Goal: Task Accomplishment & Management: Complete application form

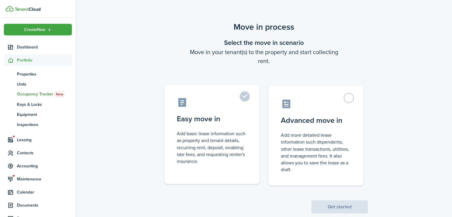
click at [235, 148] on control-radio-card-description "Add basic lease information such as property and tenant details, recurring rent…" at bounding box center [212, 147] width 70 height 34
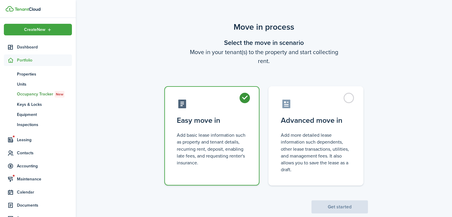
radio input "true"
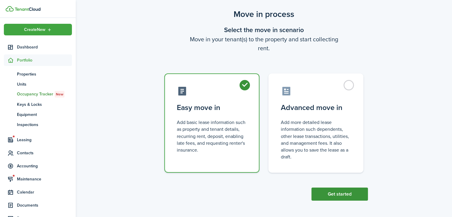
click at [344, 195] on button "Get started" at bounding box center [339, 193] width 56 height 13
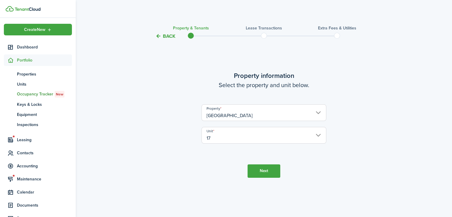
click at [267, 169] on button "Next" at bounding box center [263, 170] width 33 height 13
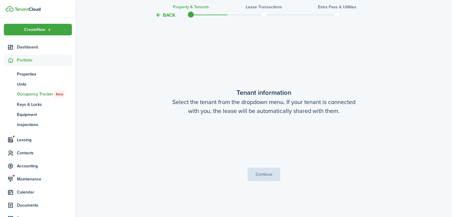
scroll to position [177, 0]
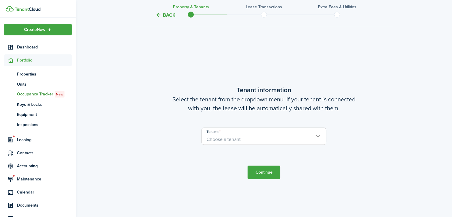
click at [289, 133] on input "Tenants" at bounding box center [264, 131] width 124 height 7
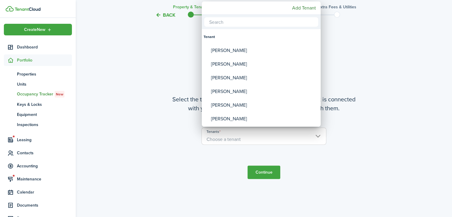
click at [309, 6] on mbsc-button "Add Tenant" at bounding box center [304, 8] width 29 height 11
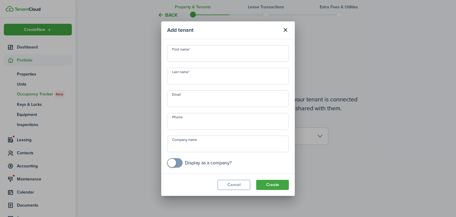
click at [249, 53] on input "First name" at bounding box center [228, 53] width 122 height 17
paste input "[PERSON_NAME]"
type input "Aliyah"
type input "[PERSON_NAME]"
click at [280, 187] on button "Create" at bounding box center [272, 185] width 33 height 10
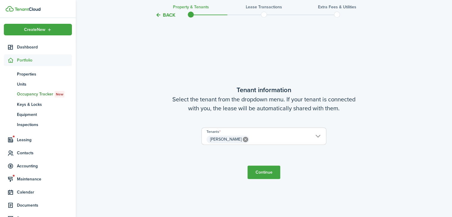
click at [271, 173] on button "Continue" at bounding box center [263, 171] width 33 height 13
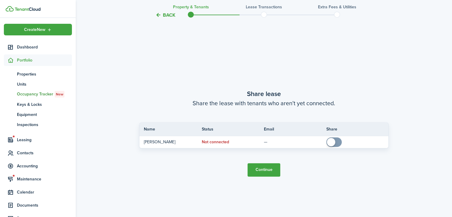
scroll to position [393, 0]
click at [270, 173] on button "Continue" at bounding box center [263, 169] width 33 height 13
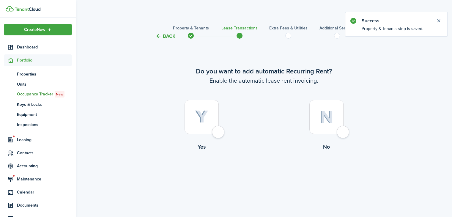
click at [210, 132] on div at bounding box center [201, 117] width 34 height 34
radio input "true"
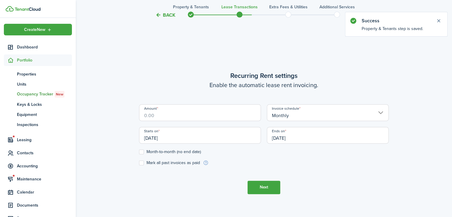
scroll to position [177, 0]
click at [229, 113] on input "Amount" at bounding box center [200, 112] width 122 height 17
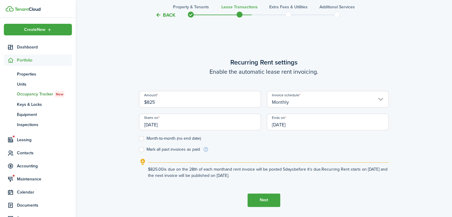
click at [238, 126] on input "[DATE]" at bounding box center [200, 121] width 122 height 17
type input "$825.00"
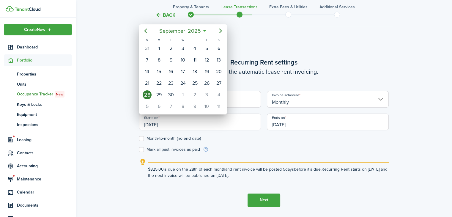
click at [181, 95] on div "1" at bounding box center [182, 94] width 9 height 9
type input "[DATE]"
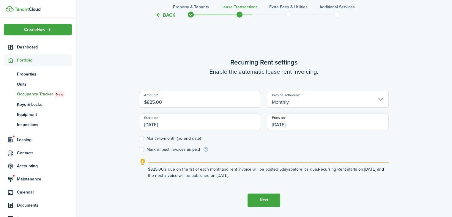
scroll to position [0, 0]
click at [320, 126] on input "[DATE]" at bounding box center [328, 121] width 122 height 17
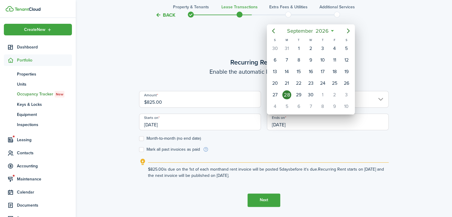
click at [277, 34] on mbsc-button "Previous page" at bounding box center [273, 31] width 12 height 12
click at [276, 34] on icon "Previous page" at bounding box center [273, 30] width 7 height 7
click at [275, 34] on icon "Previous page" at bounding box center [273, 30] width 7 height 7
click at [274, 35] on mbsc-button "Previous page" at bounding box center [273, 31] width 12 height 12
click at [273, 33] on icon "Previous page" at bounding box center [273, 30] width 7 height 7
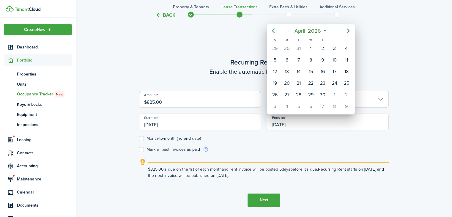
click at [275, 33] on icon "Previous page" at bounding box center [273, 30] width 7 height 7
click at [279, 31] on mbsc-button "Previous page" at bounding box center [273, 31] width 12 height 12
click at [347, 83] on div "28" at bounding box center [346, 83] width 9 height 9
type input "[DATE]"
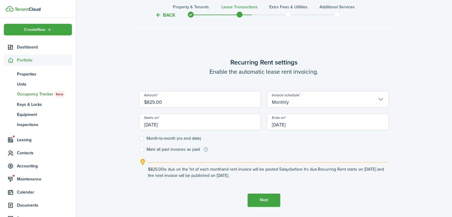
click at [267, 198] on button "Next" at bounding box center [263, 199] width 33 height 13
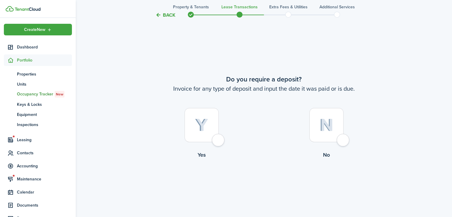
click at [206, 129] on img at bounding box center [201, 124] width 13 height 13
radio input "true"
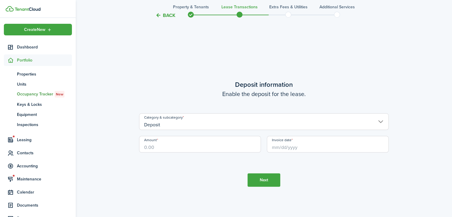
scroll to position [610, 0]
click at [218, 147] on input "Amount" at bounding box center [200, 143] width 122 height 17
click at [309, 144] on input "Invoice date" at bounding box center [328, 143] width 122 height 17
type input "$825.00"
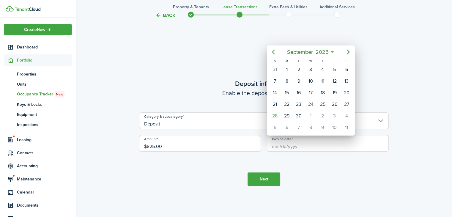
click at [309, 116] on div "1" at bounding box center [310, 115] width 9 height 9
type input "[DATE]"
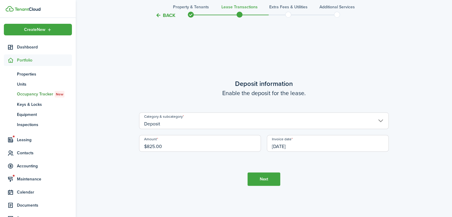
click at [274, 178] on button "Next" at bounding box center [263, 178] width 33 height 13
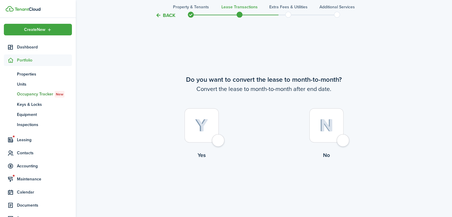
scroll to position [827, 0]
click at [208, 129] on div at bounding box center [201, 125] width 34 height 34
radio input "true"
click at [264, 182] on button "Continue" at bounding box center [263, 183] width 33 height 13
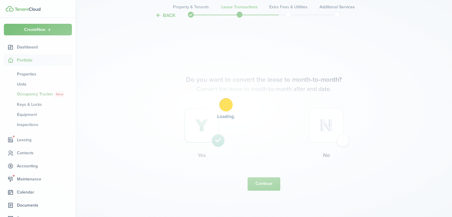
scroll to position [0, 0]
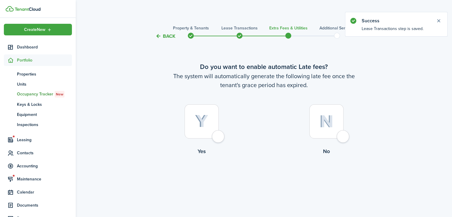
click at [329, 129] on div at bounding box center [326, 121] width 34 height 34
radio input "true"
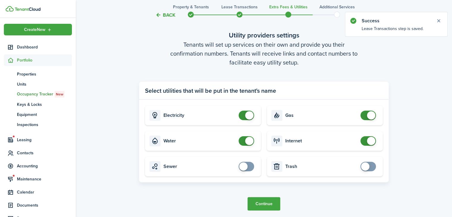
scroll to position [216, 0]
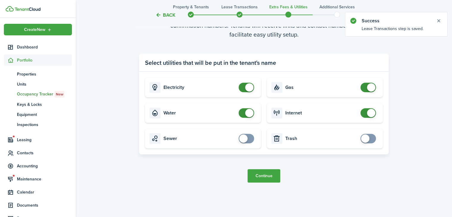
checkbox input "false"
click at [369, 116] on span at bounding box center [371, 113] width 8 height 8
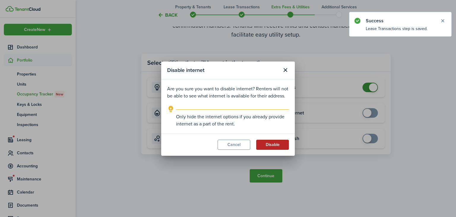
click at [287, 148] on button "Disable" at bounding box center [272, 145] width 33 height 10
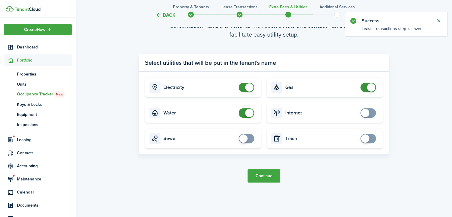
checkbox input "false"
click at [369, 89] on span at bounding box center [371, 87] width 8 height 8
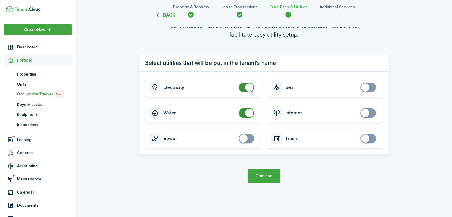
click at [254, 87] on input "checkbox" at bounding box center [247, 88] width 18 height 10
checkbox input "false"
click at [249, 113] on span at bounding box center [249, 113] width 8 height 8
click at [266, 175] on button "Continue" at bounding box center [263, 175] width 33 height 13
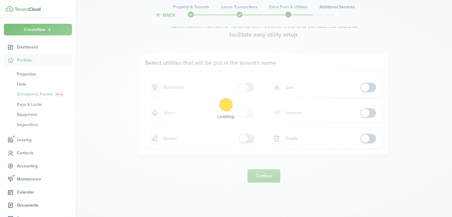
scroll to position [0, 0]
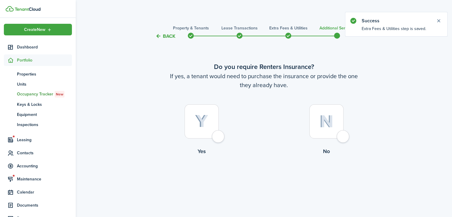
click at [333, 137] on div at bounding box center [326, 121] width 34 height 34
radio input "true"
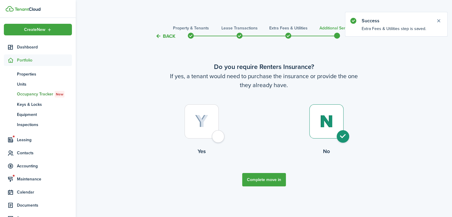
click at [285, 181] on button "Complete move in" at bounding box center [264, 179] width 44 height 13
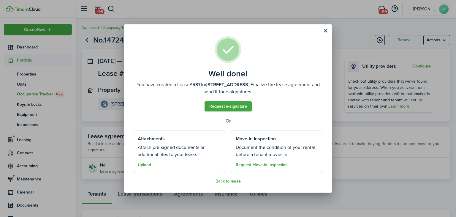
click at [146, 163] on button "Upload" at bounding box center [144, 164] width 13 height 5
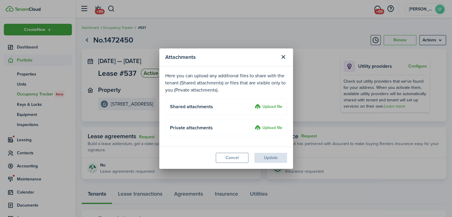
click at [276, 108] on label "Upload file" at bounding box center [268, 106] width 28 height 7
click at [252, 103] on input "Upload file" at bounding box center [252, 103] width 0 height 0
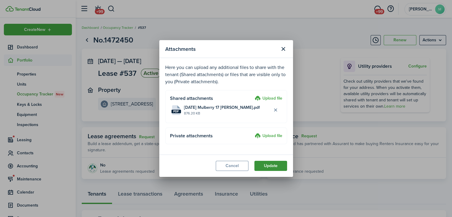
click at [277, 168] on button "Update" at bounding box center [270, 166] width 33 height 10
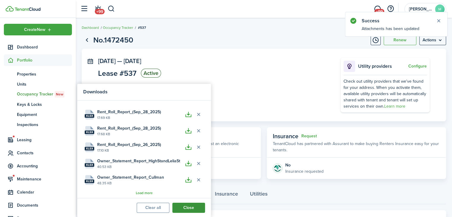
click at [189, 209] on button "Close" at bounding box center [188, 208] width 33 height 10
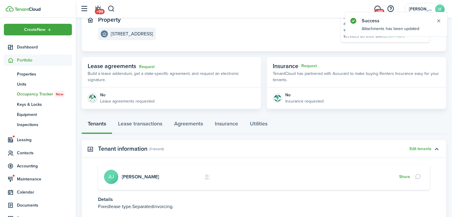
scroll to position [74, 0]
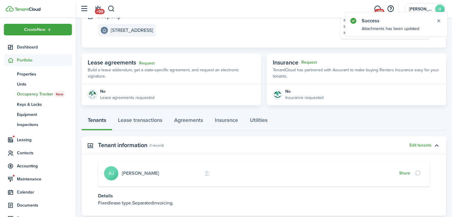
click at [131, 174] on link "[PERSON_NAME]" at bounding box center [140, 173] width 37 height 7
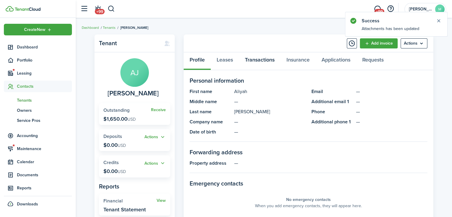
click at [262, 64] on link "Transactions" at bounding box center [260, 61] width 42 height 18
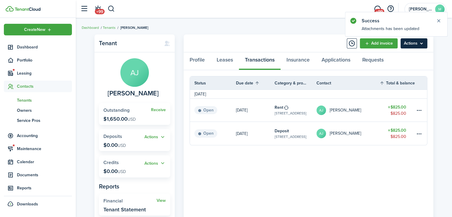
click at [420, 45] on menu-btn "Actions" at bounding box center [413, 43] width 27 height 10
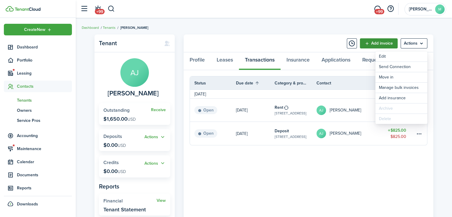
click at [377, 40] on link "Add invoice" at bounding box center [379, 43] width 38 height 10
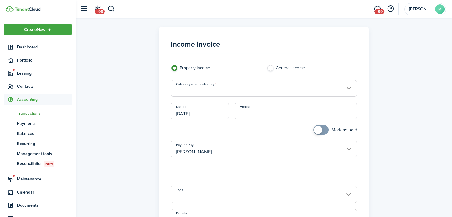
click at [285, 91] on input "Category & subcategory" at bounding box center [264, 88] width 186 height 17
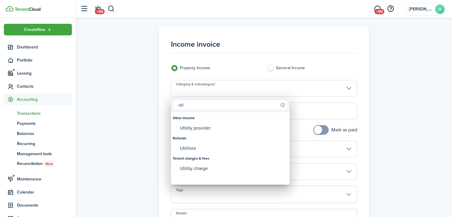
type input "uti"
click at [217, 169] on div "Utility charge" at bounding box center [232, 168] width 105 height 10
type input "Tenant charges & fees / Utility charge"
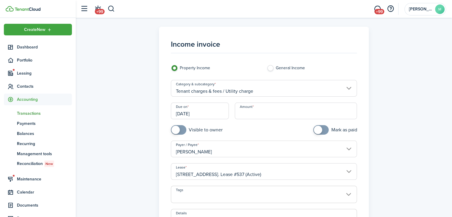
click at [301, 111] on input "Amount" at bounding box center [296, 110] width 122 height 17
type input "$75"
click at [206, 130] on input "checkbox" at bounding box center [197, 130] width 52 height 10
checkbox input "true"
type input "$75.00"
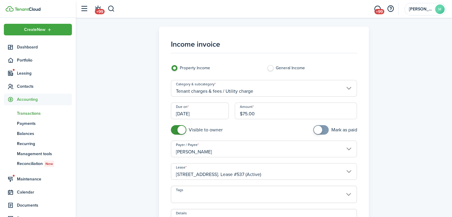
click at [215, 113] on input "[DATE]" at bounding box center [200, 110] width 58 height 17
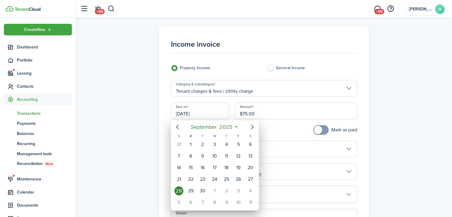
click at [213, 189] on div "1" at bounding box center [214, 190] width 9 height 9
type input "[DATE]"
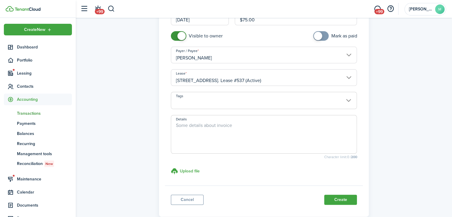
scroll to position [96, 0]
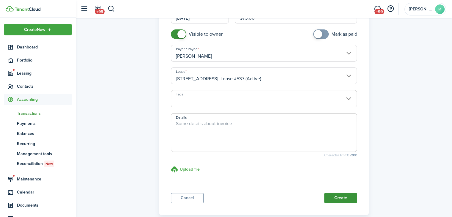
click at [337, 200] on button "Create" at bounding box center [340, 198] width 33 height 10
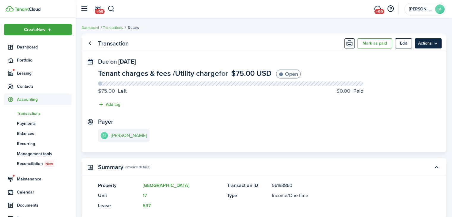
click at [434, 44] on menu-btn "Actions" at bounding box center [428, 43] width 27 height 10
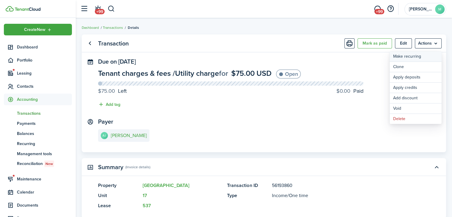
click at [422, 56] on link "Make recurring" at bounding box center [415, 56] width 52 height 10
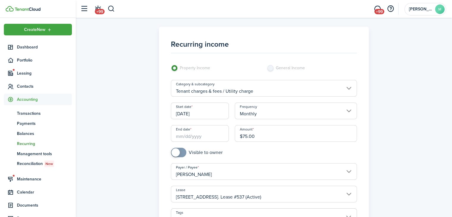
click at [193, 153] on input "checkbox" at bounding box center [197, 153] width 52 height 10
checkbox input "true"
click at [205, 133] on input "End date" at bounding box center [200, 133] width 58 height 17
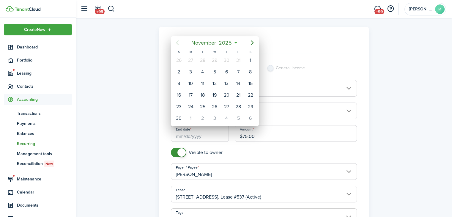
click at [233, 43] on mbsc-button "[DATE]" at bounding box center [212, 42] width 48 height 11
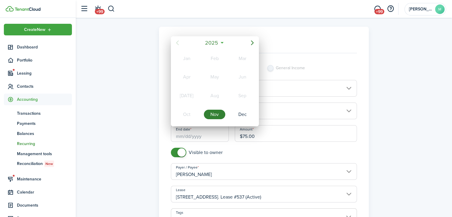
click at [225, 43] on div "2025" at bounding box center [214, 42] width 63 height 11
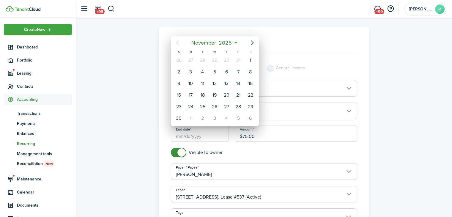
click at [234, 42] on mbsc-button "[DATE]" at bounding box center [212, 42] width 48 height 11
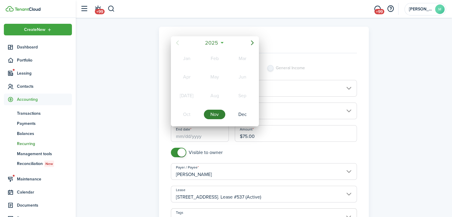
click at [218, 40] on span "2025" at bounding box center [212, 42] width 16 height 11
click at [245, 94] on div "2026" at bounding box center [242, 96] width 21 height 10
click at [219, 43] on mbsc-button "2026" at bounding box center [211, 42] width 20 height 11
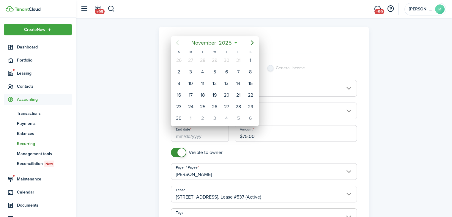
click at [229, 40] on span "2025" at bounding box center [225, 42] width 16 height 11
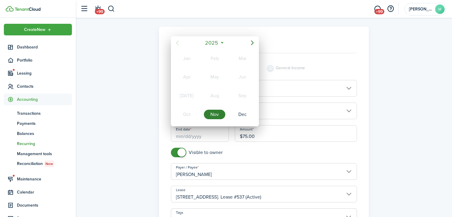
click at [219, 44] on span "2025" at bounding box center [212, 42] width 16 height 11
click at [221, 43] on span "[DATE] - [DATE]" at bounding box center [211, 42] width 37 height 11
click at [220, 44] on mbsc-button "2025" at bounding box center [211, 42] width 20 height 11
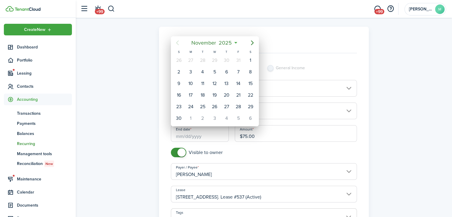
click at [229, 41] on span "2025" at bounding box center [225, 42] width 16 height 11
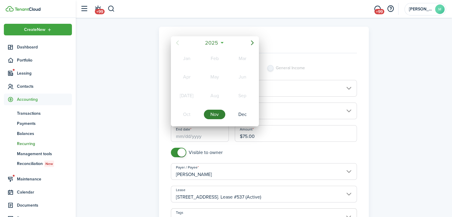
click at [220, 42] on mbsc-button "2025" at bounding box center [211, 42] width 20 height 11
click at [189, 112] on div "2027" at bounding box center [186, 115] width 21 height 10
click at [188, 113] on div "Oct" at bounding box center [186, 115] width 21 height 10
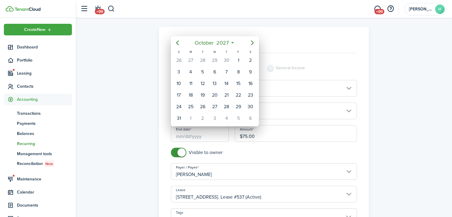
click at [191, 114] on div "1" at bounding box center [190, 118] width 9 height 9
type input "[DATE]"
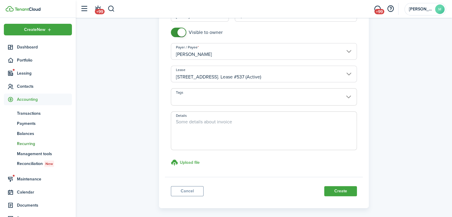
scroll to position [145, 0]
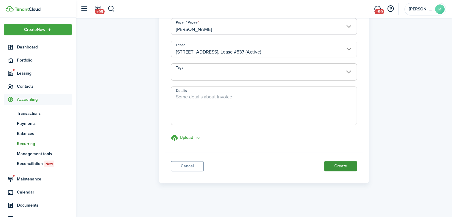
click at [345, 165] on button "Create" at bounding box center [340, 166] width 33 height 10
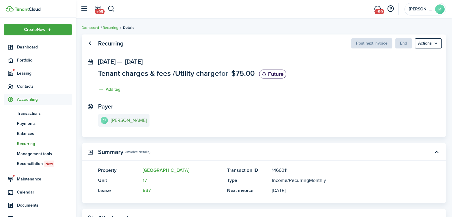
click at [132, 122] on e-details-info-title "[PERSON_NAME]" at bounding box center [129, 120] width 36 height 5
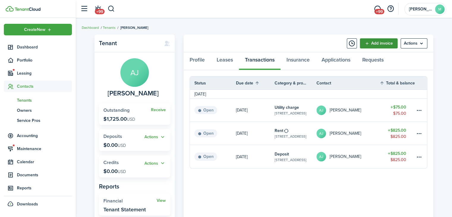
click at [382, 44] on link "Add invoice" at bounding box center [379, 43] width 38 height 10
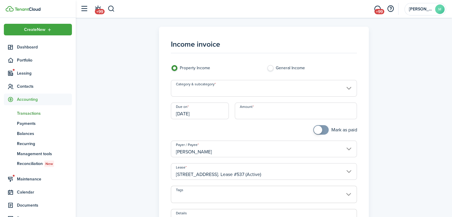
click at [274, 89] on input "Category & subcategory" at bounding box center [264, 88] width 186 height 17
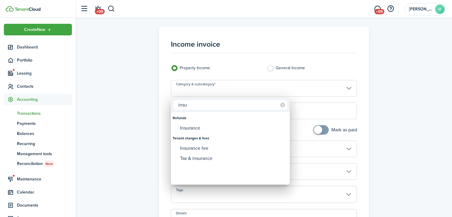
type input "insu"
click at [216, 147] on div "Insurance fee" at bounding box center [232, 148] width 105 height 10
type input "Tenant charges & fees / Insurance fee"
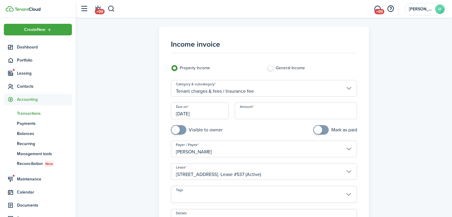
click at [277, 116] on input "Amount" at bounding box center [296, 110] width 122 height 17
type input "$15"
click at [211, 131] on input "checkbox" at bounding box center [197, 130] width 52 height 10
checkbox input "true"
type input "$15.00"
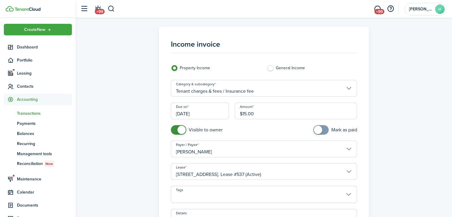
click at [209, 112] on input "[DATE]" at bounding box center [200, 110] width 58 height 17
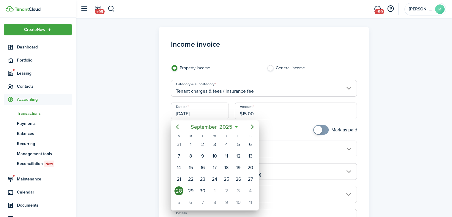
click at [214, 186] on div "1" at bounding box center [214, 190] width 9 height 9
type input "[DATE]"
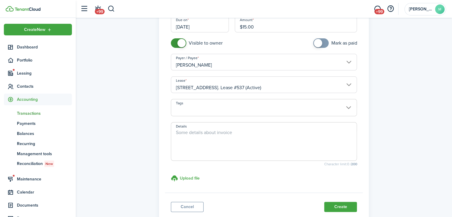
scroll to position [127, 0]
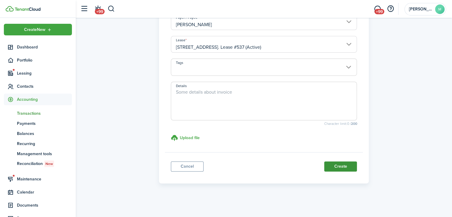
click at [340, 166] on button "Create" at bounding box center [340, 166] width 33 height 10
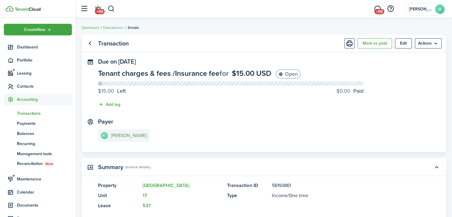
click at [132, 134] on e-details-info-title "[PERSON_NAME]" at bounding box center [129, 135] width 36 height 5
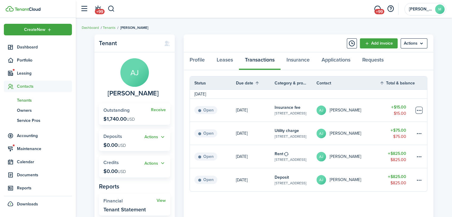
click at [420, 108] on table-menu-btn-icon at bounding box center [418, 110] width 7 height 7
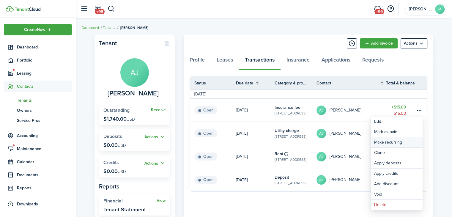
click at [410, 143] on link "Make recurring" at bounding box center [396, 142] width 52 height 10
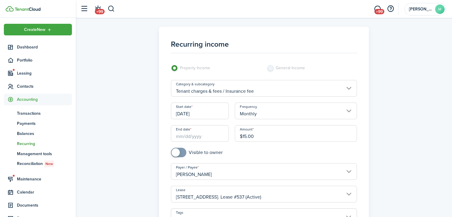
click at [206, 128] on input "End date" at bounding box center [200, 133] width 58 height 17
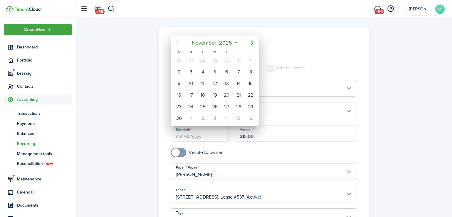
click at [228, 40] on span "2025" at bounding box center [225, 42] width 16 height 11
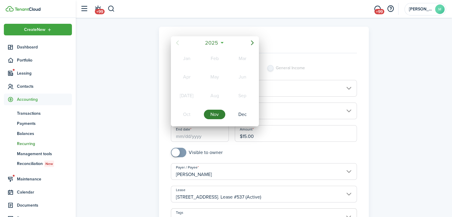
click at [219, 42] on mbsc-button "2025" at bounding box center [211, 42] width 20 height 11
click at [186, 113] on div "2027" at bounding box center [186, 115] width 21 height 10
click at [217, 114] on div "Nov" at bounding box center [214, 115] width 21 height 10
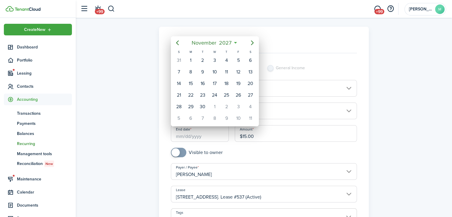
click at [189, 59] on div "1" at bounding box center [190, 60] width 9 height 9
type input "[DATE]"
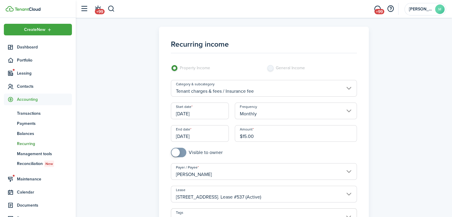
click at [190, 153] on input "checkbox" at bounding box center [197, 153] width 52 height 10
checkbox input "true"
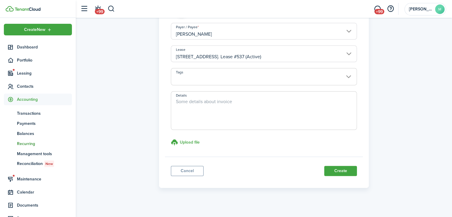
scroll to position [141, 0]
click at [347, 168] on button "Create" at bounding box center [340, 170] width 33 height 10
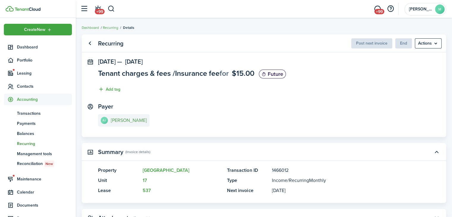
click at [121, 118] on e-details-info-title "[PERSON_NAME]" at bounding box center [129, 120] width 36 height 5
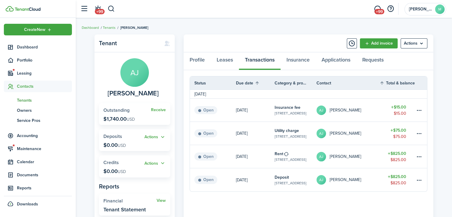
click at [48, 86] on span "Contacts" at bounding box center [44, 86] width 55 height 6
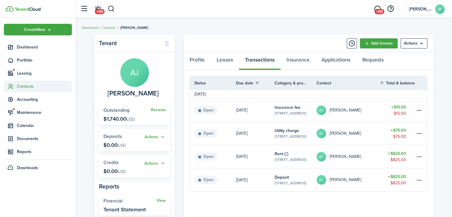
click at [48, 86] on span "Contacts" at bounding box center [44, 86] width 55 height 6
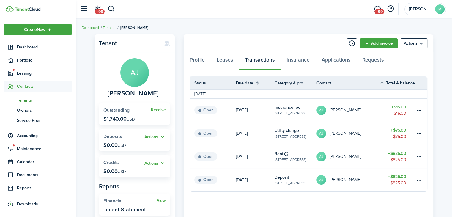
click at [43, 104] on link "tn Tenants" at bounding box center [38, 100] width 68 height 10
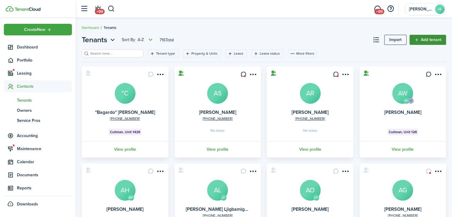
click at [435, 40] on link "Add tenant" at bounding box center [427, 40] width 37 height 10
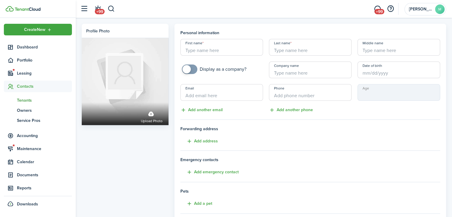
click at [242, 50] on input "First name" at bounding box center [221, 47] width 83 height 17
paste input "[PERSON_NAME]"
click at [234, 52] on input "[PERSON_NAME]" at bounding box center [221, 47] width 83 height 17
type input "A"
paste input "[PERSON_NAME] & [PERSON_NAME]"
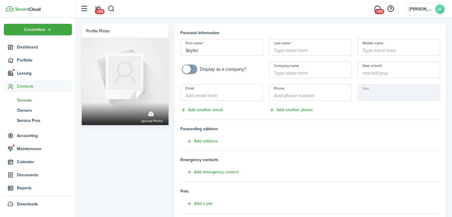
type input "Skyler"
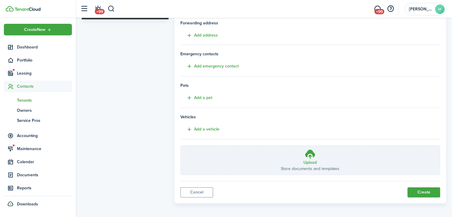
scroll to position [107, 0]
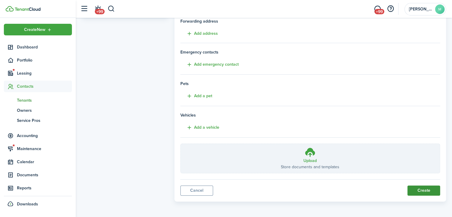
type input "[PERSON_NAME]"
click at [423, 193] on button "Create" at bounding box center [423, 190] width 33 height 10
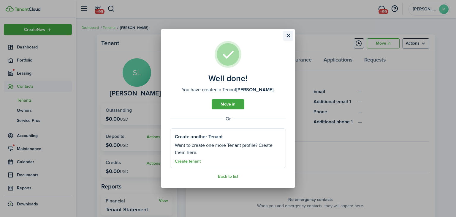
click at [291, 38] on button "Close modal" at bounding box center [288, 36] width 10 height 10
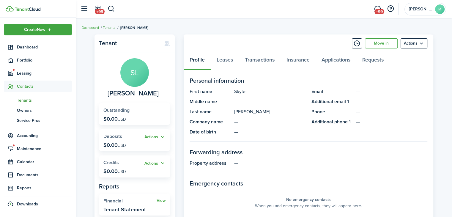
click at [114, 29] on link "Tenants" at bounding box center [109, 27] width 13 height 5
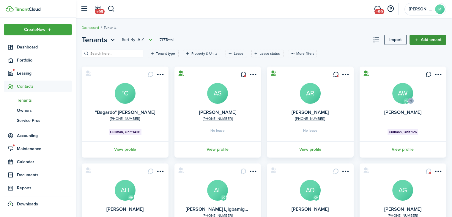
click at [436, 41] on link "Add tenant" at bounding box center [427, 40] width 37 height 10
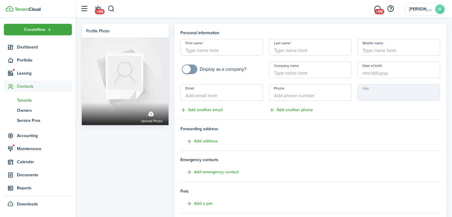
click at [245, 52] on input "First name" at bounding box center [221, 47] width 83 height 17
paste input "[PERSON_NAME] & [PERSON_NAME]"
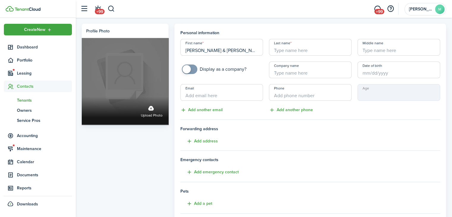
drag, startPoint x: 218, startPoint y: 51, endPoint x: 160, endPoint y: 50, distance: 57.6
click at [160, 50] on div "Profile photo Upload photo Personal information First name [PERSON_NAME] & [PER…" at bounding box center [264, 166] width 370 height 285
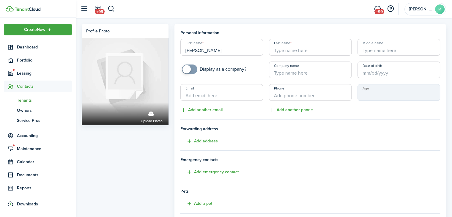
drag, startPoint x: 219, startPoint y: 49, endPoint x: 198, endPoint y: 48, distance: 20.8
click at [198, 48] on input "[PERSON_NAME]" at bounding box center [221, 47] width 83 height 17
type input "[PERSON_NAME]"
paste input "[PERSON_NAME]"
type input "[PERSON_NAME]"
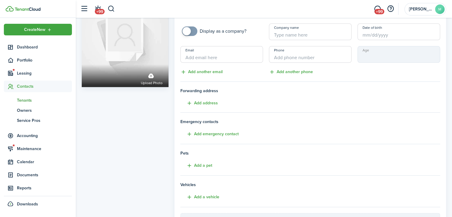
scroll to position [107, 0]
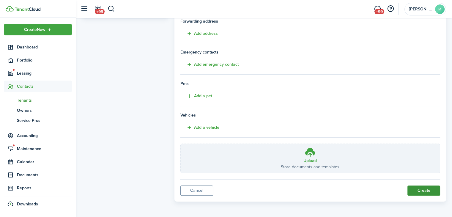
click at [420, 190] on button "Create" at bounding box center [423, 190] width 33 height 10
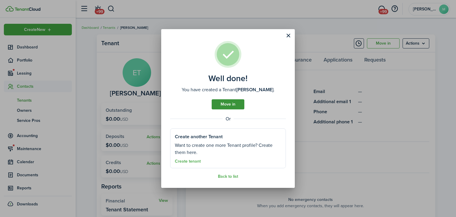
click at [243, 105] on link "Move in" at bounding box center [228, 104] width 33 height 10
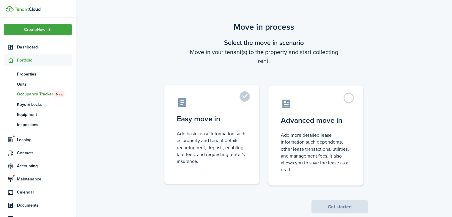
click at [244, 159] on control-radio-card-description "Add basic lease information such as property and tenant details, recurring rent…" at bounding box center [212, 147] width 70 height 34
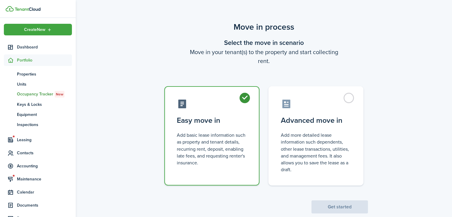
radio input "true"
click at [349, 210] on button "Get started" at bounding box center [339, 206] width 56 height 13
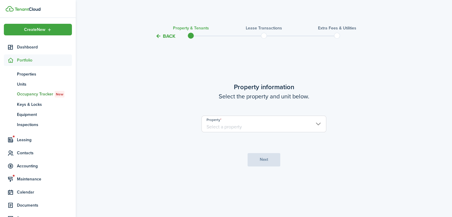
click at [288, 128] on input "Property" at bounding box center [263, 124] width 125 height 17
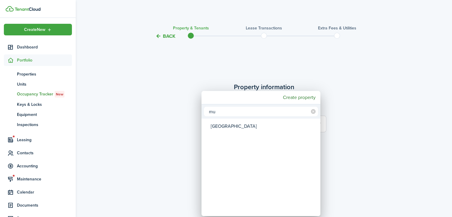
type input "mu"
click at [256, 128] on div "[GEOGRAPHIC_DATA]" at bounding box center [263, 126] width 105 height 14
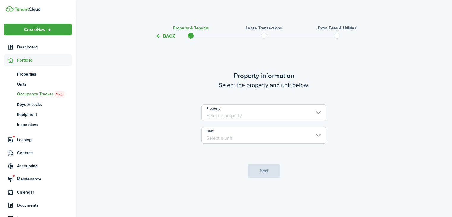
type input "[GEOGRAPHIC_DATA]"
click at [267, 135] on input "Unit" at bounding box center [263, 135] width 125 height 17
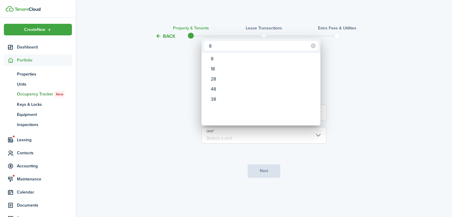
type input "8"
click at [235, 57] on div "8" at bounding box center [263, 59] width 105 height 10
type input "8"
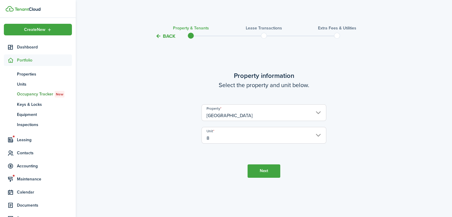
click at [268, 165] on button "Next" at bounding box center [263, 170] width 33 height 13
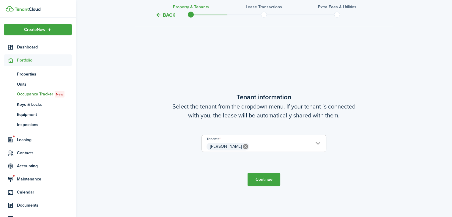
scroll to position [177, 0]
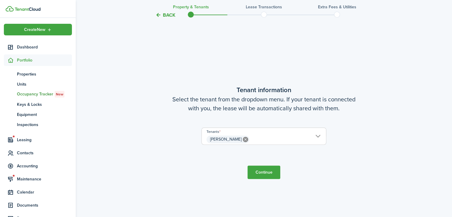
click at [273, 170] on button "Continue" at bounding box center [263, 171] width 33 height 13
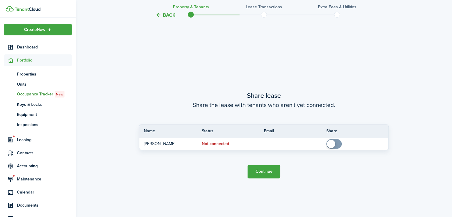
scroll to position [393, 0]
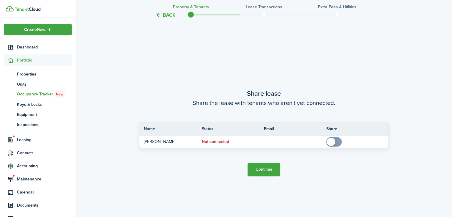
click at [272, 167] on button "Continue" at bounding box center [263, 169] width 33 height 13
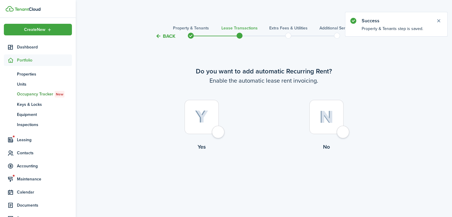
click at [161, 39] on button "Back" at bounding box center [165, 36] width 20 height 6
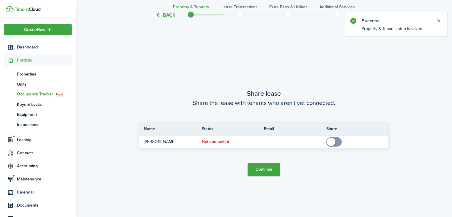
click at [161, 17] on button "Back" at bounding box center [165, 15] width 20 height 6
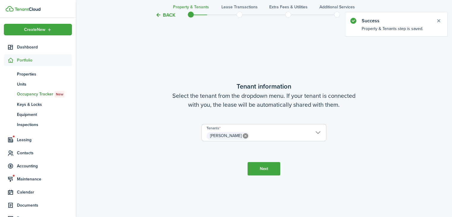
scroll to position [177, 0]
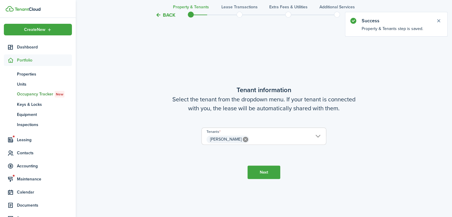
click at [279, 133] on input "[PERSON_NAME]" at bounding box center [264, 131] width 124 height 7
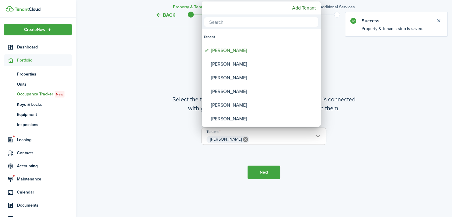
click at [225, 61] on div "[PERSON_NAME]" at bounding box center [263, 64] width 105 height 14
type input "[PERSON_NAME], [PERSON_NAME]"
click at [267, 170] on div at bounding box center [225, 108] width 547 height 312
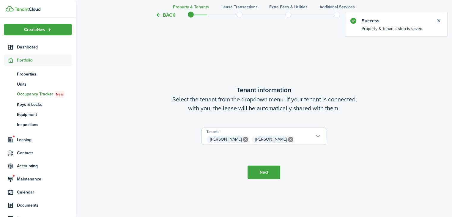
click at [261, 172] on button "Next" at bounding box center [263, 171] width 33 height 13
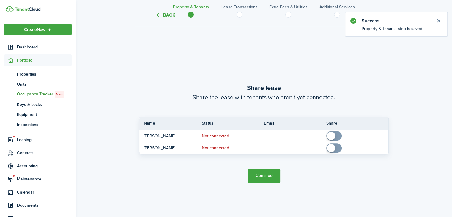
scroll to position [393, 0]
click at [260, 176] on button "Continue" at bounding box center [263, 175] width 33 height 13
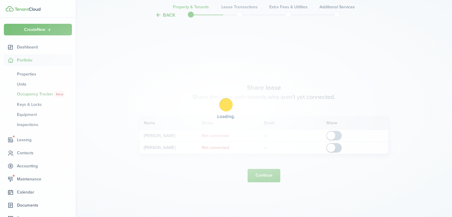
scroll to position [0, 0]
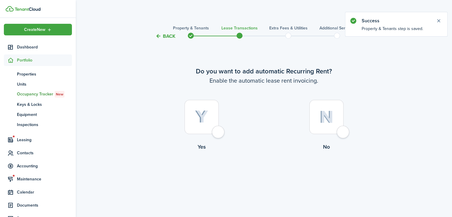
click at [203, 127] on div at bounding box center [201, 117] width 34 height 34
radio input "true"
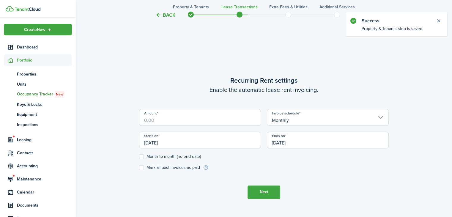
scroll to position [177, 0]
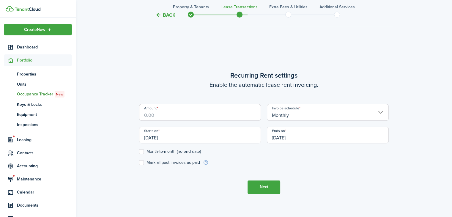
click at [207, 112] on input "Amount" at bounding box center [200, 112] width 122 height 17
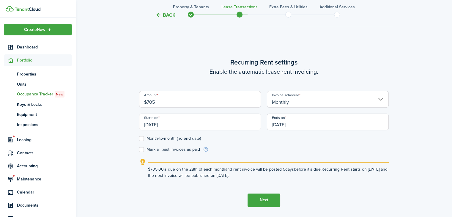
click at [242, 127] on input "[DATE]" at bounding box center [200, 121] width 122 height 17
type input "$705.00"
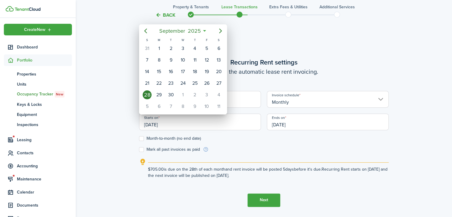
click at [186, 91] on div "1" at bounding box center [182, 94] width 9 height 9
type input "[DATE]"
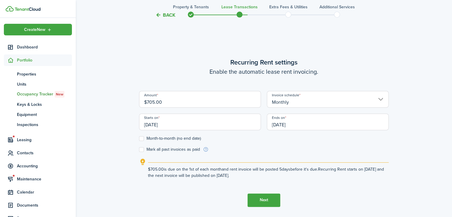
click at [331, 123] on input "[DATE]" at bounding box center [328, 121] width 122 height 17
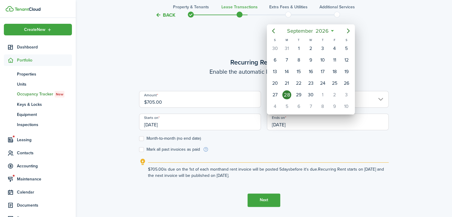
click at [227, 125] on div at bounding box center [225, 108] width 547 height 312
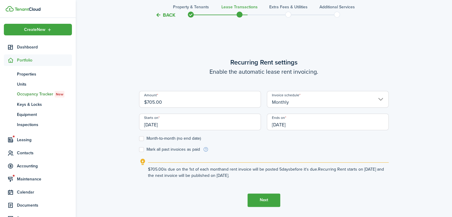
click at [312, 124] on input "[DATE]" at bounding box center [328, 121] width 122 height 17
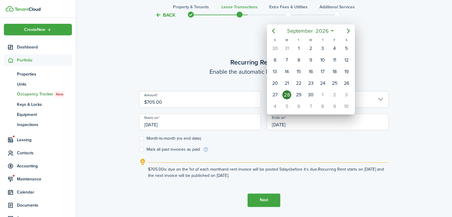
click at [277, 32] on mbsc-button "Previous page" at bounding box center [273, 31] width 12 height 12
click at [279, 33] on div "[DATE]" at bounding box center [310, 31] width 63 height 11
click at [277, 33] on mbsc-button "Previous page" at bounding box center [273, 31] width 12 height 12
click at [274, 34] on mbsc-button "Previous page" at bounding box center [273, 31] width 12 height 12
click at [274, 36] on mbsc-button "Previous page" at bounding box center [273, 31] width 12 height 12
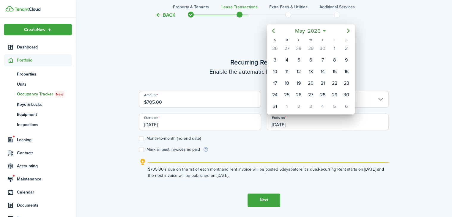
click at [273, 34] on icon "Previous page" at bounding box center [273, 30] width 7 height 7
click at [273, 28] on icon "Previous page" at bounding box center [273, 30] width 7 height 7
click at [274, 30] on icon "Previous page" at bounding box center [273, 30] width 7 height 7
click at [273, 30] on icon "Previous page" at bounding box center [273, 30] width 7 height 7
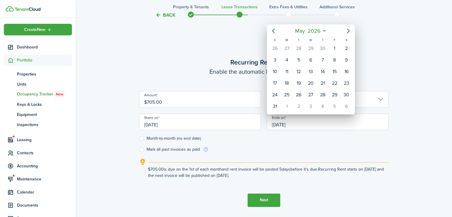
click at [275, 31] on icon "Previous page" at bounding box center [273, 30] width 7 height 7
click at [274, 31] on icon "Previous page" at bounding box center [273, 30] width 7 height 7
click at [276, 29] on icon "Previous page" at bounding box center [273, 30] width 7 height 7
click at [348, 92] on div "31" at bounding box center [346, 94] width 9 height 9
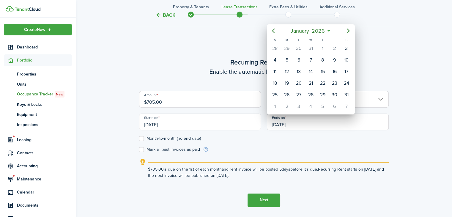
type input "[DATE]"
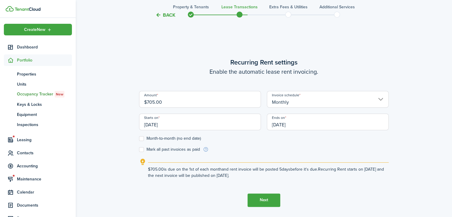
click at [275, 201] on button "Next" at bounding box center [263, 199] width 33 height 13
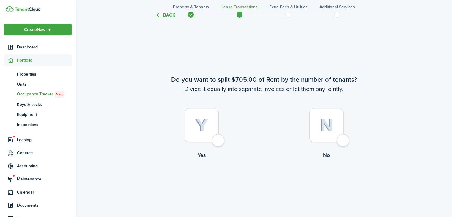
scroll to position [393, 0]
click at [329, 122] on img at bounding box center [326, 124] width 14 height 13
radio input "true"
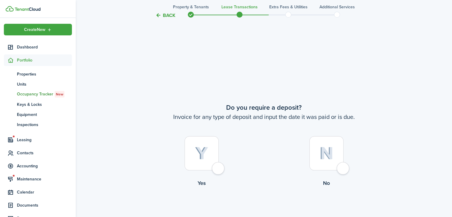
scroll to position [610, 0]
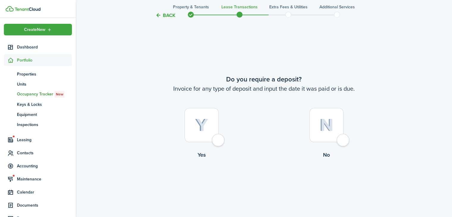
click at [207, 125] on img at bounding box center [201, 124] width 13 height 13
radio input "true"
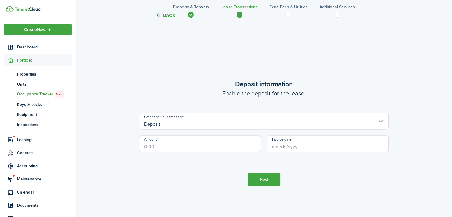
scroll to position [827, 0]
click at [227, 146] on input "Amount" at bounding box center [200, 143] width 122 height 17
click at [334, 147] on input "Invoice date" at bounding box center [328, 143] width 122 height 17
type input "$675.00"
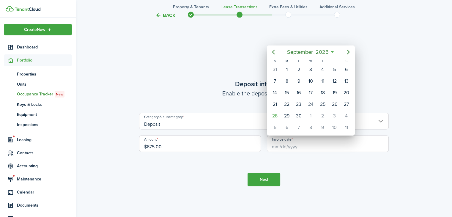
click at [318, 114] on div "2" at bounding box center [322, 115] width 9 height 9
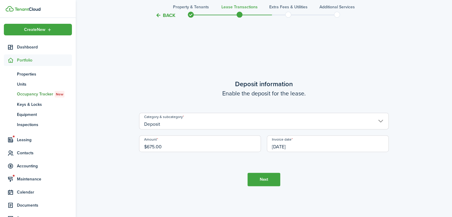
click at [338, 141] on input "[DATE]" at bounding box center [328, 143] width 122 height 17
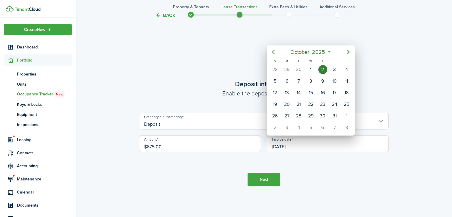
click at [313, 70] on div "1" at bounding box center [310, 69] width 9 height 9
type input "[DATE]"
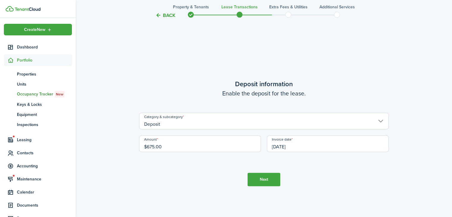
click at [279, 182] on button "Next" at bounding box center [263, 179] width 33 height 13
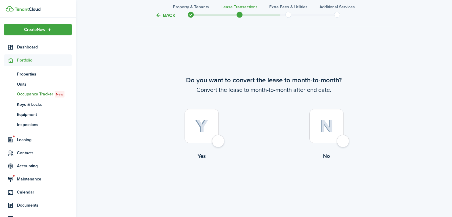
scroll to position [1043, 0]
click at [209, 128] on div at bounding box center [201, 125] width 34 height 34
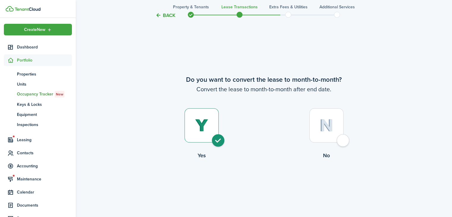
radio input "true"
click at [260, 178] on button "Continue" at bounding box center [263, 183] width 33 height 13
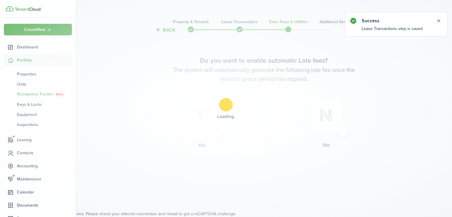
scroll to position [0, 0]
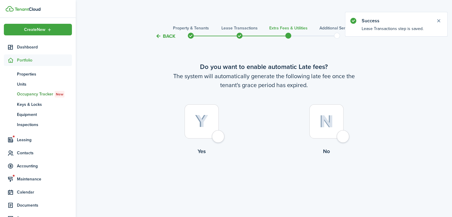
click at [320, 125] on img at bounding box center [326, 121] width 14 height 13
radio input "true"
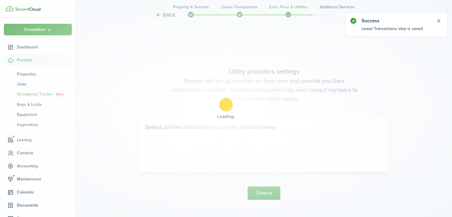
scroll to position [177, 0]
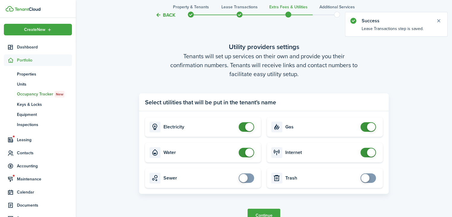
checkbox input "false"
click at [249, 124] on span at bounding box center [246, 127] width 6 height 10
checkbox input "false"
click at [249, 150] on span at bounding box center [249, 152] width 8 height 8
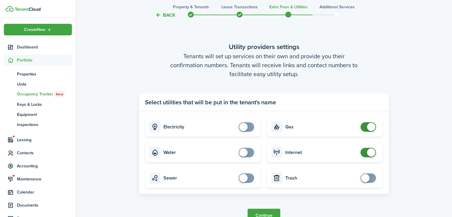
checkbox input "false"
click at [365, 127] on span at bounding box center [368, 127] width 6 height 10
checkbox input "false"
click at [368, 153] on span at bounding box center [371, 152] width 8 height 8
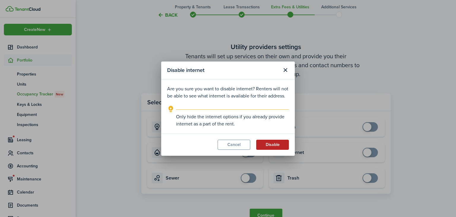
click at [268, 144] on button "Disable" at bounding box center [272, 145] width 33 height 10
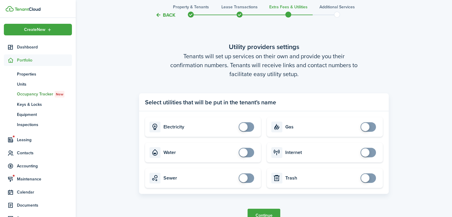
click at [268, 209] on button "Continue" at bounding box center [263, 214] width 33 height 13
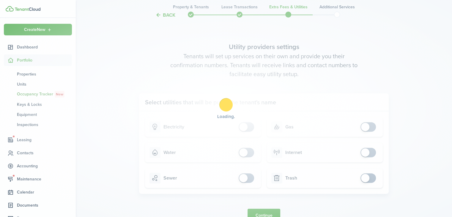
scroll to position [0, 0]
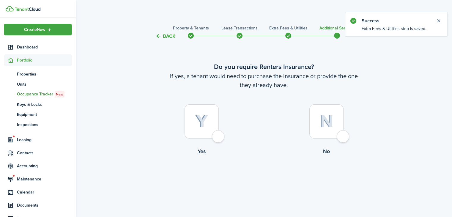
click at [313, 149] on control-radio-card-title "No" at bounding box center [326, 151] width 125 height 8
radio input "true"
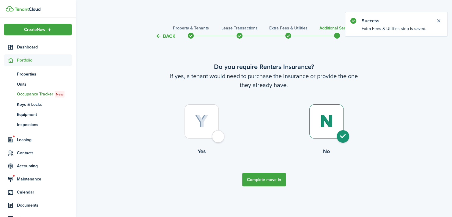
click at [273, 170] on tc-wizard-step "Do you require Renters Insurance? If yes, a tenant would need to purchase the i…" at bounding box center [263, 124] width 249 height 153
click at [268, 176] on button "Complete move in" at bounding box center [264, 179] width 44 height 13
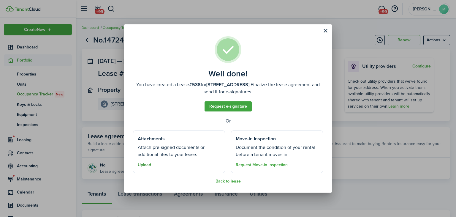
click at [144, 164] on button "Upload" at bounding box center [144, 164] width 13 height 5
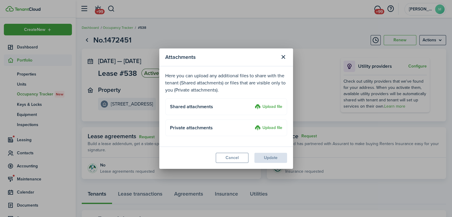
click at [268, 105] on label "Upload file" at bounding box center [268, 106] width 28 height 7
click at [252, 103] on input "Upload file" at bounding box center [252, 103] width 0 height 0
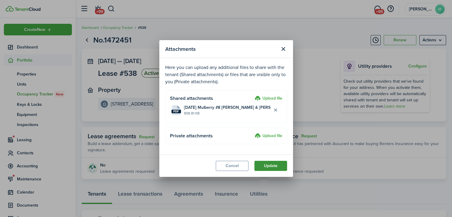
click at [268, 165] on button "Update" at bounding box center [270, 166] width 33 height 10
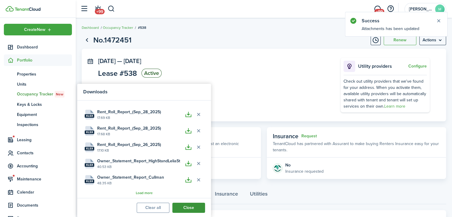
click at [194, 205] on button "Close" at bounding box center [188, 208] width 33 height 10
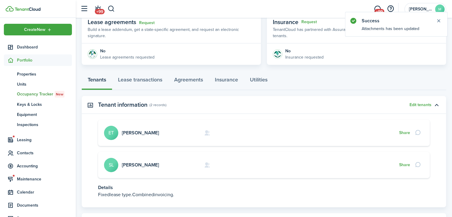
scroll to position [115, 0]
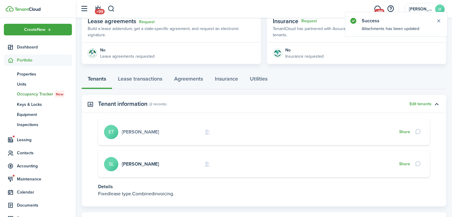
click at [143, 131] on link "[PERSON_NAME]" at bounding box center [140, 131] width 37 height 7
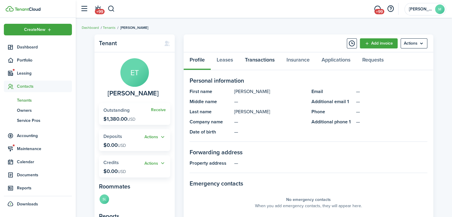
click at [262, 65] on link "Transactions" at bounding box center [260, 61] width 42 height 18
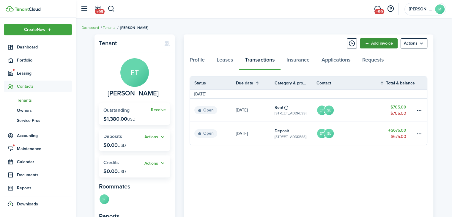
click at [387, 46] on link "Add invoice" at bounding box center [379, 43] width 38 height 10
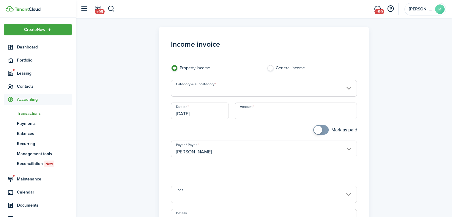
click at [293, 88] on input "Category & subcategory" at bounding box center [264, 88] width 186 height 17
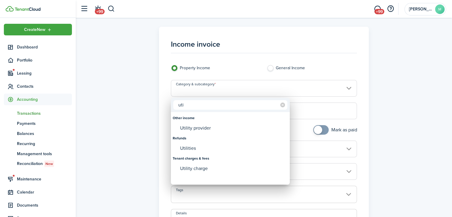
type input "uti"
click at [210, 171] on div "Utility charge" at bounding box center [232, 168] width 105 height 10
type input "Tenant charges & fees / Utility charge"
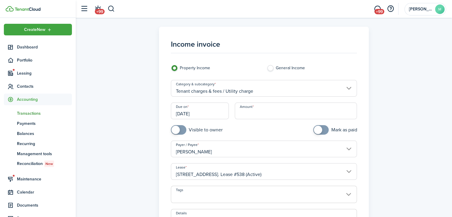
click at [264, 116] on input "Amount" at bounding box center [296, 110] width 122 height 17
type input "$75"
click at [211, 129] on input "checkbox" at bounding box center [197, 130] width 52 height 10
checkbox input "true"
type input "$75.00"
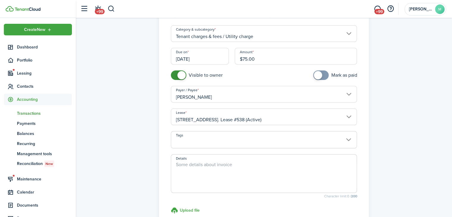
scroll to position [57, 0]
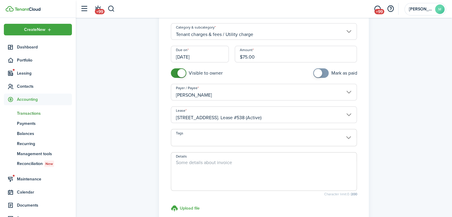
click at [214, 55] on input "[DATE]" at bounding box center [200, 54] width 58 height 17
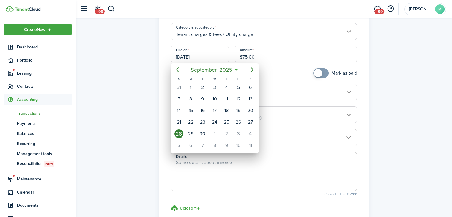
click at [217, 131] on div "1" at bounding box center [214, 133] width 9 height 9
type input "[DATE]"
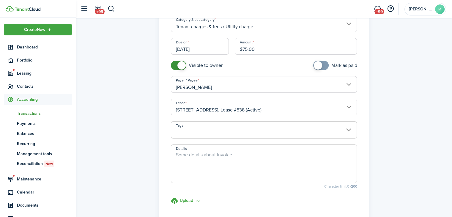
scroll to position [106, 0]
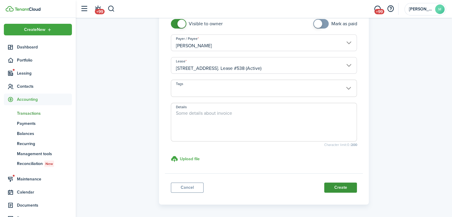
click at [341, 191] on button "Create" at bounding box center [340, 187] width 33 height 10
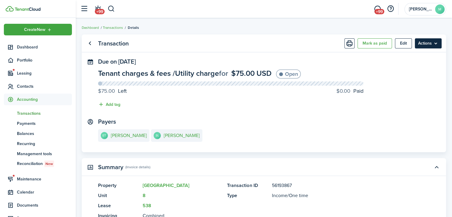
click at [432, 42] on menu-btn "Actions" at bounding box center [428, 43] width 27 height 10
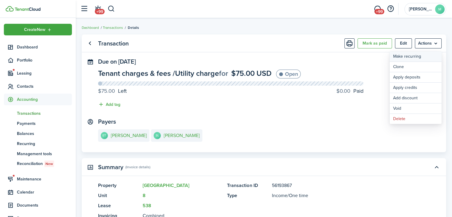
click at [425, 54] on link "Make recurring" at bounding box center [415, 56] width 52 height 10
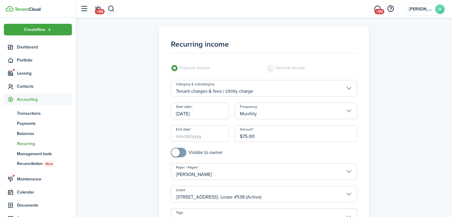
click at [212, 136] on input "End date" at bounding box center [200, 133] width 58 height 17
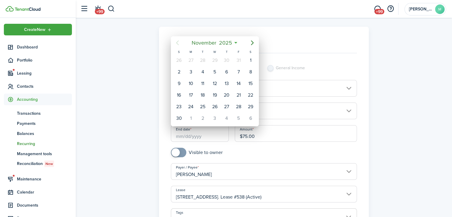
click at [234, 41] on mbsc-button "[DATE]" at bounding box center [212, 42] width 48 height 11
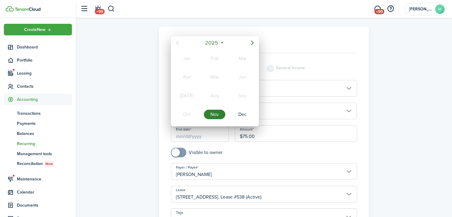
click at [221, 42] on mbsc-button "2025" at bounding box center [211, 42] width 20 height 11
click at [189, 112] on div "2027" at bounding box center [186, 115] width 21 height 10
click at [214, 113] on div "Nov" at bounding box center [214, 115] width 21 height 10
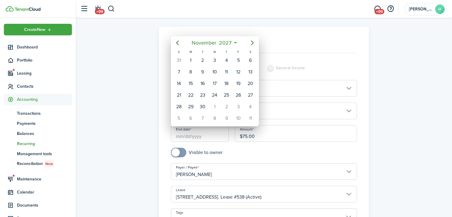
click at [190, 58] on div "1" at bounding box center [190, 60] width 9 height 9
type input "[DATE]"
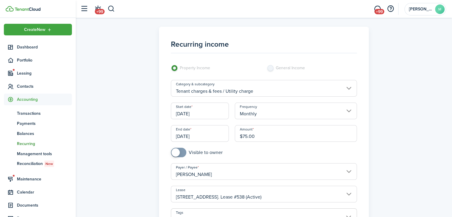
click at [197, 155] on input "checkbox" at bounding box center [197, 153] width 52 height 10
checkbox input "true"
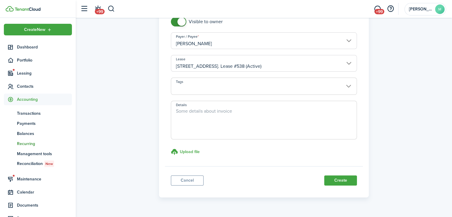
scroll to position [135, 0]
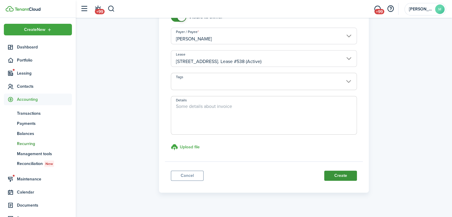
click at [352, 177] on button "Create" at bounding box center [340, 175] width 33 height 10
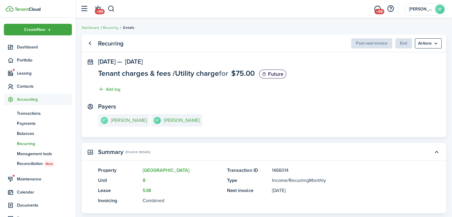
click at [138, 120] on e-details-info-title "[PERSON_NAME]" at bounding box center [129, 120] width 36 height 5
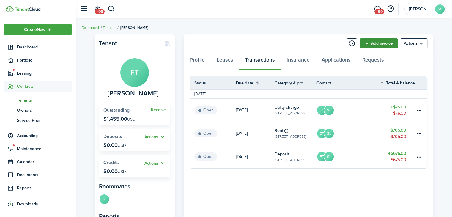
click at [389, 42] on link "Add invoice" at bounding box center [379, 43] width 38 height 10
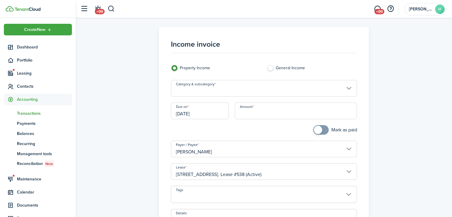
click at [278, 112] on input "Amount" at bounding box center [296, 110] width 122 height 17
click at [320, 90] on input "Category & subcategory" at bounding box center [264, 88] width 186 height 17
type input "$15.00"
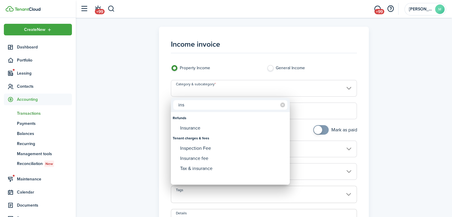
type input "ins"
click at [220, 160] on div "Insurance fee" at bounding box center [232, 158] width 105 height 10
type input "Tenant charges & fees / Insurance fee"
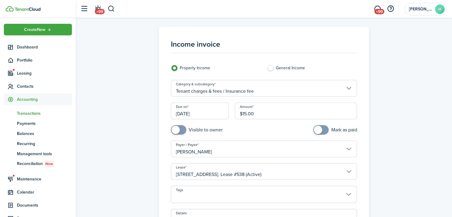
click at [216, 129] on input "checkbox" at bounding box center [197, 130] width 52 height 10
checkbox input "true"
click at [211, 111] on input "[DATE]" at bounding box center [200, 110] width 58 height 17
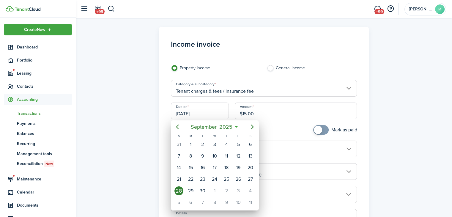
click at [217, 189] on div "1" at bounding box center [214, 190] width 9 height 9
type input "[DATE]"
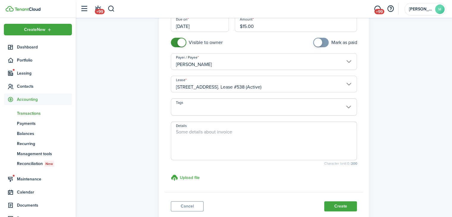
scroll to position [88, 0]
click at [339, 208] on button "Create" at bounding box center [340, 206] width 33 height 10
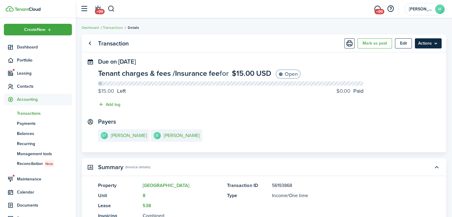
click at [430, 43] on menu-btn "Actions" at bounding box center [428, 43] width 27 height 10
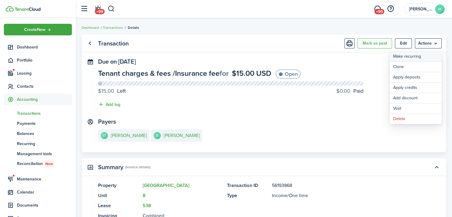
click at [423, 57] on link "Make recurring" at bounding box center [415, 56] width 52 height 10
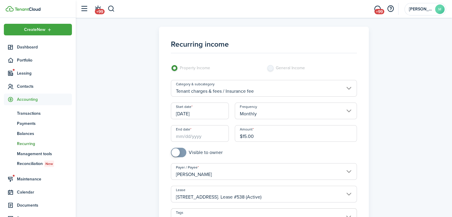
click at [219, 111] on input "[DATE]" at bounding box center [200, 110] width 58 height 17
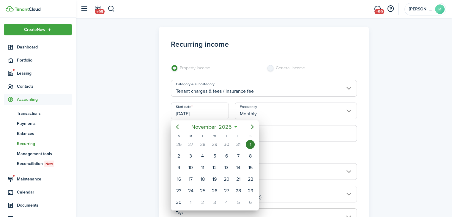
click at [309, 52] on div at bounding box center [225, 108] width 547 height 312
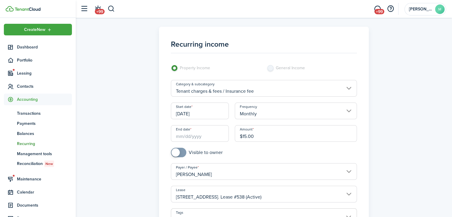
click at [210, 134] on input "End date" at bounding box center [200, 133] width 58 height 17
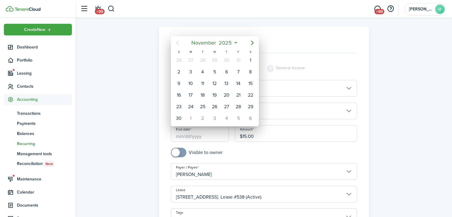
click at [233, 44] on span "2025" at bounding box center [225, 42] width 16 height 11
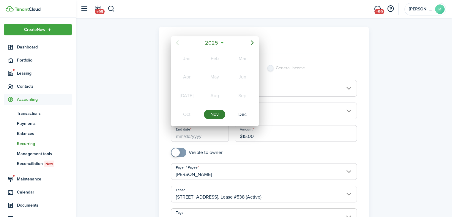
click at [226, 44] on div "2025" at bounding box center [214, 42] width 63 height 11
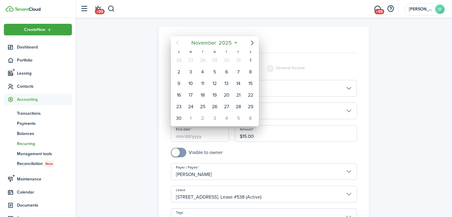
click at [231, 40] on span "2025" at bounding box center [225, 42] width 16 height 11
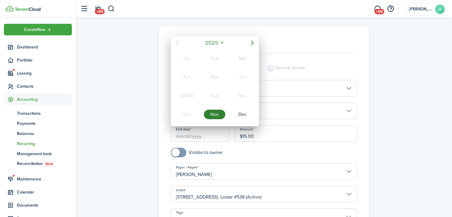
click at [219, 43] on span "2025" at bounding box center [212, 42] width 16 height 11
click at [188, 114] on div "2027" at bounding box center [186, 115] width 21 height 10
click at [217, 112] on div "Nov" at bounding box center [214, 115] width 21 height 10
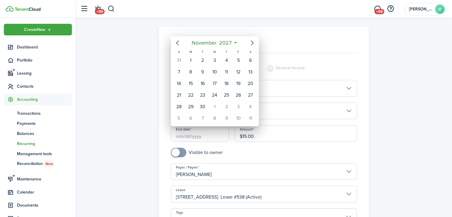
click at [192, 59] on div "1" at bounding box center [190, 60] width 9 height 9
type input "[DATE]"
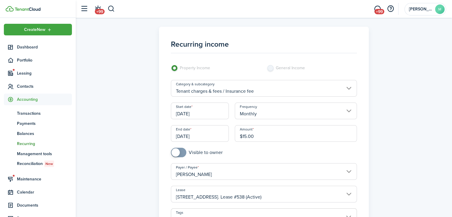
click at [218, 152] on input "checkbox" at bounding box center [197, 153] width 52 height 10
checkbox input "true"
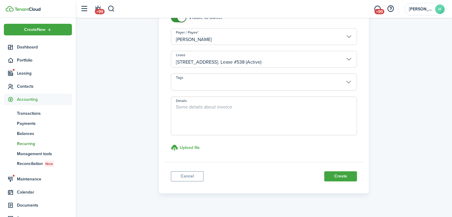
scroll to position [145, 0]
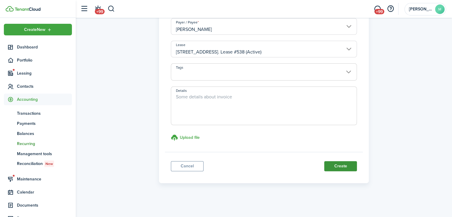
click at [343, 166] on button "Create" at bounding box center [340, 166] width 33 height 10
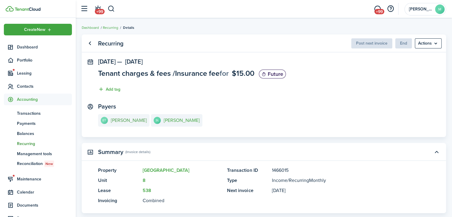
click at [124, 122] on e-details-info-title "[PERSON_NAME]" at bounding box center [129, 120] width 36 height 5
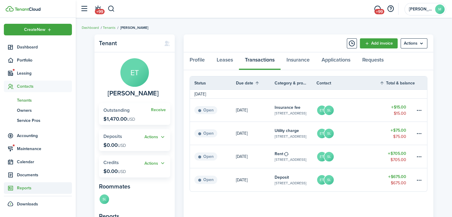
click at [64, 188] on span "Reports" at bounding box center [44, 188] width 55 height 6
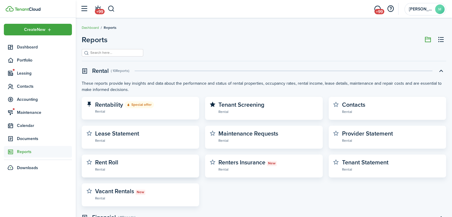
click at [164, 165] on link "Rent Roll Rental" at bounding box center [144, 165] width 99 height 13
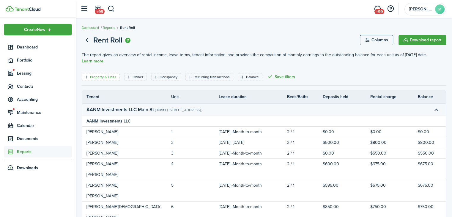
click at [108, 74] on filter-tag-label "Property & Units" at bounding box center [103, 76] width 26 height 5
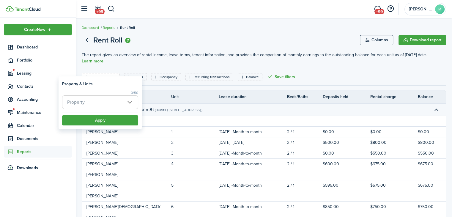
click at [110, 103] on span "Property" at bounding box center [99, 102] width 75 height 13
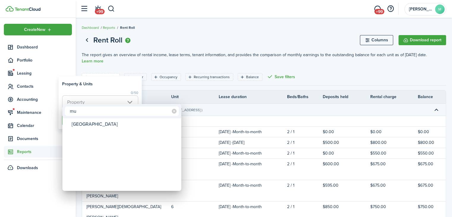
type input "mu"
click at [112, 124] on div "[GEOGRAPHIC_DATA]" at bounding box center [124, 124] width 105 height 10
type input "[GEOGRAPHIC_DATA]"
click at [113, 86] on div at bounding box center [225, 108] width 547 height 312
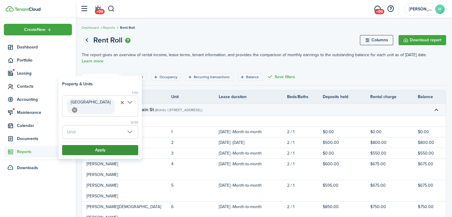
click at [110, 145] on button "Apply" at bounding box center [100, 150] width 76 height 10
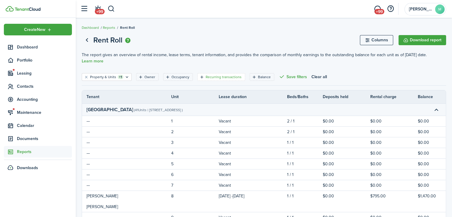
click at [219, 74] on filter-tag-label "Recurring transactions" at bounding box center [223, 76] width 36 height 5
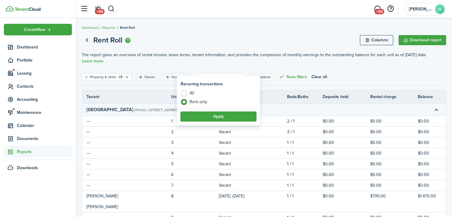
click at [192, 94] on label "All" at bounding box center [218, 94] width 76 height 9
radio input "true"
click at [208, 118] on button "Apply" at bounding box center [218, 116] width 76 height 10
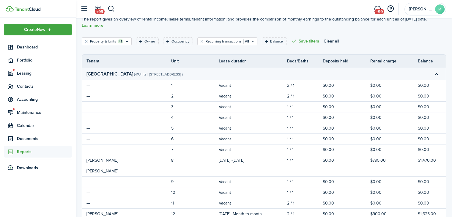
scroll to position [32, 0]
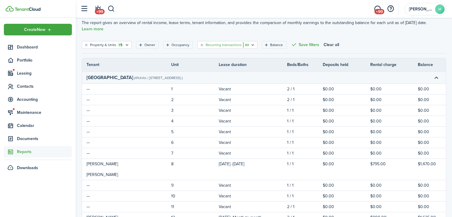
click at [250, 42] on icon "Open filter" at bounding box center [252, 44] width 5 height 5
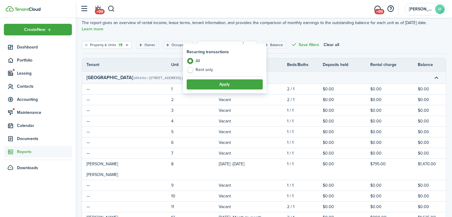
click at [209, 66] on label "All" at bounding box center [224, 62] width 76 height 9
click at [203, 69] on label "Rent only" at bounding box center [224, 70] width 76 height 6
radio input "false"
radio input "true"
click at [210, 84] on button "Apply" at bounding box center [224, 84] width 76 height 10
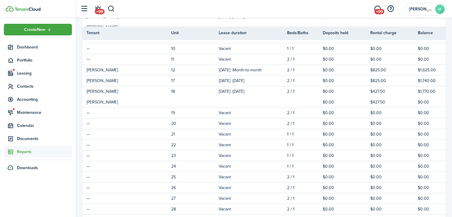
scroll to position [181, 0]
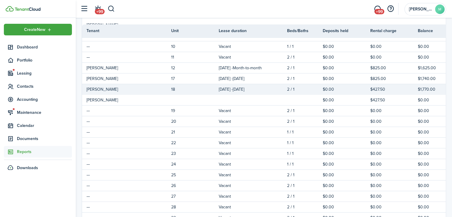
click at [118, 88] on tr "[PERSON_NAME] 18 [DATE] - [DATE] 2 / 1 $0.00 $427.50 $1,770.00" at bounding box center [273, 89] width 383 height 11
click at [167, 85] on td "[PERSON_NAME]" at bounding box center [126, 89] width 89 height 8
click at [176, 85] on td "18" at bounding box center [195, 89] width 48 height 8
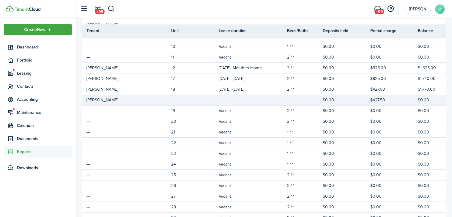
click at [110, 96] on td "[PERSON_NAME]" at bounding box center [126, 100] width 89 height 8
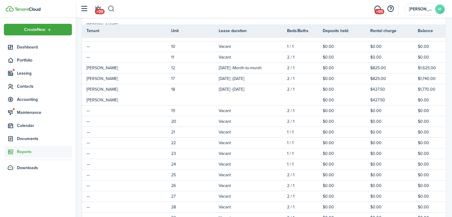
click at [114, 9] on button "button" at bounding box center [110, 9] width 7 height 10
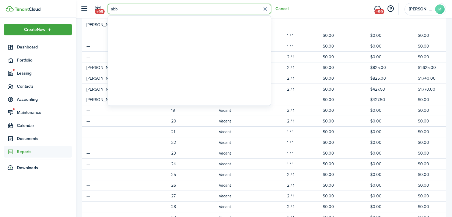
type input "[PERSON_NAME]"
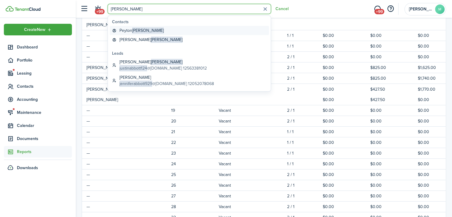
click at [154, 27] on link "[PERSON_NAME]" at bounding box center [189, 30] width 159 height 9
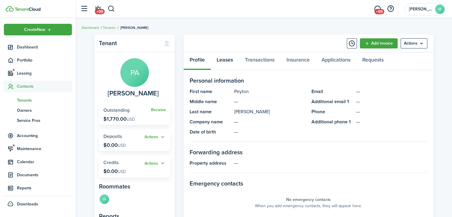
click at [229, 65] on link "Leases" at bounding box center [225, 61] width 28 height 18
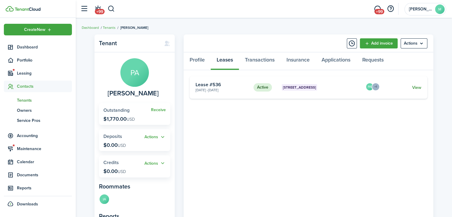
click at [418, 87] on link "View" at bounding box center [416, 87] width 9 height 6
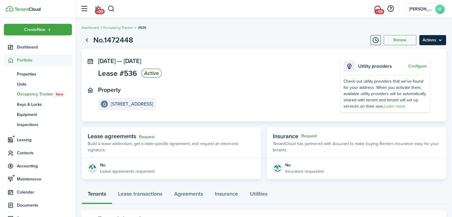
click at [442, 43] on menu-btn "Actions" at bounding box center [432, 40] width 27 height 10
click at [278, 119] on panel-main-body "[DATE] — [DATE] Lease #536 Active Property [STREET_ADDRESS] Utility providers C…" at bounding box center [264, 85] width 364 height 72
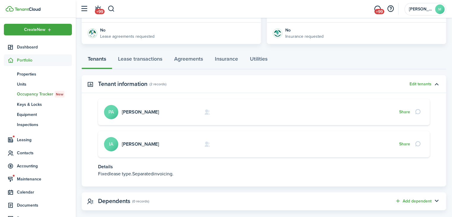
scroll to position [137, 0]
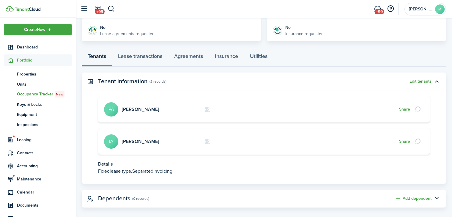
click at [424, 82] on button "Edit tenants" at bounding box center [420, 81] width 22 height 5
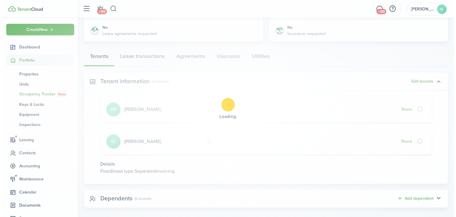
scroll to position [131, 0]
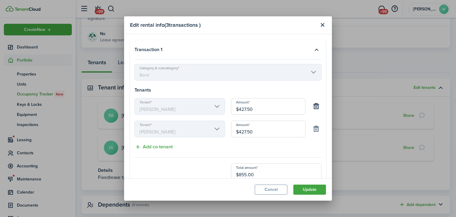
click at [312, 129] on button "button" at bounding box center [317, 129] width 10 height 10
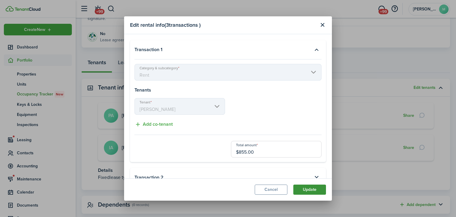
click at [306, 192] on button "Update" at bounding box center [309, 189] width 33 height 10
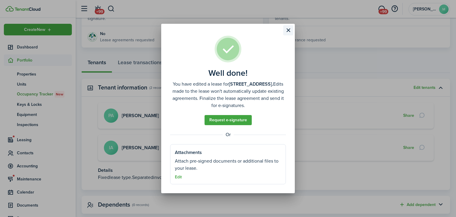
click at [290, 31] on button "Close modal" at bounding box center [288, 30] width 10 height 10
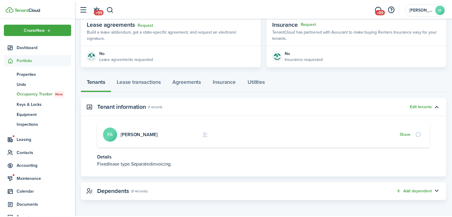
scroll to position [112, 0]
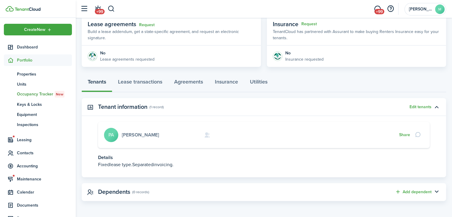
click at [146, 134] on link "[PERSON_NAME]" at bounding box center [140, 134] width 37 height 7
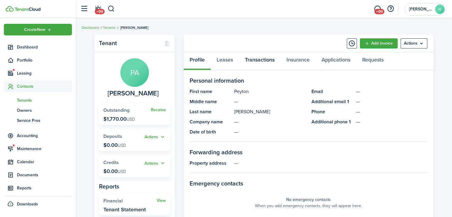
click at [272, 60] on link "Transactions" at bounding box center [260, 61] width 42 height 18
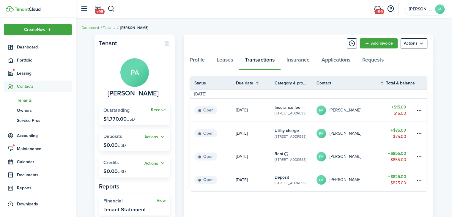
click at [112, 26] on link "Tenants" at bounding box center [109, 27] width 13 height 5
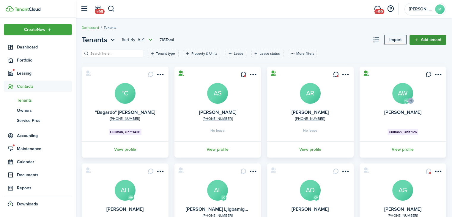
click at [430, 36] on link "Add tenant" at bounding box center [427, 40] width 37 height 10
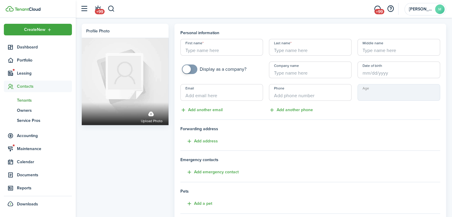
click at [230, 44] on input "First name" at bounding box center [221, 47] width 83 height 17
paste input "[PERSON_NAME]"
drag, startPoint x: 222, startPoint y: 54, endPoint x: 197, endPoint y: 50, distance: 25.5
click at [197, 50] on input "[PERSON_NAME]" at bounding box center [221, 47] width 83 height 17
type input "[PERSON_NAME]"
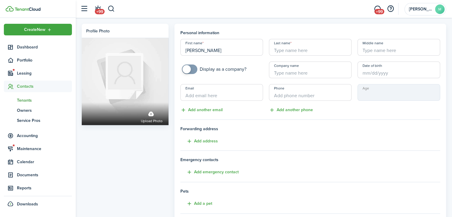
paste input "[PERSON_NAME]"
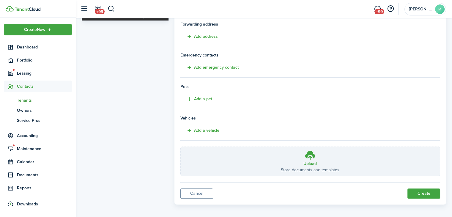
scroll to position [107, 0]
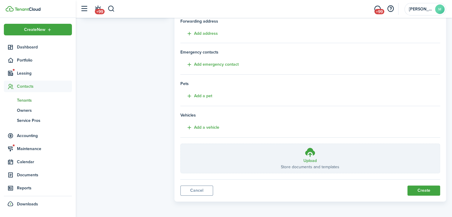
type input "[PERSON_NAME]"
click at [416, 197] on panel-main "Personal information First name [PERSON_NAME] Last name [PERSON_NAME] Middle na…" at bounding box center [310, 58] width 272 height 285
click at [426, 187] on button "Create" at bounding box center [423, 190] width 33 height 10
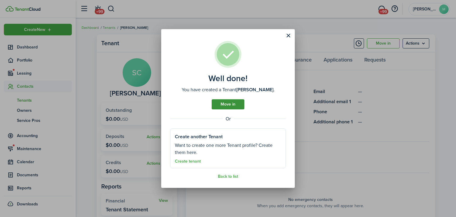
click at [238, 103] on link "Move in" at bounding box center [228, 104] width 33 height 10
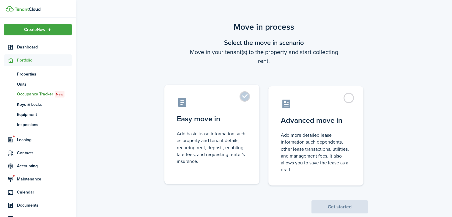
click at [243, 158] on control-radio-card-description "Add basic lease information such as property and tenant details, recurring rent…" at bounding box center [212, 147] width 70 height 34
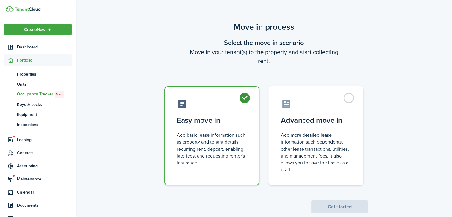
radio input "true"
click at [350, 205] on button "Get started" at bounding box center [339, 206] width 56 height 13
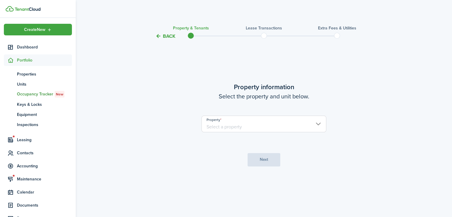
click at [295, 126] on input "Property" at bounding box center [263, 124] width 125 height 17
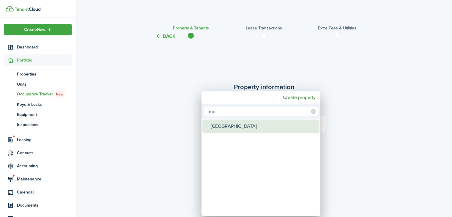
type input "mu"
click at [251, 128] on div "[GEOGRAPHIC_DATA]" at bounding box center [263, 126] width 105 height 14
type input "[GEOGRAPHIC_DATA]"
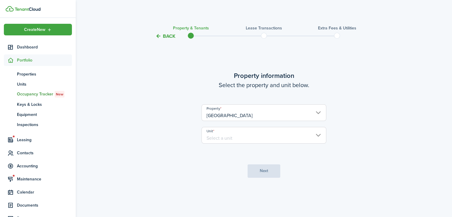
click at [261, 136] on input "Unit" at bounding box center [263, 135] width 125 height 17
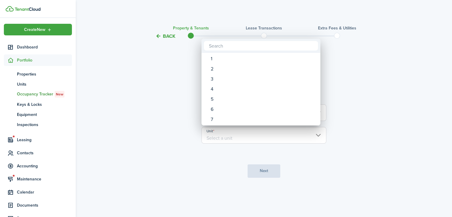
click at [215, 61] on div "1" at bounding box center [263, 59] width 105 height 10
type input "1"
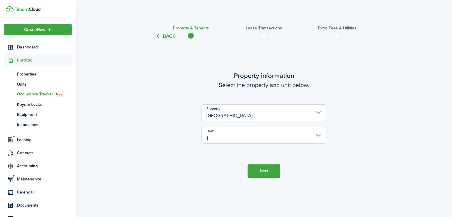
click at [264, 172] on button "Next" at bounding box center [263, 170] width 33 height 13
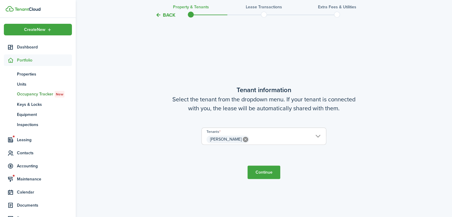
click at [258, 175] on button "Continue" at bounding box center [263, 171] width 33 height 13
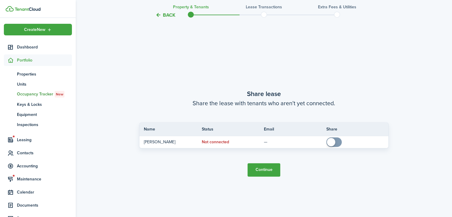
scroll to position [393, 0]
click at [264, 168] on button "Continue" at bounding box center [263, 169] width 33 height 13
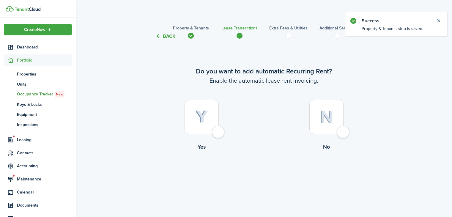
click at [213, 120] on div at bounding box center [201, 117] width 34 height 34
radio input "true"
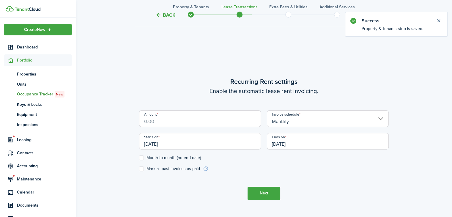
scroll to position [177, 0]
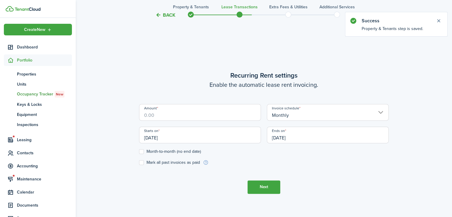
click at [211, 112] on input "Amount" at bounding box center [200, 112] width 122 height 17
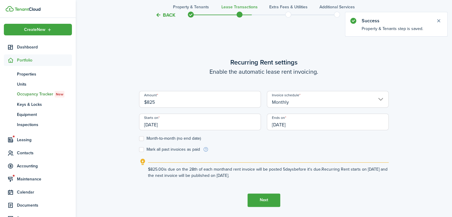
click at [227, 124] on input "[DATE]" at bounding box center [200, 121] width 122 height 17
type input "$825.00"
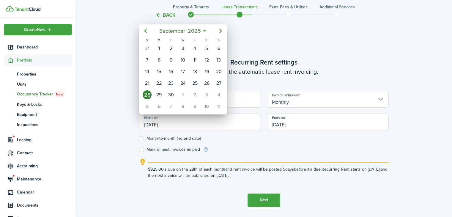
click at [186, 93] on div "1" at bounding box center [182, 94] width 9 height 9
type input "[DATE]"
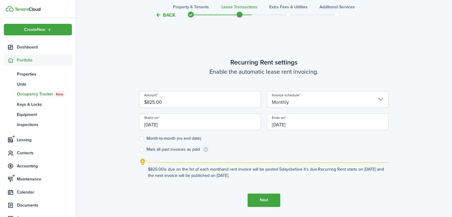
scroll to position [0, 0]
click at [324, 124] on input "[DATE]" at bounding box center [328, 121] width 122 height 17
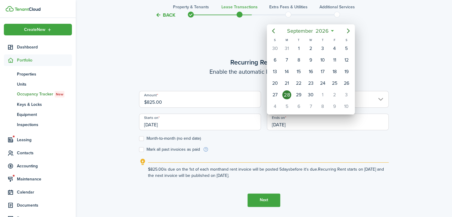
click at [231, 120] on div at bounding box center [225, 108] width 547 height 312
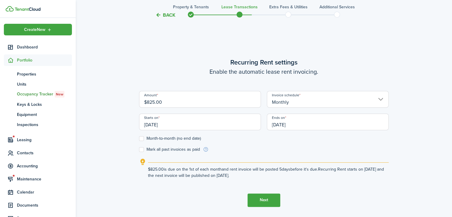
click at [327, 121] on input "[DATE]" at bounding box center [328, 121] width 122 height 17
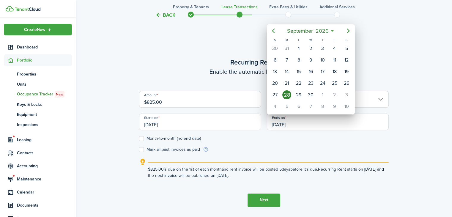
click at [274, 29] on icon "Previous page" at bounding box center [273, 30] width 7 height 7
click at [275, 29] on icon "Previous page" at bounding box center [273, 30] width 7 height 7
click at [274, 30] on icon "Previous page" at bounding box center [273, 30] width 7 height 7
click at [273, 30] on icon "Previous page" at bounding box center [273, 31] width 3 height 5
click at [274, 31] on icon "Previous page" at bounding box center [273, 30] width 7 height 7
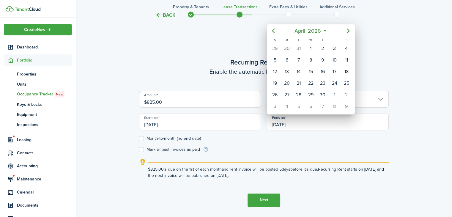
click at [278, 28] on mbsc-button "Previous page" at bounding box center [273, 31] width 12 height 12
click at [272, 31] on icon "Previous page" at bounding box center [273, 31] width 3 height 5
click at [350, 83] on div "28" at bounding box center [346, 83] width 9 height 9
type input "[DATE]"
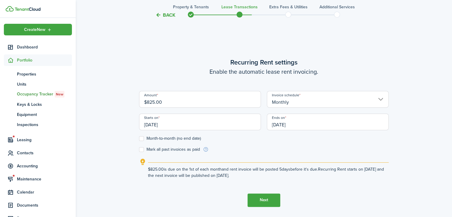
click at [269, 201] on button "Next" at bounding box center [263, 199] width 33 height 13
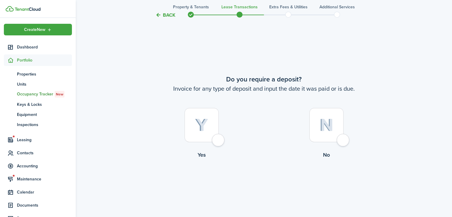
click at [207, 127] on img at bounding box center [201, 124] width 13 height 13
radio input "true"
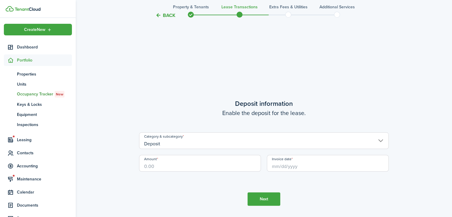
scroll to position [610, 0]
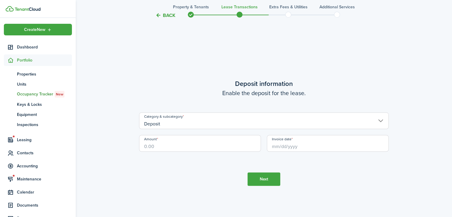
click at [197, 143] on input "Amount" at bounding box center [200, 143] width 122 height 17
click at [340, 145] on input "Invoice date" at bounding box center [328, 143] width 122 height 17
type input "$825.00"
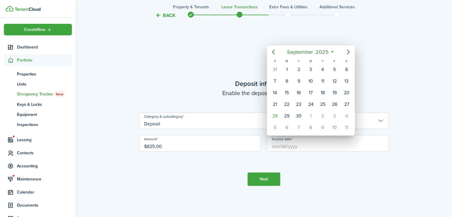
click at [276, 113] on div "28" at bounding box center [274, 115] width 9 height 9
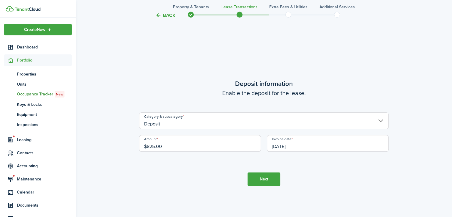
click at [273, 175] on button "Next" at bounding box center [263, 178] width 33 height 13
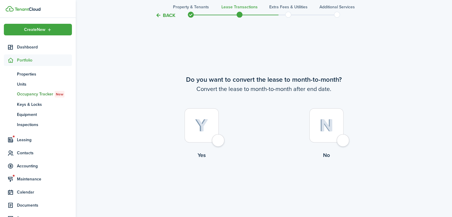
scroll to position [827, 0]
click at [164, 23] on tc-wizard-header "Back Property & Tenants Lease Transactions Extra fees & Utilities Additional Se…" at bounding box center [264, 13] width 258 height 27
click at [164, 15] on button "Back" at bounding box center [165, 15] width 20 height 6
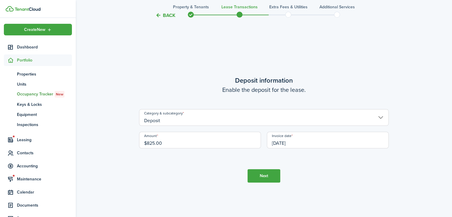
scroll to position [610, 0]
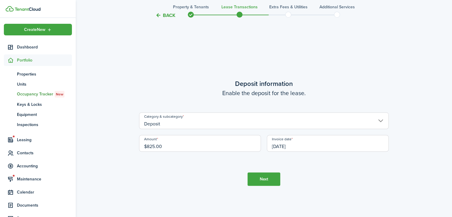
click at [305, 143] on input "[DATE]" at bounding box center [328, 143] width 122 height 17
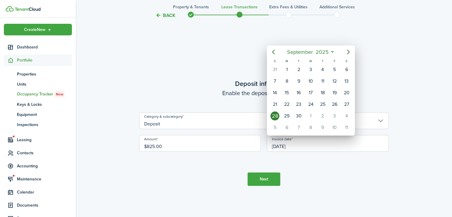
click at [311, 117] on div "1" at bounding box center [310, 115] width 9 height 9
type input "[DATE]"
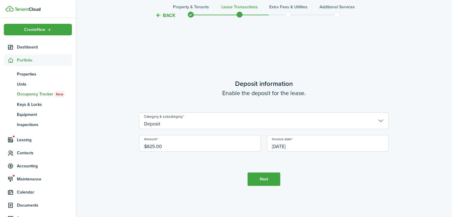
scroll to position [0, 0]
click at [277, 177] on button "Next" at bounding box center [263, 178] width 33 height 13
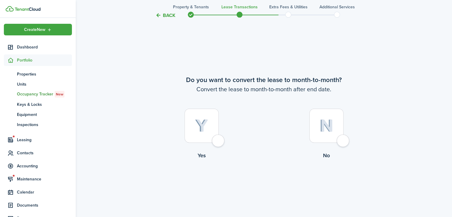
scroll to position [827, 0]
click at [205, 126] on img at bounding box center [201, 125] width 13 height 13
radio input "true"
click at [270, 185] on button "Continue" at bounding box center [263, 183] width 33 height 13
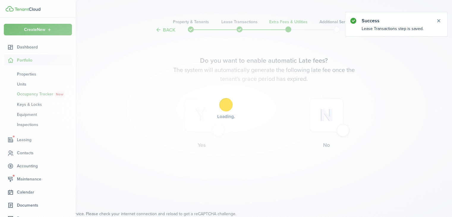
scroll to position [0, 0]
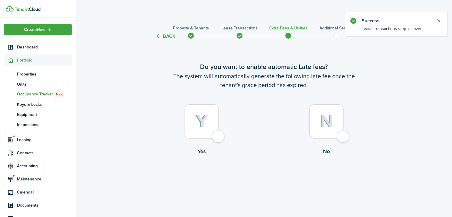
click at [335, 127] on div at bounding box center [326, 121] width 34 height 34
radio input "true"
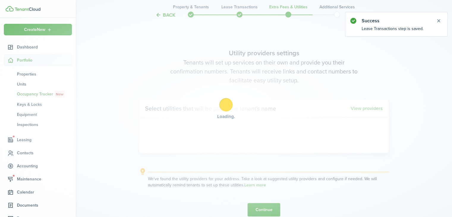
scroll to position [177, 0]
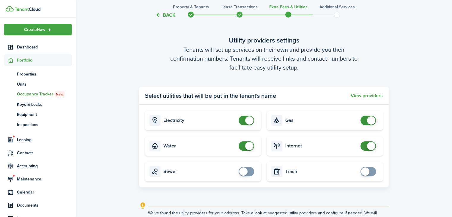
checkbox input "false"
click at [250, 120] on span at bounding box center [249, 120] width 8 height 8
checkbox input "false"
click at [252, 144] on span at bounding box center [249, 146] width 8 height 8
checkbox input "false"
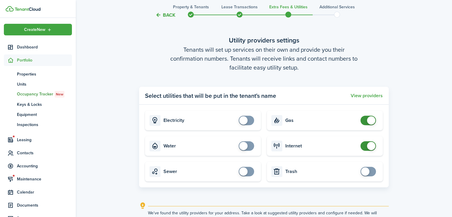
click at [372, 120] on span at bounding box center [371, 120] width 8 height 8
checkbox input "false"
click at [372, 145] on span at bounding box center [371, 146] width 8 height 8
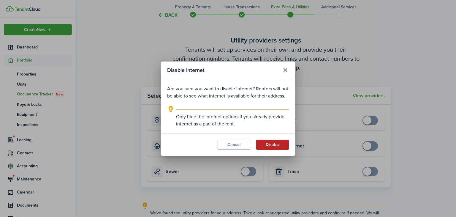
click at [281, 147] on button "Disable" at bounding box center [272, 145] width 33 height 10
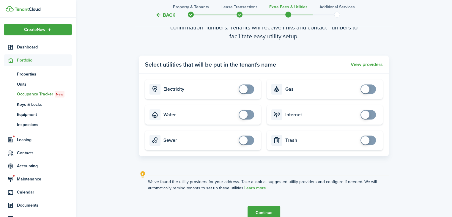
scroll to position [239, 0]
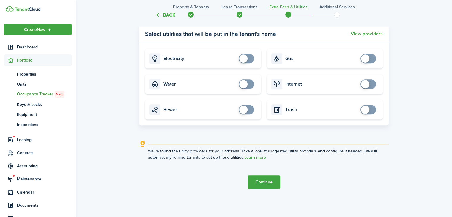
click at [264, 181] on button "Continue" at bounding box center [263, 181] width 33 height 13
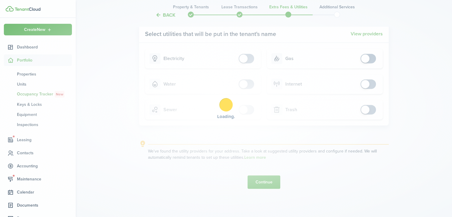
scroll to position [0, 0]
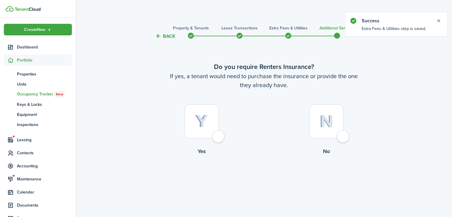
click at [337, 135] on div at bounding box center [326, 121] width 34 height 34
radio input "true"
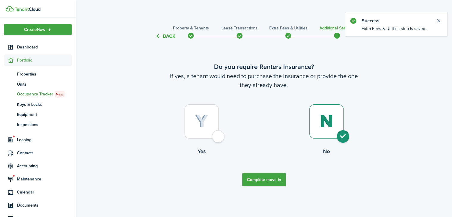
click at [277, 180] on button "Complete move in" at bounding box center [264, 179] width 44 height 13
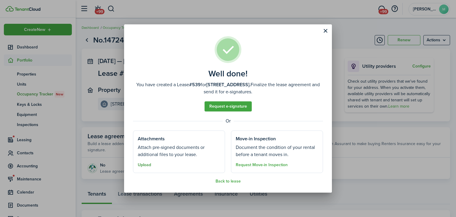
click at [151, 163] on button "Upload" at bounding box center [144, 164] width 13 height 5
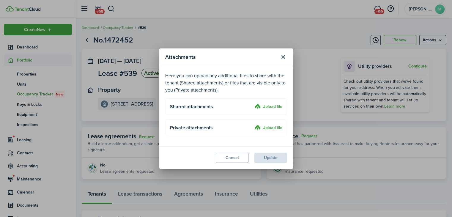
click at [274, 107] on label "Upload file" at bounding box center [268, 106] width 28 height 7
click at [252, 103] on input "Upload file" at bounding box center [252, 103] width 0 height 0
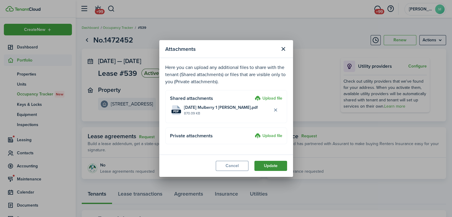
click at [275, 168] on button "Update" at bounding box center [270, 166] width 33 height 10
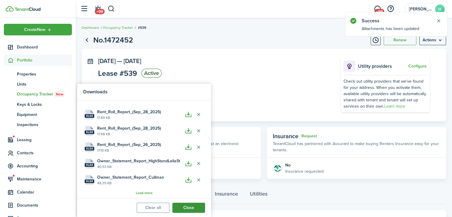
click at [193, 207] on button "Close" at bounding box center [188, 208] width 33 height 10
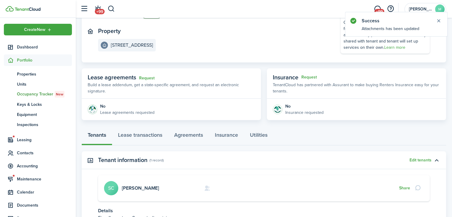
scroll to position [59, 0]
click at [162, 189] on card-title "[PERSON_NAME]" at bounding box center [161, 187] width 79 height 5
click at [145, 188] on link "[PERSON_NAME]" at bounding box center [140, 187] width 37 height 7
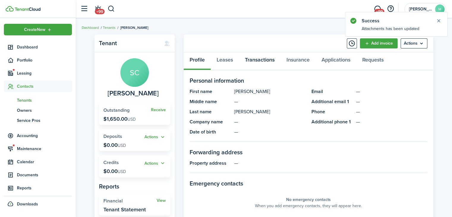
click at [260, 63] on link "Transactions" at bounding box center [260, 61] width 42 height 18
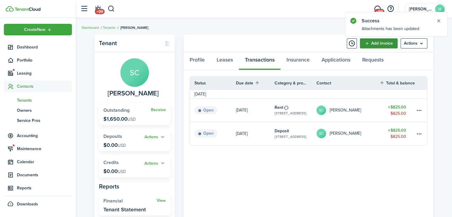
click at [391, 46] on link "Add invoice" at bounding box center [379, 43] width 38 height 10
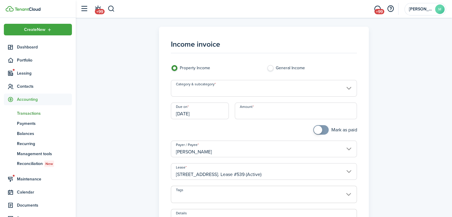
click at [315, 111] on input "Amount" at bounding box center [296, 110] width 122 height 17
click at [207, 116] on input "[DATE]" at bounding box center [200, 110] width 58 height 17
type input "$15.00"
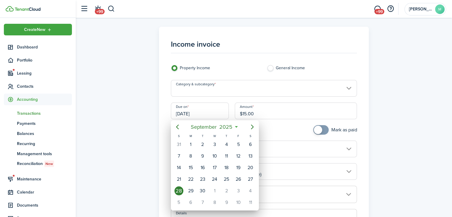
click at [216, 189] on div "1" at bounding box center [214, 190] width 9 height 9
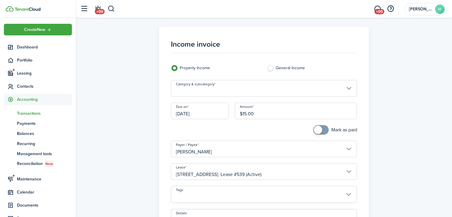
type input "[DATE]"
click at [237, 88] on input "Category & subcategory" at bounding box center [264, 88] width 186 height 17
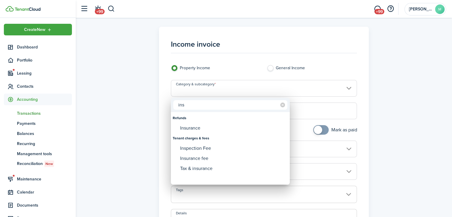
type input "ins"
click at [215, 129] on div "Insurance" at bounding box center [232, 128] width 105 height 10
type input "Refunds / Insurance"
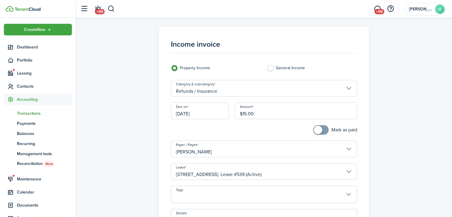
click at [298, 83] on input "Refunds / Insurance" at bounding box center [264, 88] width 186 height 17
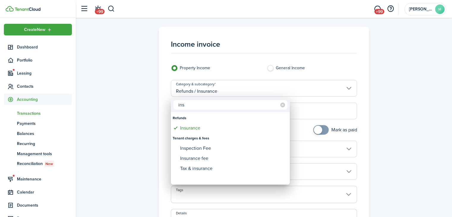
type input "ins"
click at [214, 161] on div "Insurance fee" at bounding box center [232, 158] width 105 height 10
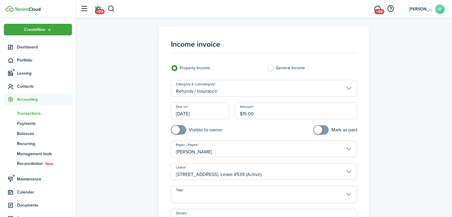
type input "Tenant charges & fees / Insurance fee"
click at [212, 131] on input "checkbox" at bounding box center [197, 130] width 52 height 10
checkbox input "true"
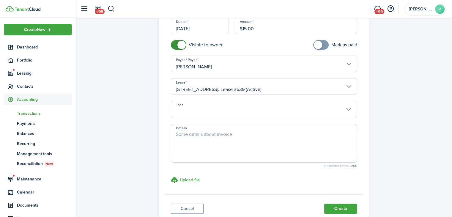
scroll to position [90, 0]
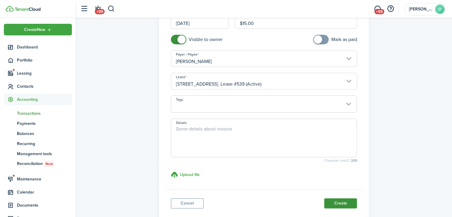
click at [346, 207] on button "Create" at bounding box center [340, 203] width 33 height 10
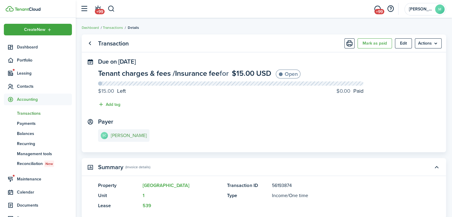
click at [118, 137] on e-details-info-title "[PERSON_NAME]" at bounding box center [129, 135] width 36 height 5
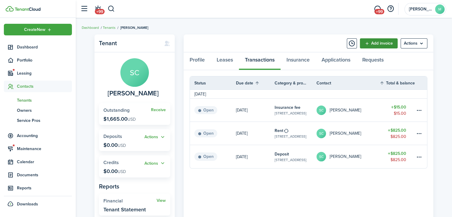
click at [377, 41] on link "Add invoice" at bounding box center [379, 43] width 38 height 10
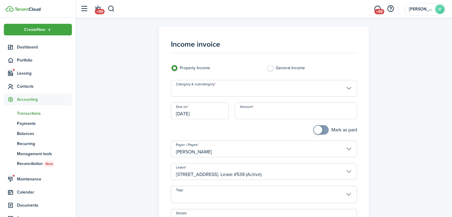
click at [266, 87] on input "Category & subcategory" at bounding box center [264, 88] width 186 height 17
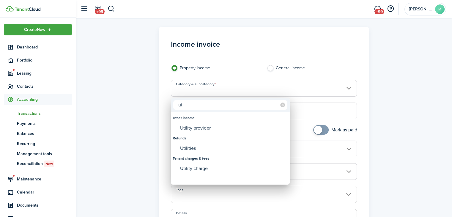
type input "uti"
click at [205, 170] on div "Utility charge" at bounding box center [232, 168] width 105 height 10
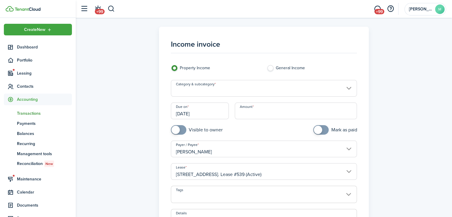
type input "Tenant charges & fees / Utility charge"
click at [265, 115] on input "Amount" at bounding box center [296, 110] width 122 height 17
type input "$75"
click at [202, 130] on input "checkbox" at bounding box center [197, 130] width 52 height 10
checkbox input "true"
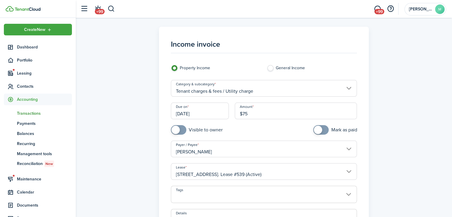
type input "$75.00"
click at [217, 110] on input "[DATE]" at bounding box center [200, 110] width 58 height 17
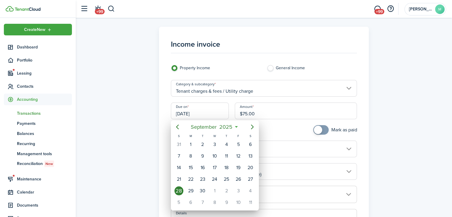
click at [214, 191] on div "1" at bounding box center [214, 190] width 9 height 9
type input "[DATE]"
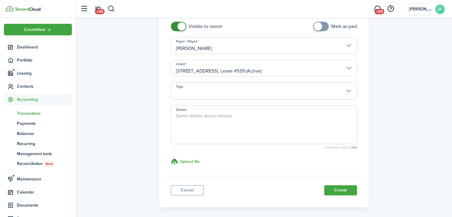
scroll to position [107, 0]
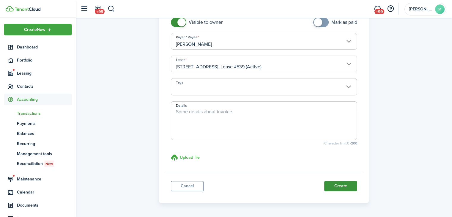
click at [349, 189] on button "Create" at bounding box center [340, 186] width 33 height 10
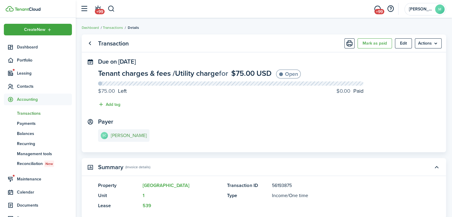
click at [129, 133] on e-details-info-title "[PERSON_NAME]" at bounding box center [129, 135] width 36 height 5
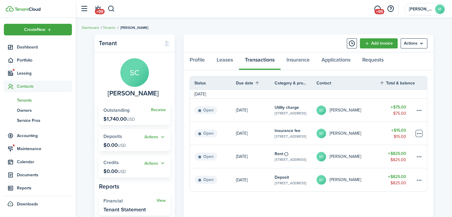
click at [419, 133] on table-menu-btn-icon at bounding box center [418, 133] width 7 height 7
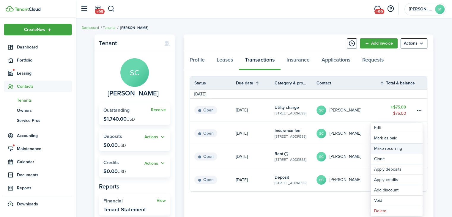
click at [406, 149] on link "Make recurring" at bounding box center [396, 148] width 52 height 10
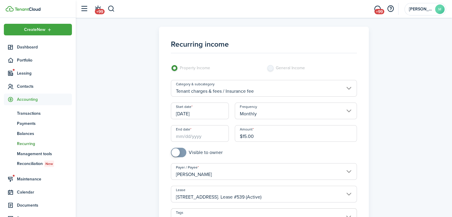
click at [214, 113] on input "[DATE]" at bounding box center [200, 110] width 58 height 17
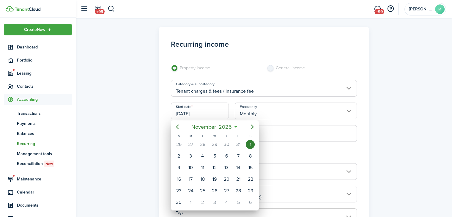
click at [245, 60] on div at bounding box center [225, 108] width 547 height 312
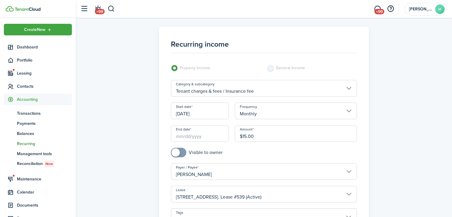
click at [208, 135] on input "End date" at bounding box center [200, 133] width 58 height 17
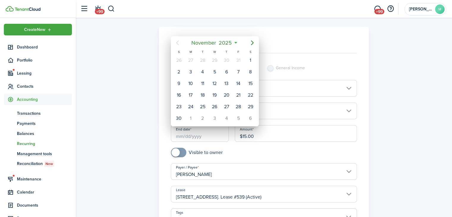
click at [227, 43] on span "2025" at bounding box center [225, 42] width 16 height 11
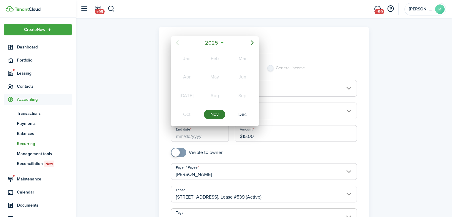
click at [219, 42] on span "2025" at bounding box center [212, 42] width 16 height 11
click at [188, 112] on div "2027" at bounding box center [186, 115] width 21 height 10
click at [217, 113] on div "Nov" at bounding box center [214, 115] width 21 height 10
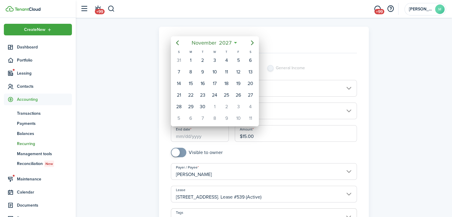
click at [192, 62] on div "1" at bounding box center [190, 60] width 9 height 9
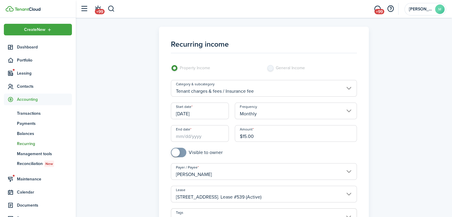
type input "[DATE]"
click at [197, 153] on input "checkbox" at bounding box center [197, 153] width 52 height 10
checkbox input "true"
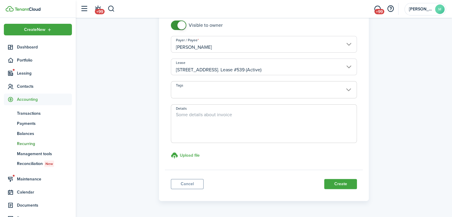
scroll to position [145, 0]
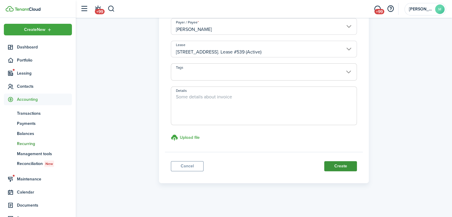
click at [345, 166] on button "Create" at bounding box center [340, 166] width 33 height 10
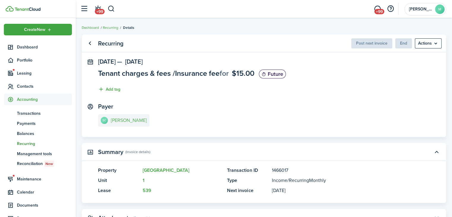
click at [117, 117] on link "SC [PERSON_NAME]" at bounding box center [123, 120] width 51 height 12
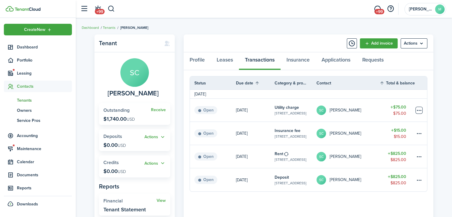
click at [420, 107] on table-menu-btn-icon at bounding box center [418, 110] width 7 height 7
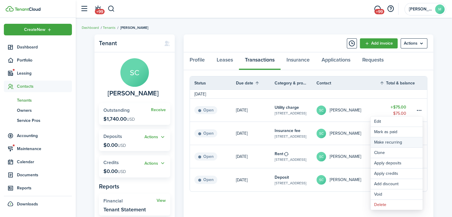
click at [407, 143] on link "Make recurring" at bounding box center [396, 142] width 52 height 10
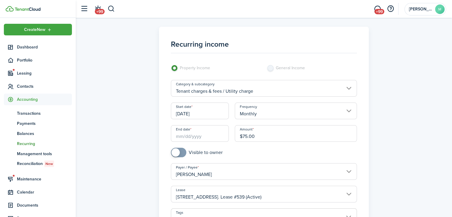
click at [200, 135] on input "End date" at bounding box center [200, 133] width 58 height 17
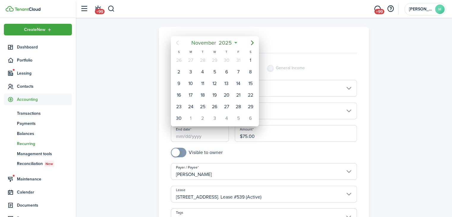
click at [229, 44] on span "2025" at bounding box center [225, 42] width 16 height 11
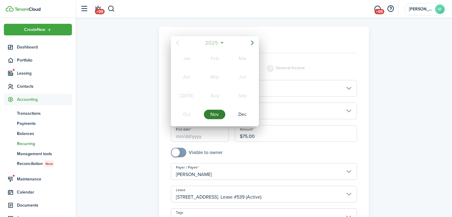
click at [221, 45] on mbsc-button "2025" at bounding box center [211, 42] width 20 height 11
click at [186, 116] on div "2027" at bounding box center [186, 115] width 21 height 10
click at [215, 112] on div "Nov" at bounding box center [214, 115] width 21 height 10
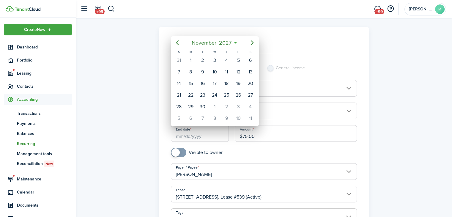
click at [190, 60] on div "1" at bounding box center [190, 60] width 9 height 9
type input "[DATE]"
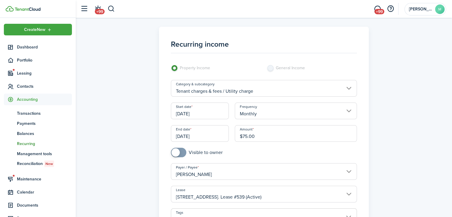
click at [212, 153] on input "checkbox" at bounding box center [197, 153] width 52 height 10
checkbox input "true"
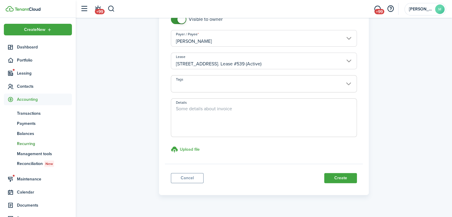
scroll to position [135, 0]
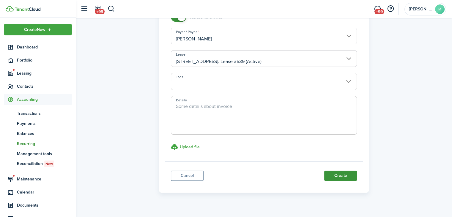
click at [351, 179] on button "Create" at bounding box center [340, 175] width 33 height 10
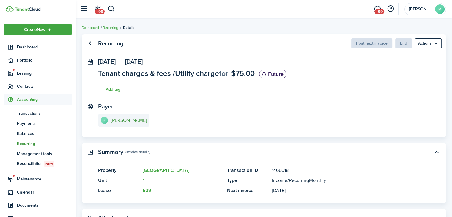
click at [129, 120] on e-details-info-title "[PERSON_NAME]" at bounding box center [129, 120] width 36 height 5
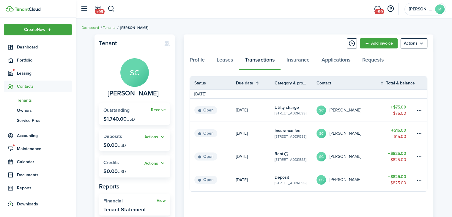
click at [110, 29] on link "Tenants" at bounding box center [109, 27] width 13 height 5
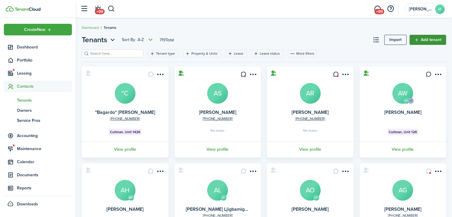
click at [434, 41] on link "Add tenant" at bounding box center [427, 40] width 37 height 10
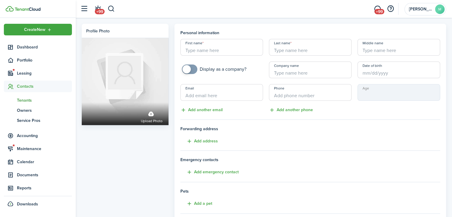
click at [239, 46] on input "First name" at bounding box center [221, 47] width 83 height 17
type input "[PERSON_NAME]"
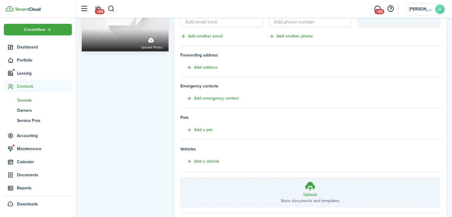
scroll to position [107, 0]
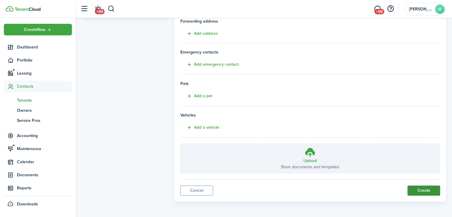
type input "[PERSON_NAME]"
click at [425, 193] on button "Create" at bounding box center [423, 190] width 33 height 10
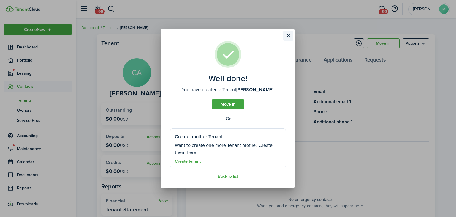
click at [292, 39] on button "Close modal" at bounding box center [288, 36] width 10 height 10
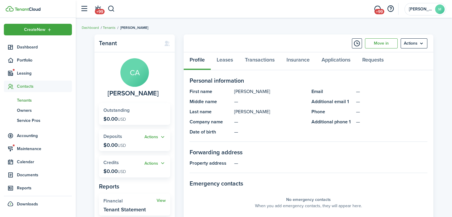
click at [107, 27] on link "Tenants" at bounding box center [109, 27] width 13 height 5
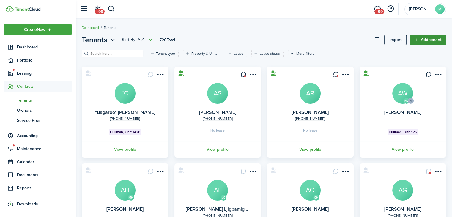
click at [425, 40] on link "Add tenant" at bounding box center [427, 40] width 37 height 10
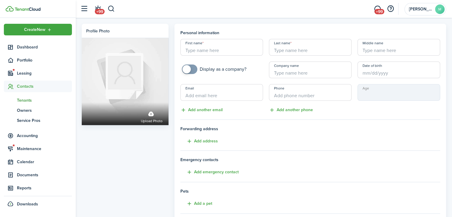
click at [215, 47] on input "First name" at bounding box center [221, 47] width 83 height 17
type input "[PERSON_NAME]"
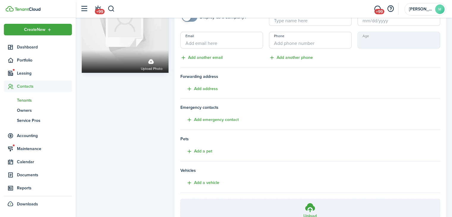
scroll to position [107, 0]
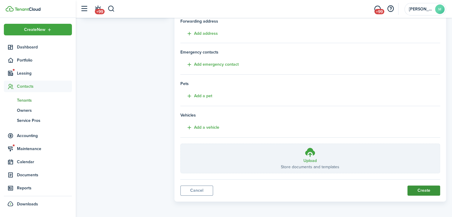
type input "[PERSON_NAME]"
click at [416, 187] on button "Create" at bounding box center [423, 190] width 33 height 10
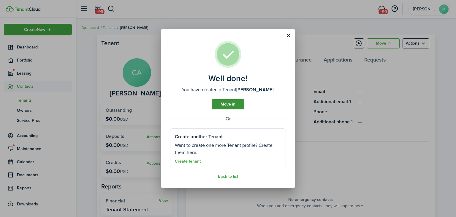
click at [235, 107] on link "Move in" at bounding box center [228, 104] width 33 height 10
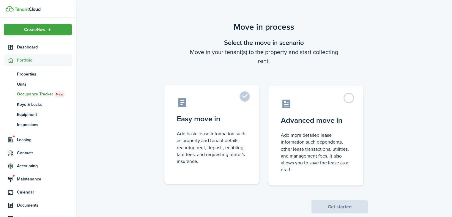
click at [243, 156] on control-radio-card-description "Add basic lease information such as property and tenant details, recurring rent…" at bounding box center [212, 147] width 70 height 34
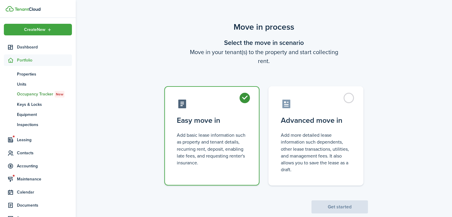
radio input "true"
click at [339, 207] on button "Get started" at bounding box center [339, 206] width 56 height 13
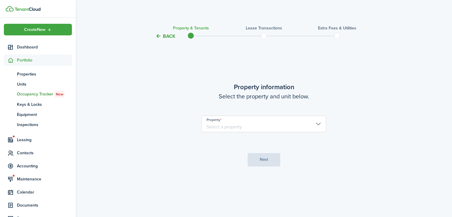
click at [295, 119] on input "Property" at bounding box center [263, 124] width 125 height 17
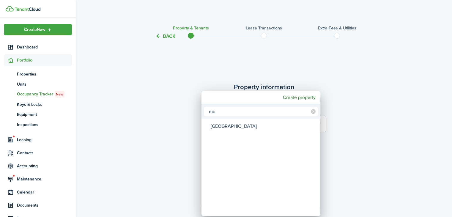
type input "mu"
click at [252, 129] on div "[GEOGRAPHIC_DATA]" at bounding box center [263, 126] width 105 height 14
type input "[GEOGRAPHIC_DATA]"
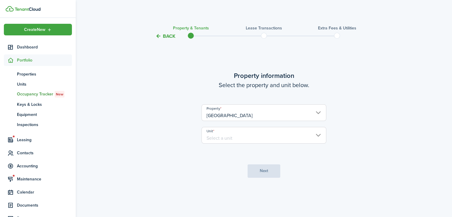
click at [271, 137] on input "Unit" at bounding box center [263, 135] width 125 height 17
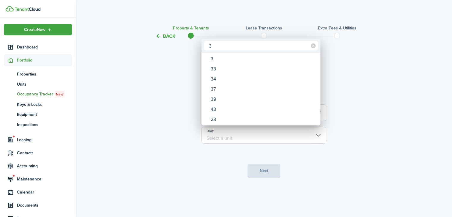
type input "3"
click at [234, 61] on div "3" at bounding box center [263, 59] width 105 height 10
type input "3"
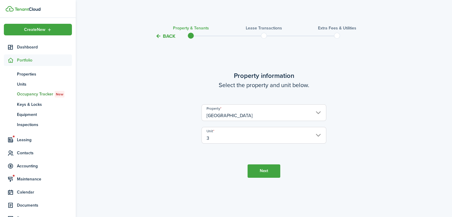
click at [270, 165] on button "Next" at bounding box center [263, 170] width 33 height 13
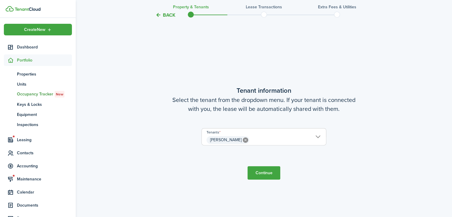
scroll to position [177, 0]
click at [293, 134] on input "[PERSON_NAME]" at bounding box center [264, 131] width 124 height 7
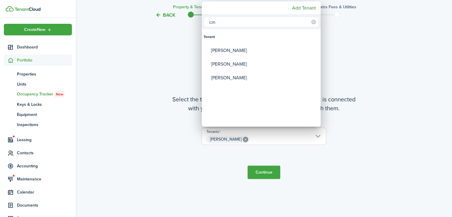
type input "cin"
click at [250, 52] on div "[PERSON_NAME]" at bounding box center [263, 51] width 105 height 14
type input "[PERSON_NAME], [PERSON_NAME]"
click at [272, 176] on div at bounding box center [225, 108] width 547 height 312
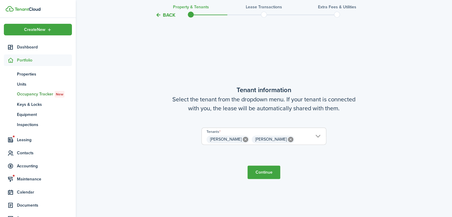
click at [273, 173] on button "Continue" at bounding box center [263, 171] width 33 height 13
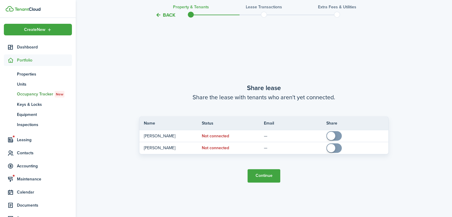
scroll to position [393, 0]
click at [276, 173] on button "Continue" at bounding box center [263, 175] width 33 height 13
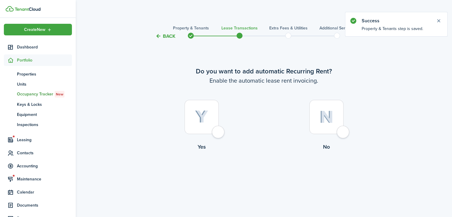
click at [211, 123] on div at bounding box center [201, 117] width 34 height 34
radio input "true"
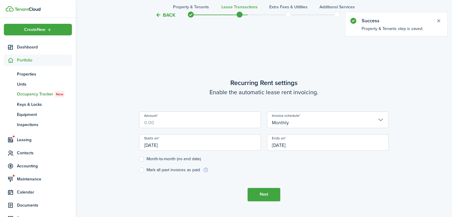
scroll to position [177, 0]
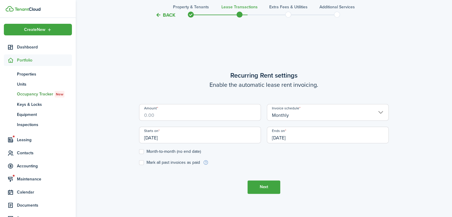
click at [228, 115] on input "Amount" at bounding box center [200, 112] width 122 height 17
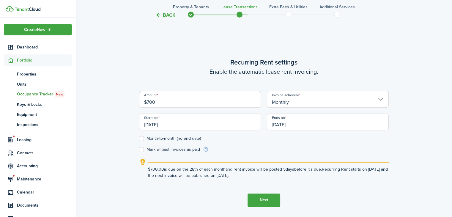
click at [234, 127] on input "[DATE]" at bounding box center [200, 121] width 122 height 17
type input "$700.00"
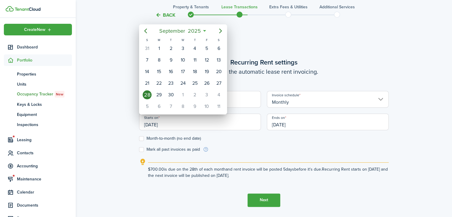
click at [185, 95] on div "1" at bounding box center [182, 94] width 9 height 9
type input "[DATE]"
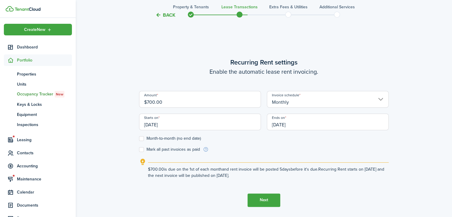
scroll to position [0, 0]
click at [319, 129] on input "[DATE]" at bounding box center [328, 121] width 122 height 17
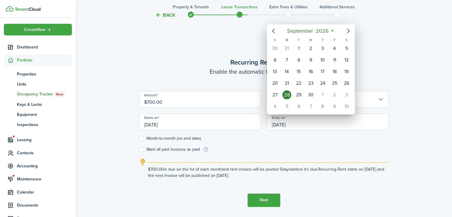
click at [321, 126] on div at bounding box center [225, 108] width 547 height 312
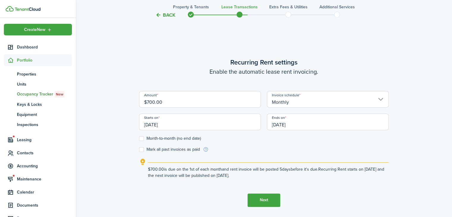
click at [316, 127] on input "[DATE]" at bounding box center [328, 121] width 122 height 17
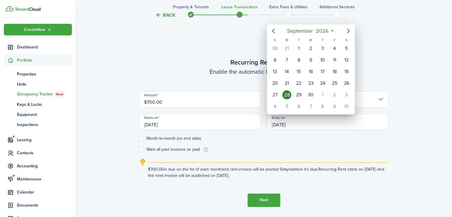
click at [190, 137] on div at bounding box center [225, 108] width 547 height 312
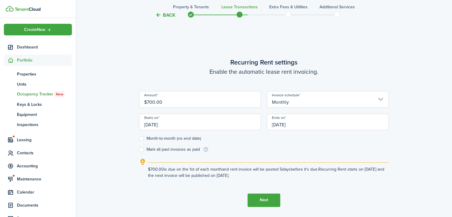
click at [195, 137] on label "Month-to-month (no end date)" at bounding box center [170, 138] width 62 height 5
click at [139, 138] on input "Month-to-month (no end date)" at bounding box center [139, 138] width 0 height 0
checkbox input "true"
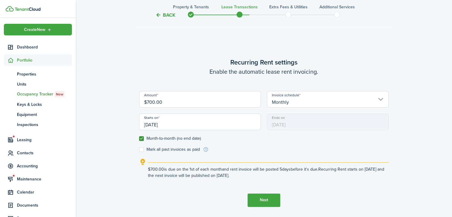
click at [271, 203] on button "Next" at bounding box center [263, 199] width 33 height 13
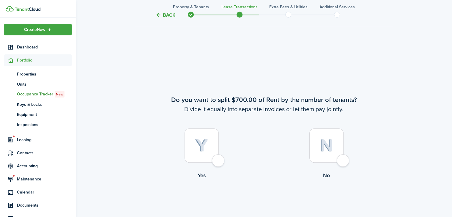
scroll to position [393, 0]
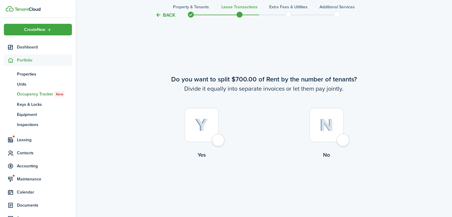
click at [327, 130] on img at bounding box center [326, 124] width 14 height 13
radio input "true"
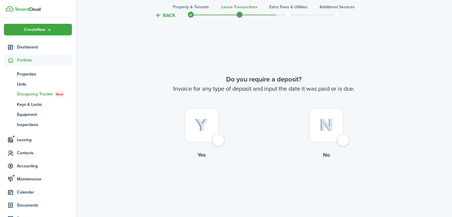
click at [198, 132] on div at bounding box center [201, 125] width 34 height 34
radio input "true"
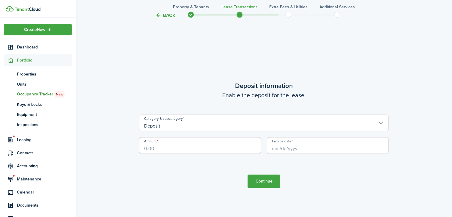
scroll to position [827, 0]
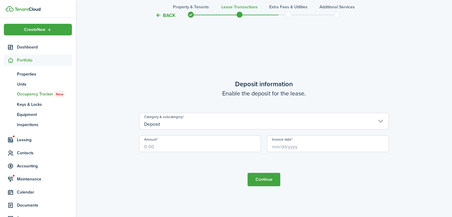
click at [223, 143] on input "Amount" at bounding box center [200, 143] width 122 height 17
type input "$625.00"
click at [323, 145] on input "Invoice date" at bounding box center [328, 143] width 122 height 17
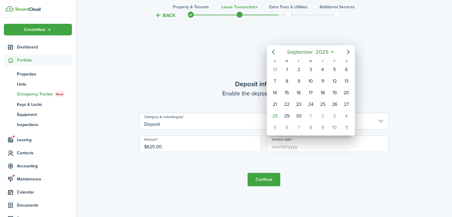
click at [311, 112] on div "1" at bounding box center [310, 115] width 9 height 9
type input "[DATE]"
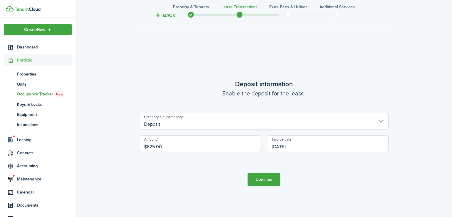
click at [273, 176] on button "Continue" at bounding box center [263, 179] width 33 height 13
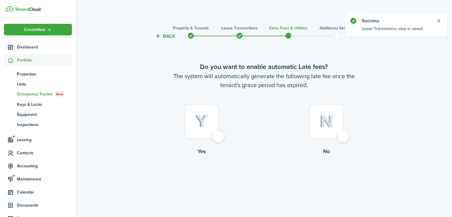
click at [325, 127] on img at bounding box center [326, 121] width 14 height 13
radio input "true"
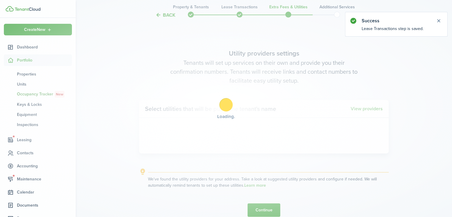
scroll to position [177, 0]
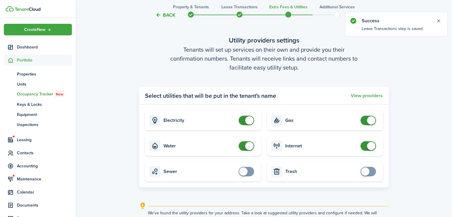
checkbox input "false"
click at [252, 118] on span at bounding box center [249, 120] width 8 height 8
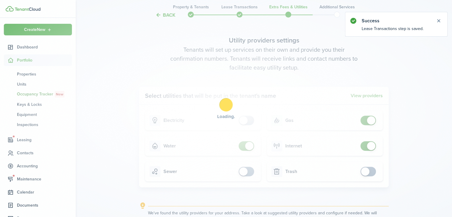
click at [248, 147] on div "Loading" at bounding box center [226, 108] width 452 height 217
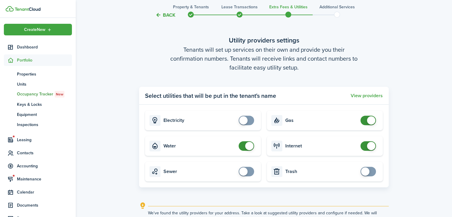
click at [254, 149] on input "checkbox" at bounding box center [247, 146] width 18 height 10
checkbox input "false"
click at [372, 121] on span at bounding box center [371, 120] width 8 height 8
checkbox input "false"
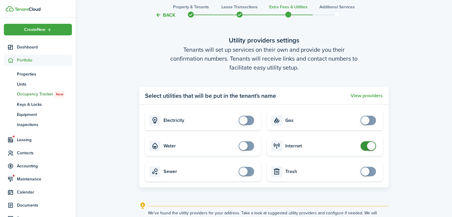
click at [371, 147] on span at bounding box center [371, 146] width 8 height 8
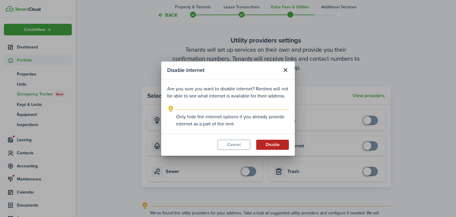
click at [279, 144] on button "Disable" at bounding box center [272, 145] width 33 height 10
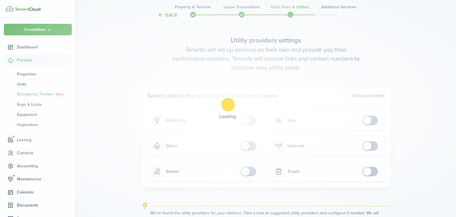
click at [401, 153] on div "Loading" at bounding box center [228, 108] width 456 height 217
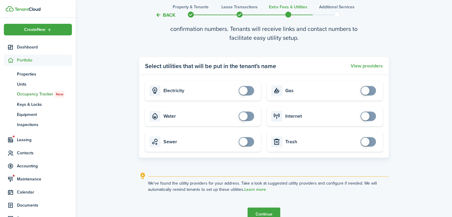
scroll to position [239, 0]
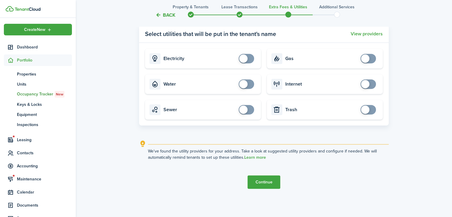
click at [271, 182] on button "Continue" at bounding box center [263, 181] width 33 height 13
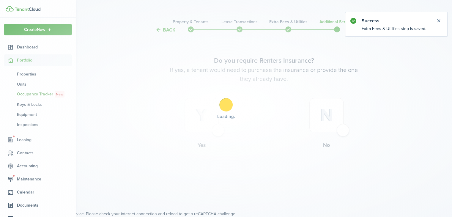
scroll to position [0, 0]
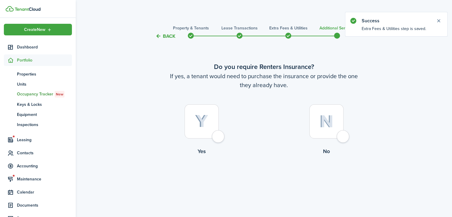
click at [335, 132] on div at bounding box center [326, 121] width 34 height 34
radio input "true"
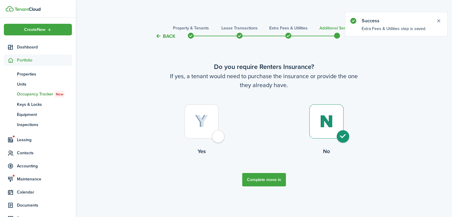
click at [280, 182] on button "Complete move in" at bounding box center [264, 179] width 44 height 13
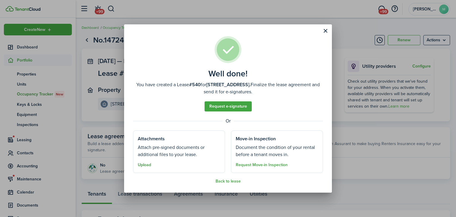
click at [144, 164] on button "Upload" at bounding box center [144, 164] width 13 height 5
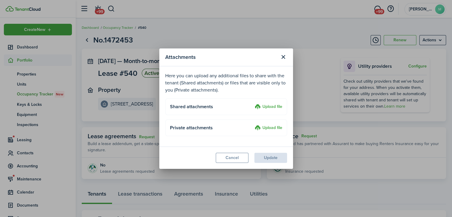
click at [278, 107] on label "Upload file" at bounding box center [268, 106] width 28 height 7
click at [252, 103] on input "Upload file" at bounding box center [252, 103] width 0 height 0
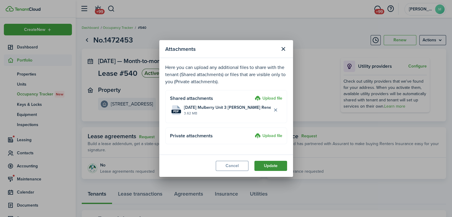
click at [272, 165] on button "Update" at bounding box center [270, 166] width 33 height 10
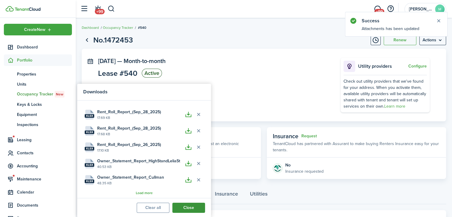
click at [192, 208] on button "Close" at bounding box center [188, 208] width 33 height 10
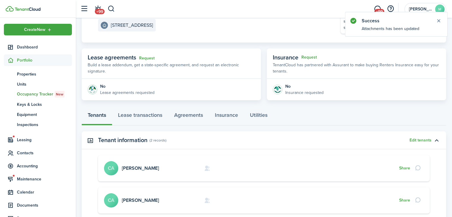
scroll to position [80, 0]
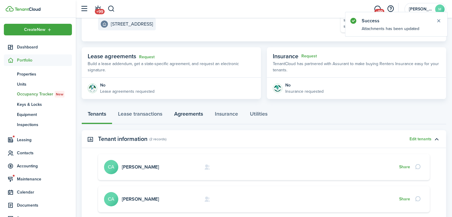
click at [195, 116] on link "Agreements" at bounding box center [188, 115] width 41 height 18
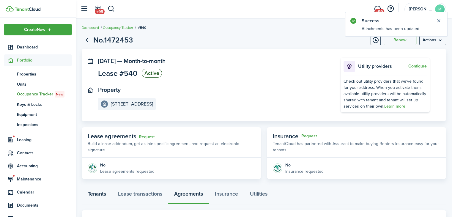
click at [101, 193] on link "Tenants" at bounding box center [97, 195] width 30 height 18
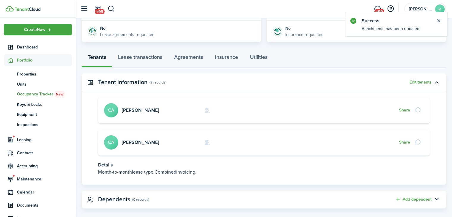
scroll to position [139, 0]
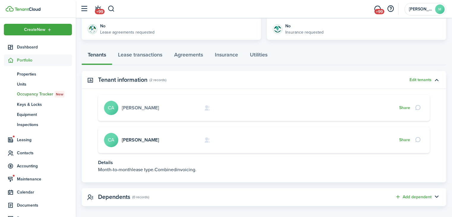
click at [143, 109] on link "[PERSON_NAME]" at bounding box center [140, 107] width 37 height 7
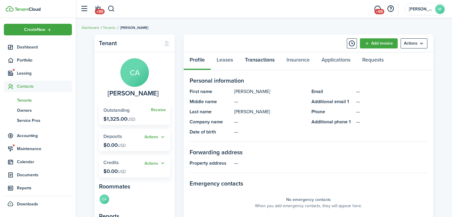
click at [252, 63] on link "Transactions" at bounding box center [260, 61] width 42 height 18
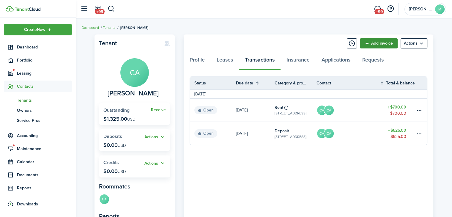
click at [382, 42] on link "Add invoice" at bounding box center [379, 43] width 38 height 10
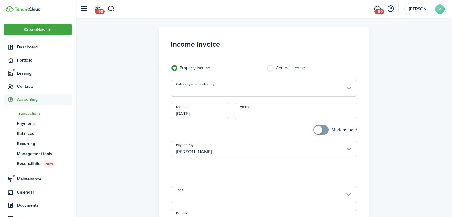
click at [296, 112] on input "Amount" at bounding box center [296, 110] width 122 height 17
click at [300, 89] on input "Category & subcategory" at bounding box center [264, 88] width 186 height 17
type input "$15.00"
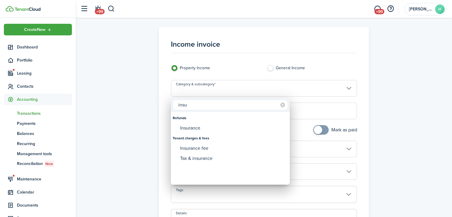
type input "insu"
click at [221, 150] on div "Insurance fee" at bounding box center [232, 148] width 105 height 10
type input "Tenant charges & fees / Insurance fee"
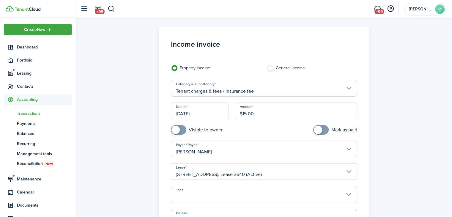
click at [210, 128] on input "checkbox" at bounding box center [197, 130] width 52 height 10
checkbox input "true"
click at [214, 113] on input "[DATE]" at bounding box center [200, 110] width 58 height 17
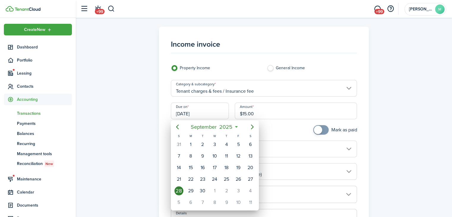
click at [215, 190] on div "1" at bounding box center [214, 190] width 9 height 9
type input "[DATE]"
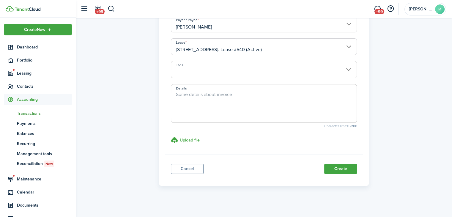
scroll to position [127, 0]
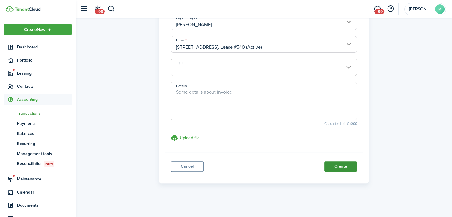
click at [344, 168] on button "Create" at bounding box center [340, 166] width 33 height 10
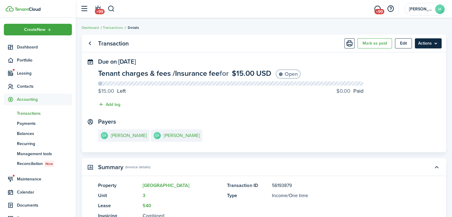
click at [430, 42] on menu-btn "Actions" at bounding box center [428, 43] width 27 height 10
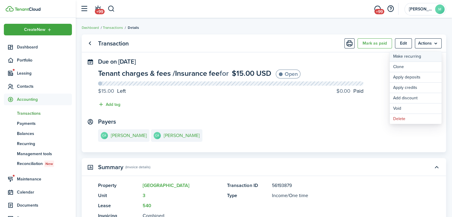
click at [424, 58] on link "Make recurring" at bounding box center [415, 56] width 52 height 10
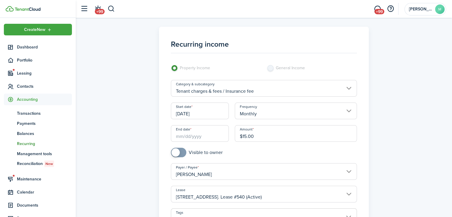
click at [209, 139] on input "End date" at bounding box center [200, 133] width 58 height 17
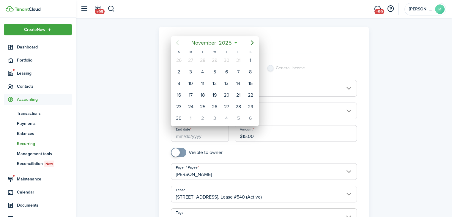
click at [227, 43] on span "2025" at bounding box center [225, 42] width 16 height 11
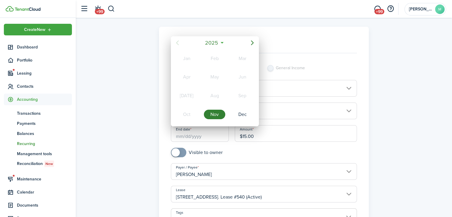
click at [220, 41] on mbsc-button "2025" at bounding box center [211, 42] width 20 height 11
click at [190, 114] on div "2027" at bounding box center [186, 115] width 21 height 10
click at [217, 113] on div "Nov" at bounding box center [214, 115] width 21 height 10
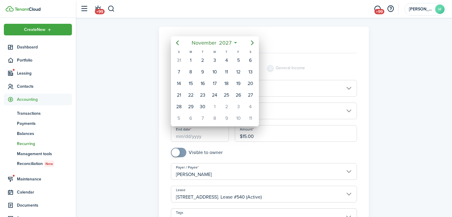
click at [192, 58] on div "1" at bounding box center [190, 60] width 9 height 9
type input "[DATE]"
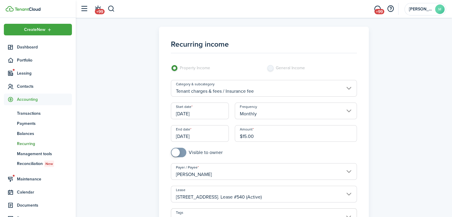
click at [211, 154] on input "checkbox" at bounding box center [197, 153] width 52 height 10
checkbox input "true"
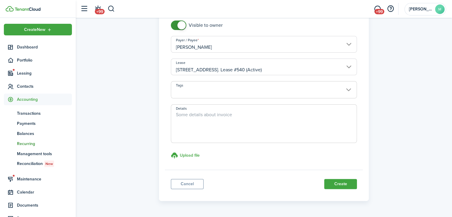
scroll to position [145, 0]
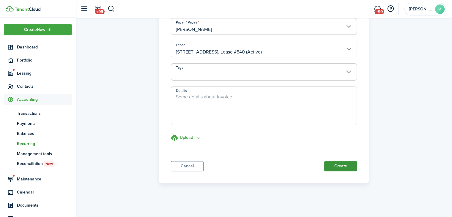
click at [347, 168] on button "Create" at bounding box center [340, 166] width 33 height 10
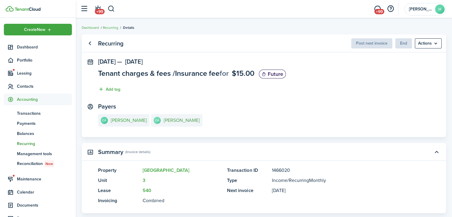
click at [165, 123] on e-details-info-title "[PERSON_NAME]" at bounding box center [182, 120] width 36 height 5
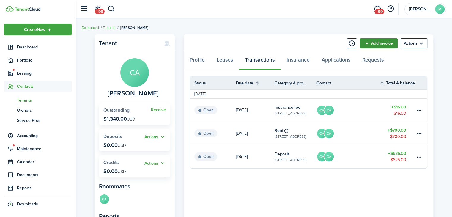
click at [386, 46] on link "Add invoice" at bounding box center [379, 43] width 38 height 10
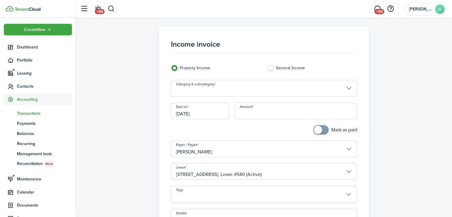
click at [298, 114] on input "Amount" at bounding box center [296, 110] width 122 height 17
click at [261, 89] on input "Category & subcategory" at bounding box center [264, 88] width 186 height 17
type input "$75.00"
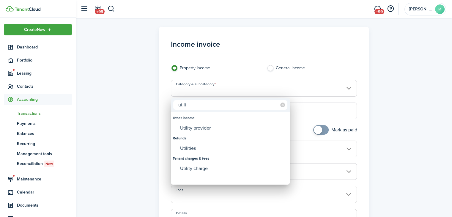
type input "utili"
click at [223, 173] on div "Utility charge" at bounding box center [232, 168] width 105 height 10
type input "Tenant charges & fees / Utility charge"
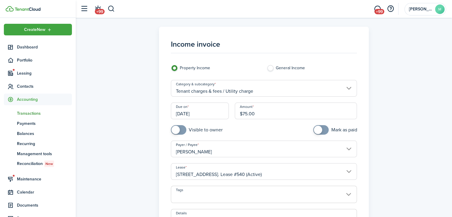
click at [191, 133] on input "checkbox" at bounding box center [197, 130] width 52 height 10
checkbox input "true"
click at [202, 112] on input "[DATE]" at bounding box center [200, 110] width 58 height 17
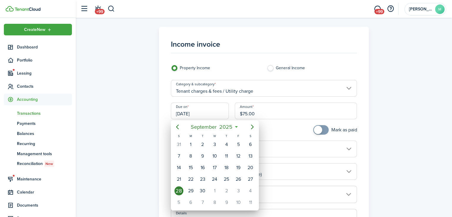
click at [217, 187] on div "1" at bounding box center [214, 190] width 9 height 9
type input "[DATE]"
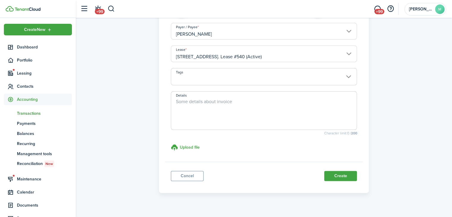
scroll to position [118, 0]
click at [350, 178] on button "Create" at bounding box center [340, 175] width 33 height 10
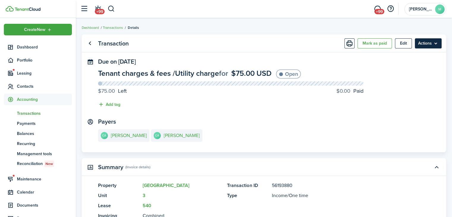
click at [435, 45] on menu-btn "Actions" at bounding box center [428, 43] width 27 height 10
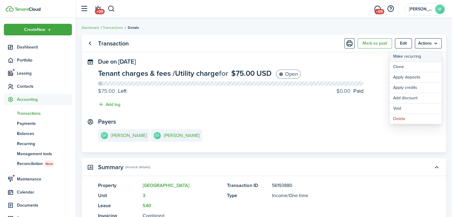
click at [421, 58] on link "Make recurring" at bounding box center [415, 56] width 52 height 10
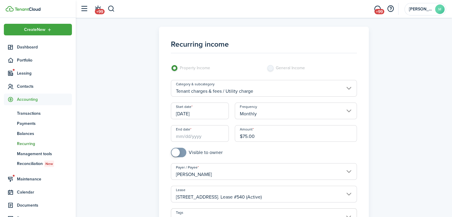
click at [220, 113] on input "[DATE]" at bounding box center [200, 110] width 58 height 17
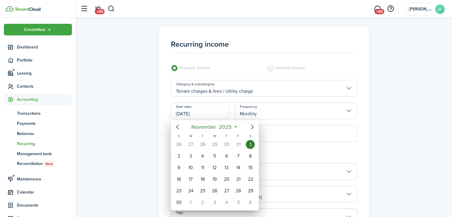
click at [161, 142] on div at bounding box center [225, 108] width 547 height 312
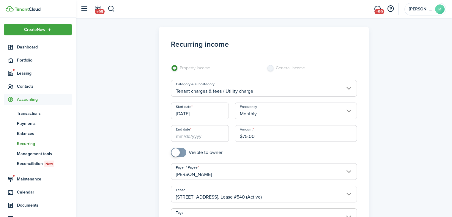
click at [195, 133] on input "End date" at bounding box center [200, 133] width 58 height 17
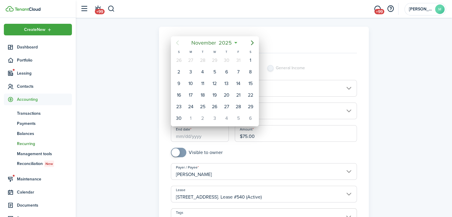
click at [216, 46] on span "November" at bounding box center [203, 42] width 27 height 11
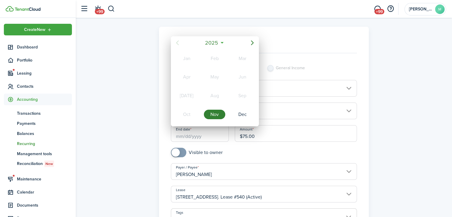
click at [221, 44] on mbsc-button "2025" at bounding box center [211, 42] width 20 height 11
click at [189, 114] on div "2027" at bounding box center [186, 115] width 21 height 10
click at [217, 112] on div "Nov" at bounding box center [214, 115] width 21 height 10
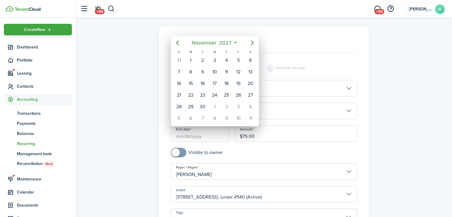
click at [194, 61] on div "1" at bounding box center [190, 60] width 9 height 9
type input "[DATE]"
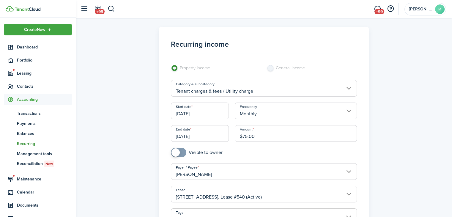
click at [200, 154] on input "checkbox" at bounding box center [197, 153] width 52 height 10
checkbox input "true"
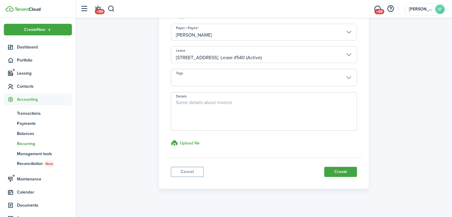
scroll to position [145, 0]
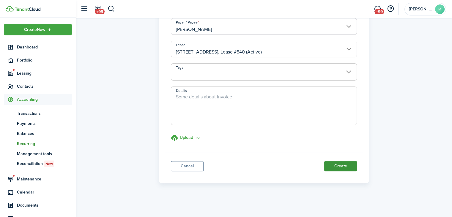
click at [343, 170] on button "Create" at bounding box center [340, 166] width 33 height 10
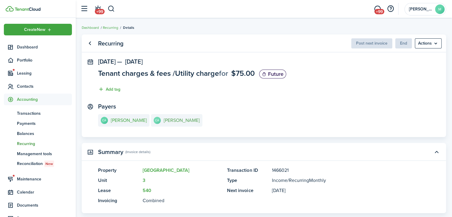
click at [166, 118] on e-details-info-title "[PERSON_NAME]" at bounding box center [182, 120] width 36 height 5
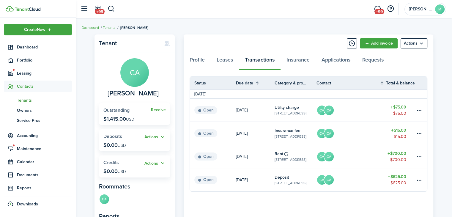
click at [109, 33] on div "Tenant CA [PERSON_NAME] Receive Outstanding $1,415.00 USD Actions Deposits $0.0…" at bounding box center [264, 162] width 376 height 262
click at [113, 29] on link "Tenants" at bounding box center [109, 27] width 13 height 5
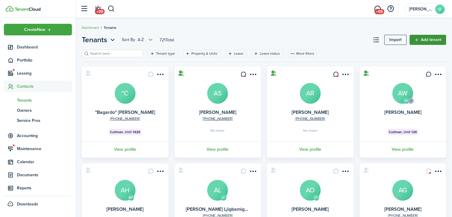
click at [434, 43] on link "Add tenant" at bounding box center [427, 40] width 37 height 10
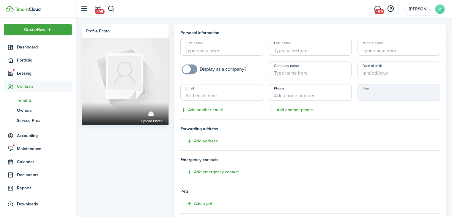
click at [240, 48] on input "First name" at bounding box center [221, 47] width 83 height 17
paste input "Gaiven [PERSON_NAME]"
type input "Gaiven"
type input "[PERSON_NAME]"
paste input "Gaiven [PERSON_NAME]"
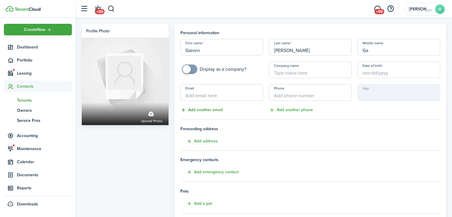
type input "G"
click at [287, 51] on input "[PERSON_NAME]" at bounding box center [310, 47] width 83 height 17
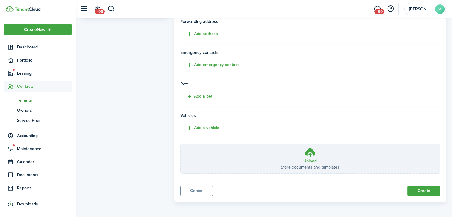
scroll to position [107, 0]
type input "[PERSON_NAME]"
click at [428, 192] on button "Create" at bounding box center [423, 190] width 33 height 10
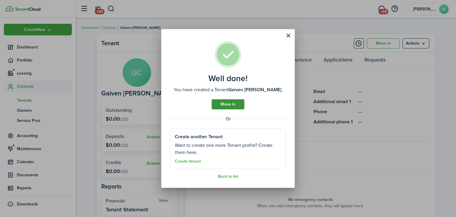
click at [240, 106] on link "Move in" at bounding box center [228, 104] width 33 height 10
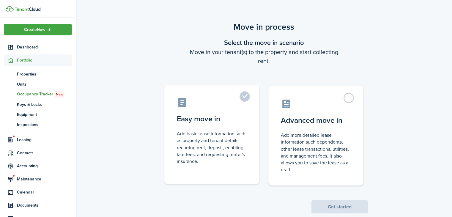
click at [239, 162] on control-radio-card-description "Add basic lease information such as property and tenant details, recurring rent…" at bounding box center [212, 147] width 70 height 34
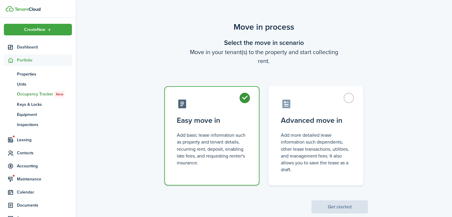
radio input "true"
click at [347, 205] on button "Get started" at bounding box center [339, 206] width 56 height 13
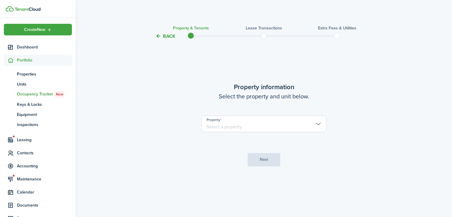
click at [312, 120] on input "Property" at bounding box center [263, 124] width 125 height 17
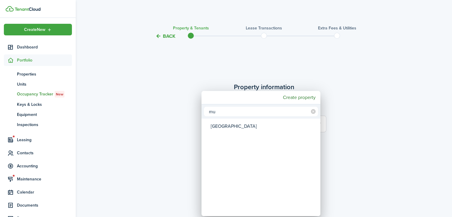
type input "mu"
click at [260, 126] on div "[GEOGRAPHIC_DATA]" at bounding box center [263, 126] width 105 height 14
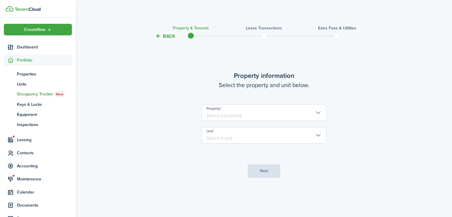
type input "[GEOGRAPHIC_DATA]"
click at [261, 136] on input "Unit" at bounding box center [263, 135] width 125 height 17
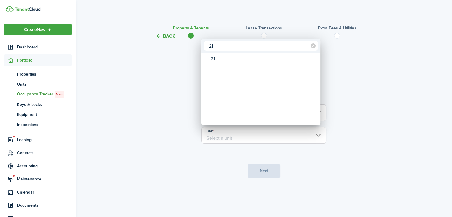
type input "21"
click at [240, 59] on div "21" at bounding box center [263, 59] width 105 height 10
type input "21"
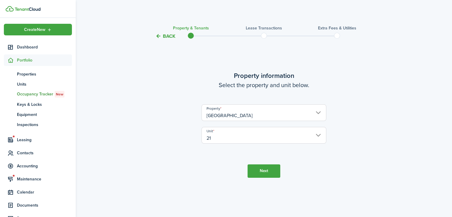
click at [268, 181] on tc-wizard-step "Property information Select the property and unit below. Property [GEOGRAPHIC_D…" at bounding box center [263, 124] width 249 height 153
click at [271, 170] on button "Next" at bounding box center [263, 170] width 33 height 13
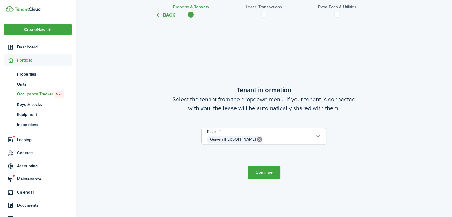
click at [264, 167] on button "Continue" at bounding box center [263, 171] width 33 height 13
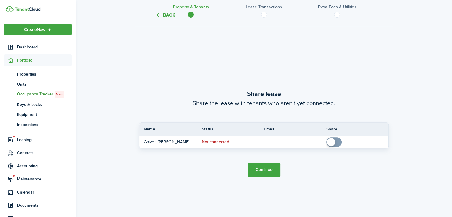
scroll to position [393, 0]
click at [272, 169] on button "Continue" at bounding box center [263, 169] width 33 height 13
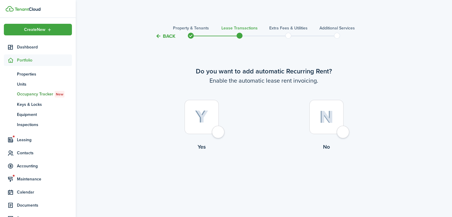
click at [207, 125] on div at bounding box center [201, 117] width 34 height 34
radio input "true"
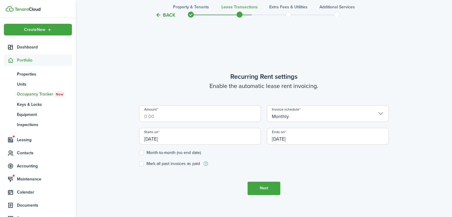
scroll to position [177, 0]
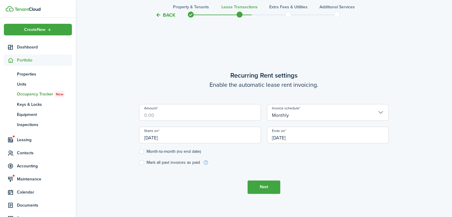
click at [217, 114] on input "Amount" at bounding box center [200, 112] width 122 height 17
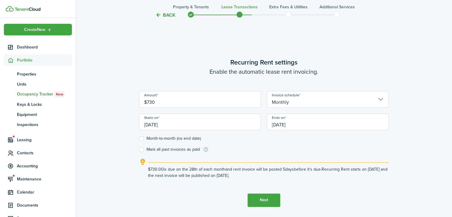
click at [245, 127] on input "[DATE]" at bounding box center [200, 121] width 122 height 17
type input "$730.00"
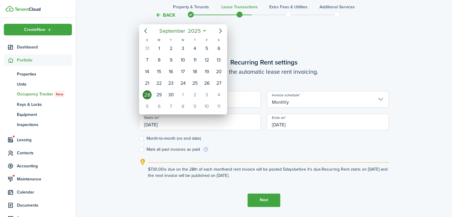
click at [184, 92] on div "1" at bounding box center [182, 94] width 9 height 9
type input "[DATE]"
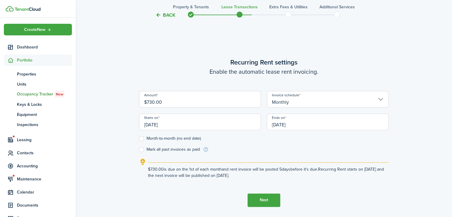
scroll to position [0, 0]
click at [318, 127] on input "[DATE]" at bounding box center [328, 121] width 122 height 17
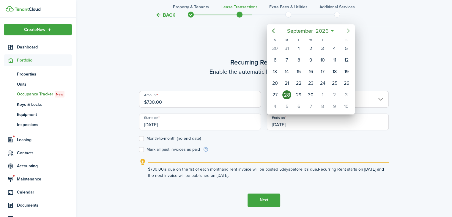
click at [348, 34] on icon "Next page" at bounding box center [347, 30] width 7 height 7
click at [347, 29] on icon "Next page" at bounding box center [348, 31] width 3 height 5
click at [273, 30] on icon "Previous page" at bounding box center [273, 31] width 3 height 5
click at [274, 34] on mbsc-button "Previous page" at bounding box center [273, 31] width 12 height 12
click at [273, 36] on mbsc-button "Previous page" at bounding box center [273, 31] width 12 height 12
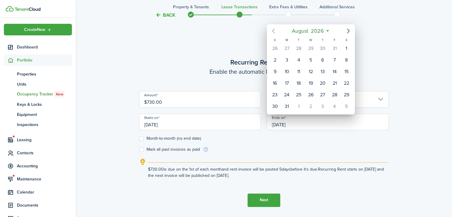
click at [273, 37] on div "[DATE]" at bounding box center [311, 30] width 88 height 13
click at [274, 37] on mbsc-button "Previous page" at bounding box center [273, 31] width 12 height 12
click at [275, 29] on icon "Previous page" at bounding box center [273, 30] width 7 height 7
click at [276, 33] on icon "Previous page" at bounding box center [273, 30] width 7 height 7
click at [275, 32] on icon "Previous page" at bounding box center [273, 30] width 7 height 7
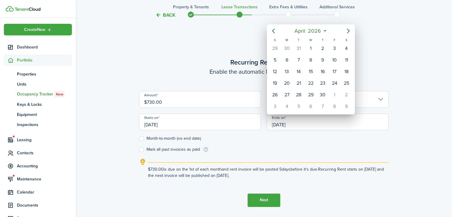
click at [276, 31] on icon "Previous page" at bounding box center [273, 30] width 7 height 7
click at [301, 93] on div "31" at bounding box center [298, 94] width 9 height 9
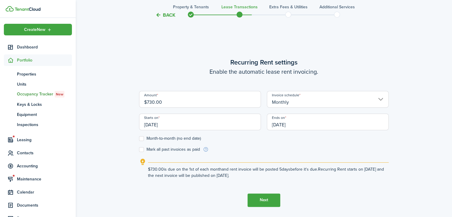
type input "[DATE]"
click at [276, 204] on button "Next" at bounding box center [263, 199] width 33 height 13
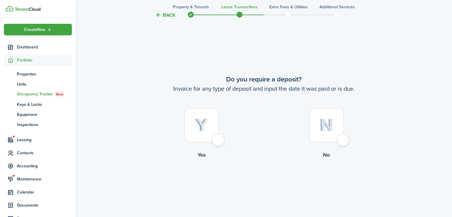
click at [209, 134] on div at bounding box center [201, 125] width 34 height 34
radio input "true"
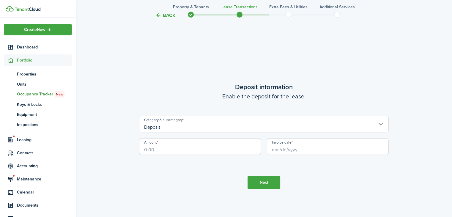
scroll to position [610, 0]
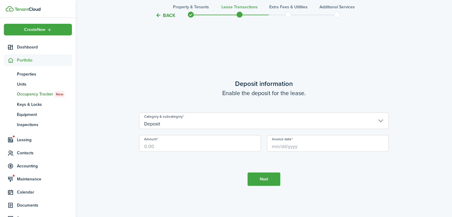
click at [221, 147] on input "Amount" at bounding box center [200, 143] width 122 height 17
type input "$675.00"
click at [317, 147] on input "Invoice date" at bounding box center [328, 143] width 122 height 17
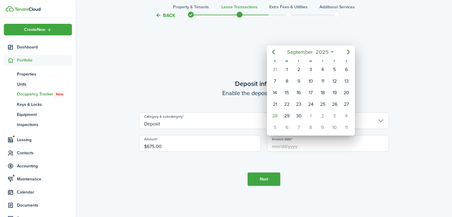
click at [313, 114] on div "1" at bounding box center [310, 115] width 9 height 9
type input "[DATE]"
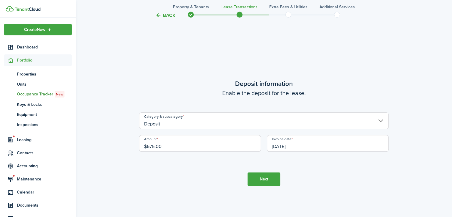
scroll to position [0, 0]
click at [274, 181] on button "Next" at bounding box center [263, 178] width 33 height 13
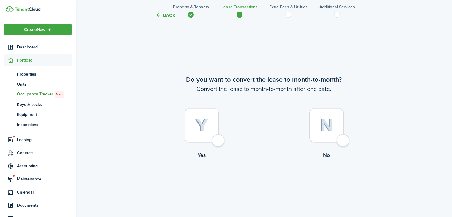
scroll to position [827, 0]
click at [214, 126] on div at bounding box center [201, 125] width 34 height 34
radio input "true"
click at [269, 184] on button "Continue" at bounding box center [263, 183] width 33 height 13
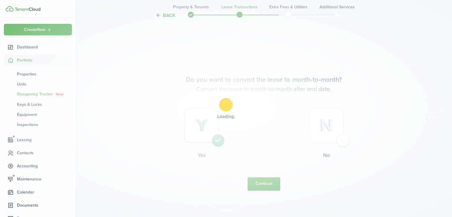
scroll to position [0, 0]
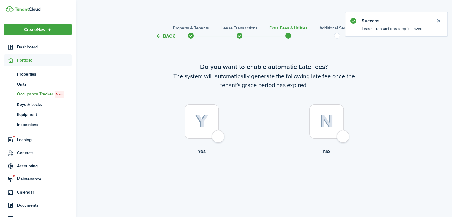
click at [337, 134] on div at bounding box center [326, 121] width 34 height 34
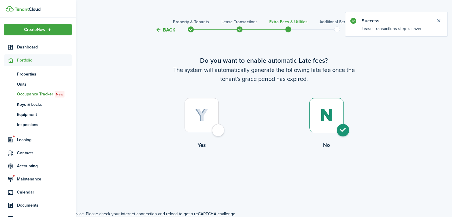
radio input "true"
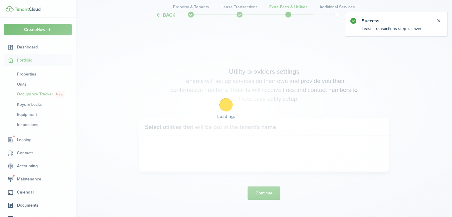
scroll to position [177, 0]
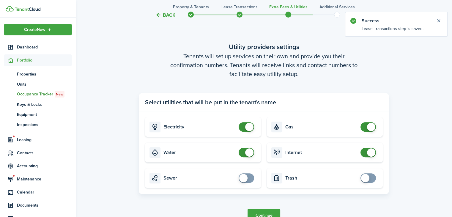
checkbox input "false"
click at [367, 125] on span at bounding box center [371, 127] width 8 height 8
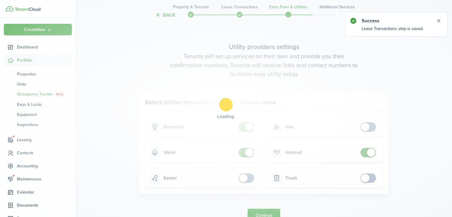
checkbox input "false"
click at [252, 126] on span at bounding box center [249, 127] width 8 height 8
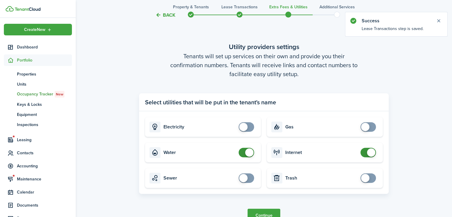
checkbox input "false"
click at [249, 154] on span at bounding box center [249, 152] width 8 height 8
checkbox input "false"
click at [372, 155] on span at bounding box center [371, 152] width 8 height 8
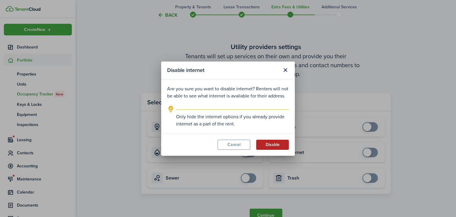
click at [276, 143] on button "Disable" at bounding box center [272, 145] width 33 height 10
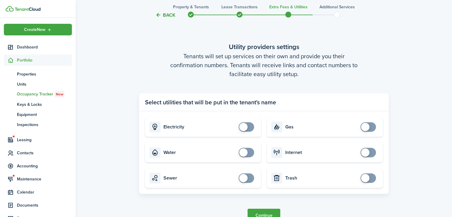
click at [274, 211] on button "Continue" at bounding box center [263, 214] width 33 height 13
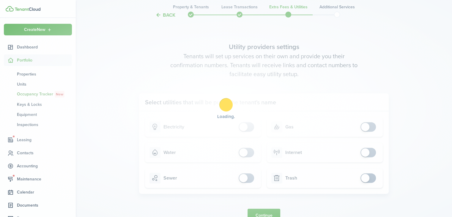
scroll to position [0, 0]
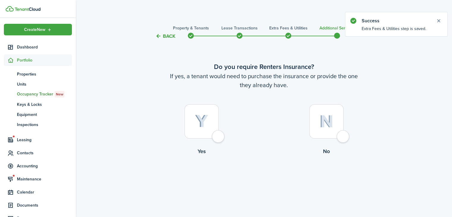
click at [320, 141] on label "No" at bounding box center [326, 131] width 125 height 54
radio input "true"
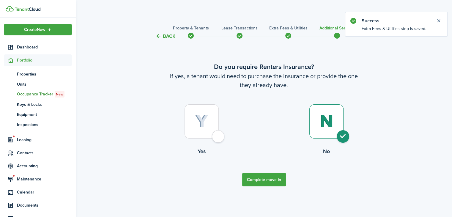
click at [281, 184] on button "Complete move in" at bounding box center [264, 179] width 44 height 13
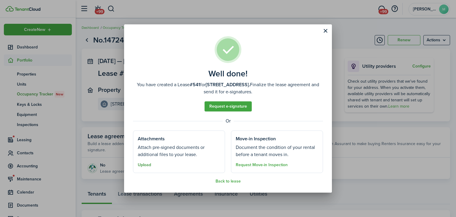
click at [148, 166] on button "Upload" at bounding box center [144, 164] width 13 height 5
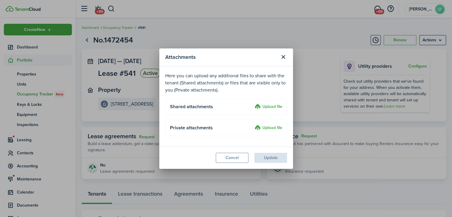
click at [272, 107] on label "Upload file" at bounding box center [268, 106] width 28 height 7
click at [252, 103] on input "Upload file" at bounding box center [252, 103] width 0 height 0
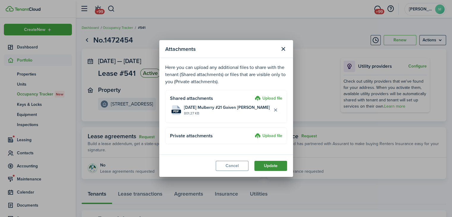
click at [282, 166] on button "Update" at bounding box center [270, 166] width 33 height 10
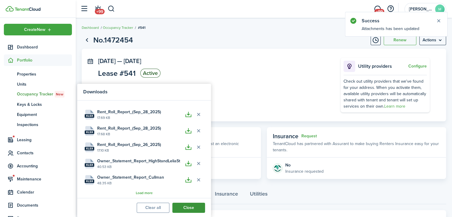
click at [195, 205] on button "Close" at bounding box center [188, 208] width 33 height 10
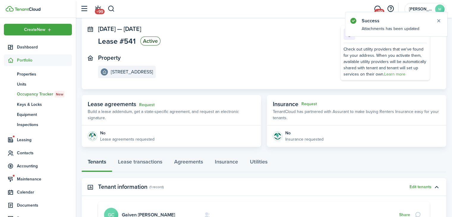
scroll to position [64, 0]
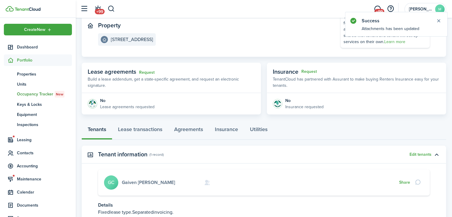
click at [143, 183] on link "Gaiven [PERSON_NAME]" at bounding box center [148, 182] width 53 height 7
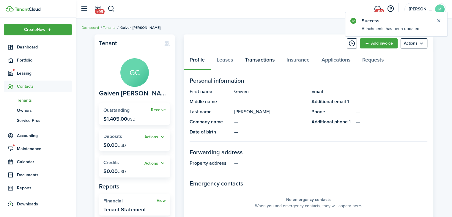
click at [250, 62] on link "Transactions" at bounding box center [260, 61] width 42 height 18
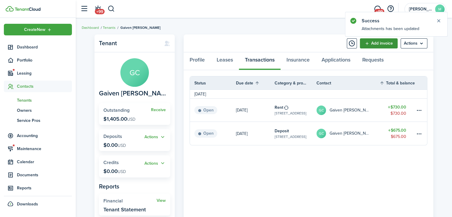
click at [381, 46] on link "Add invoice" at bounding box center [379, 43] width 38 height 10
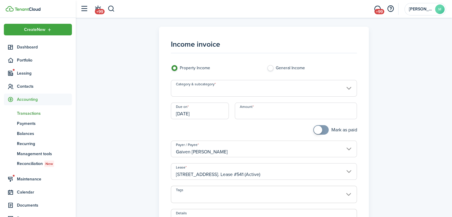
click at [301, 111] on input "Amount" at bounding box center [296, 110] width 122 height 17
click at [204, 112] on input "[DATE]" at bounding box center [200, 110] width 58 height 17
type input "$75.00"
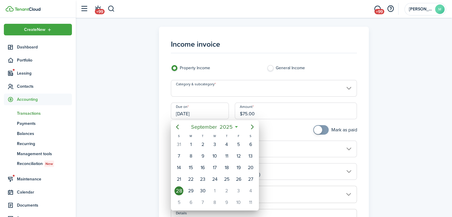
click at [215, 191] on div "1" at bounding box center [214, 190] width 9 height 9
type input "[DATE]"
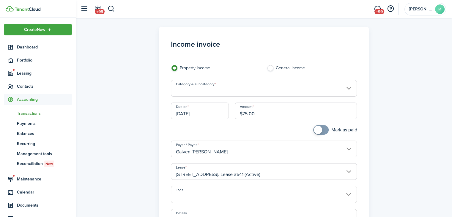
click at [239, 88] on input "Category & subcategory" at bounding box center [264, 88] width 186 height 17
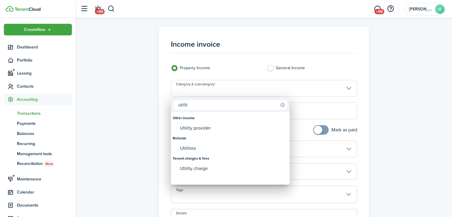
type input "utilit"
click at [219, 167] on div "Utility charge" at bounding box center [232, 168] width 105 height 10
type input "Tenant charges & fees / Utility charge"
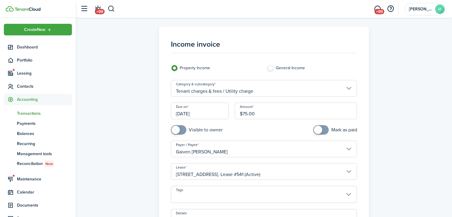
click at [211, 130] on input "checkbox" at bounding box center [197, 130] width 52 height 10
checkbox input "true"
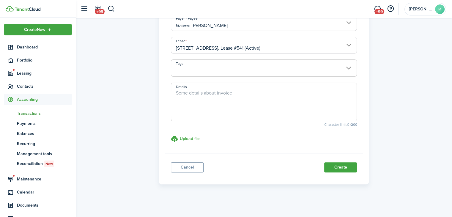
scroll to position [127, 0]
click at [345, 165] on button "Create" at bounding box center [340, 166] width 33 height 10
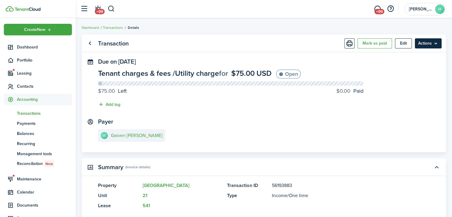
click at [434, 41] on menu-btn "Actions" at bounding box center [428, 43] width 27 height 10
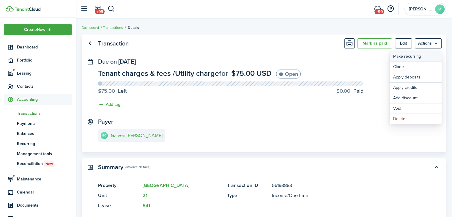
click at [420, 58] on link "Make recurring" at bounding box center [415, 56] width 52 height 10
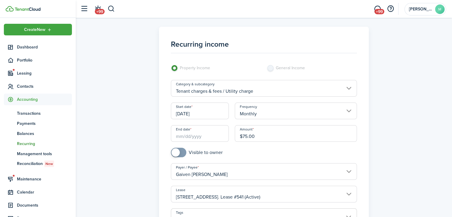
click at [216, 137] on input "End date" at bounding box center [200, 133] width 58 height 17
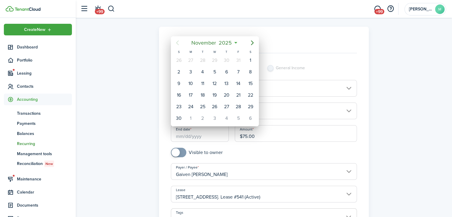
click at [232, 43] on span "2025" at bounding box center [225, 42] width 16 height 11
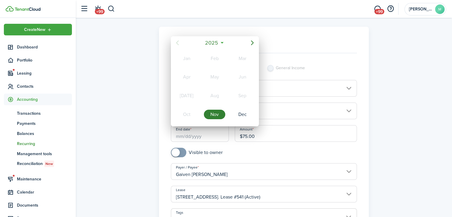
click at [219, 48] on mbsc-button "2025" at bounding box center [211, 42] width 20 height 11
click at [214, 120] on div "Nov" at bounding box center [215, 114] width 24 height 18
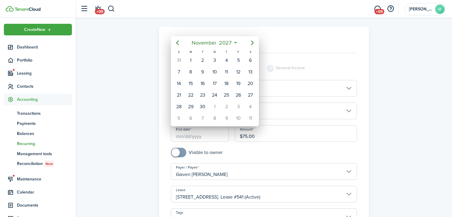
click at [192, 63] on div "1" at bounding box center [190, 60] width 9 height 9
type input "[DATE]"
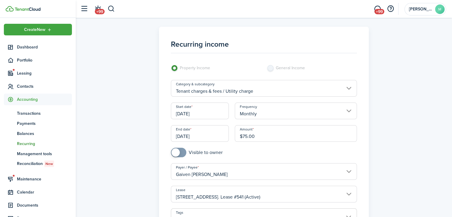
click at [203, 152] on input "checkbox" at bounding box center [197, 153] width 52 height 10
checkbox input "true"
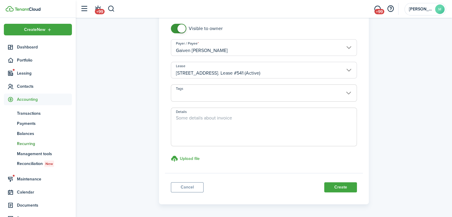
scroll to position [145, 0]
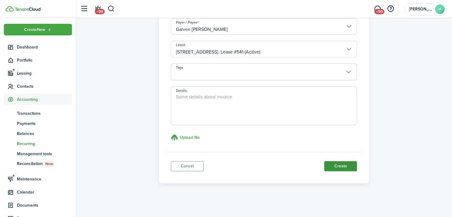
click at [348, 169] on button "Create" at bounding box center [340, 166] width 33 height 10
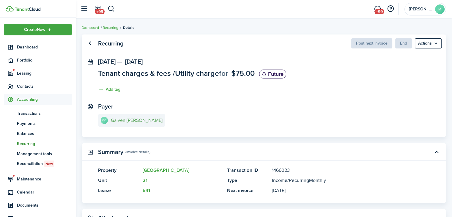
click at [126, 118] on e-details-info-title "Gaiven [PERSON_NAME]" at bounding box center [137, 120] width 52 height 5
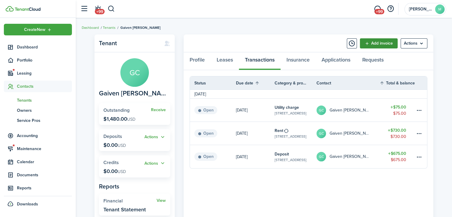
click at [382, 42] on link "Add invoice" at bounding box center [379, 43] width 38 height 10
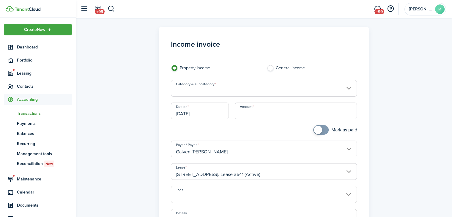
click at [306, 114] on input "Amount" at bounding box center [296, 110] width 122 height 17
click at [290, 92] on input "Category & subcategory" at bounding box center [264, 88] width 186 height 17
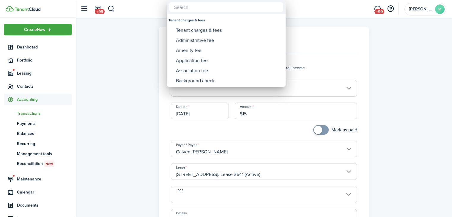
type input "$15.00"
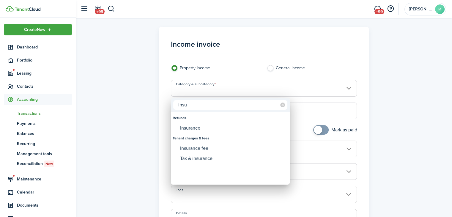
type input "insu"
click at [214, 130] on div "Insurance" at bounding box center [232, 128] width 105 height 10
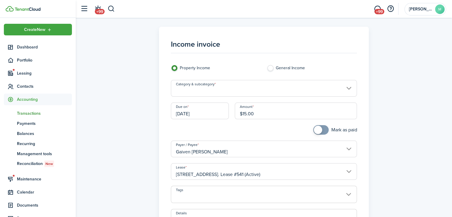
type input "Refunds / Insurance"
click at [215, 112] on input "[DATE]" at bounding box center [200, 110] width 58 height 17
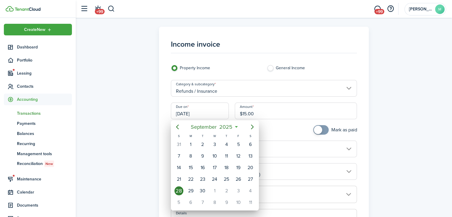
click at [216, 190] on div "1" at bounding box center [214, 190] width 9 height 9
type input "[DATE]"
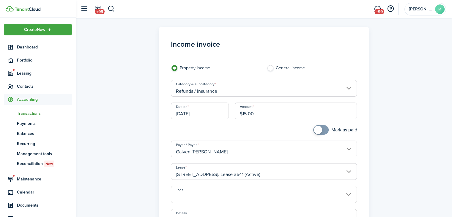
click at [258, 93] on input "Refunds / Insurance" at bounding box center [264, 88] width 186 height 17
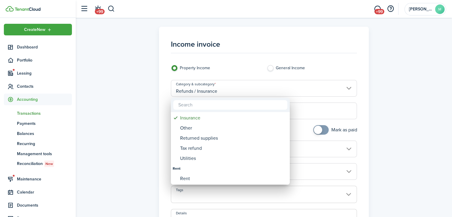
click at [233, 102] on input "text" at bounding box center [230, 105] width 114 height 10
type input "insu"
click at [220, 152] on div "Insurance fee" at bounding box center [232, 148] width 105 height 10
type input "Tenant charges & fees / Insurance fee"
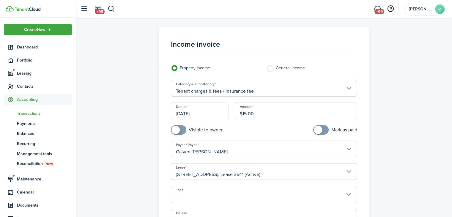
click at [213, 129] on input "checkbox" at bounding box center [197, 130] width 52 height 10
checkbox input "true"
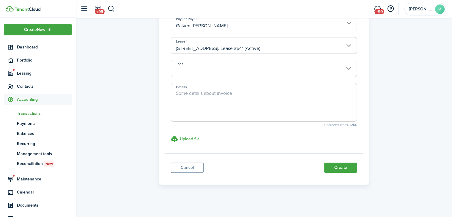
scroll to position [127, 0]
click at [347, 167] on button "Create" at bounding box center [340, 166] width 33 height 10
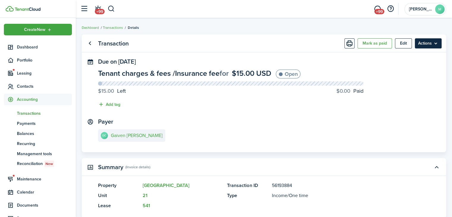
click at [434, 42] on menu-btn "Actions" at bounding box center [428, 43] width 27 height 10
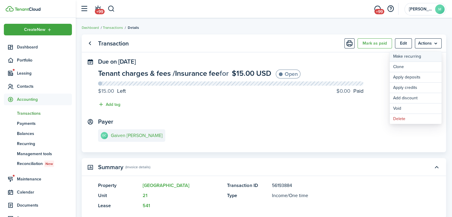
click at [418, 56] on link "Make recurring" at bounding box center [415, 56] width 52 height 10
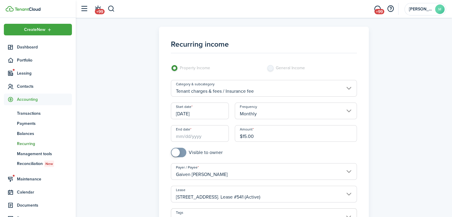
click at [213, 133] on input "End date" at bounding box center [200, 133] width 58 height 17
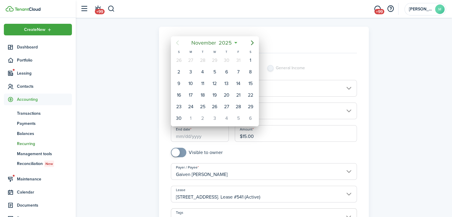
click at [229, 40] on span "2025" at bounding box center [225, 42] width 16 height 11
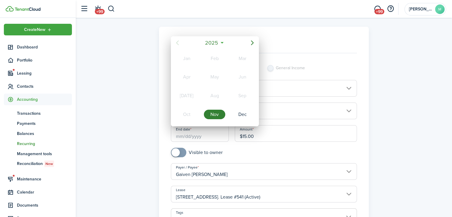
click at [221, 43] on mbsc-button "2025" at bounding box center [211, 42] width 20 height 11
click at [188, 115] on div "2027" at bounding box center [186, 115] width 21 height 10
click at [215, 117] on div "Nov" at bounding box center [214, 115] width 21 height 10
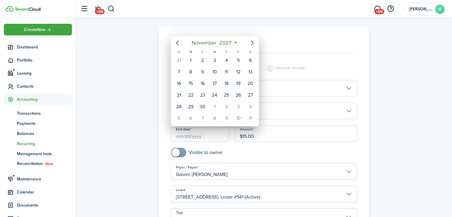
click at [194, 61] on div "1" at bounding box center [190, 60] width 9 height 9
type input "[DATE]"
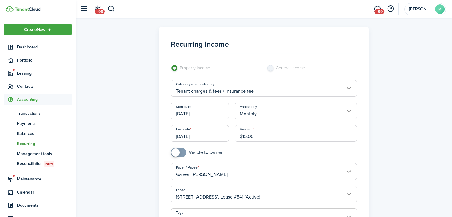
click at [201, 153] on input "checkbox" at bounding box center [197, 153] width 52 height 10
checkbox input "true"
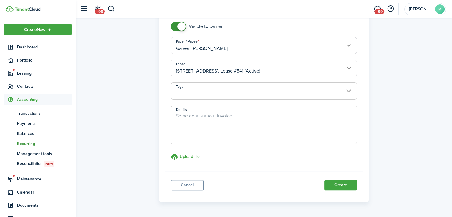
scroll to position [145, 0]
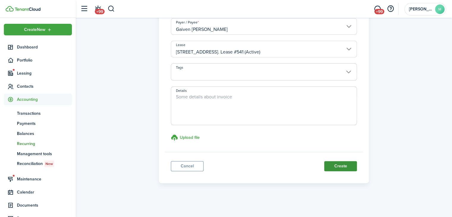
click at [352, 164] on button "Create" at bounding box center [340, 166] width 33 height 10
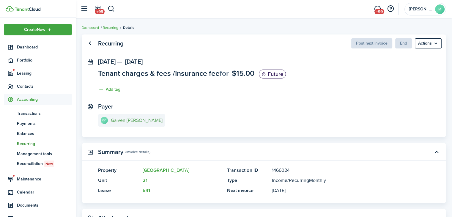
click at [127, 120] on e-details-info-title "Gaiven [PERSON_NAME]" at bounding box center [137, 120] width 52 height 5
